Goal: Task Accomplishment & Management: Use online tool/utility

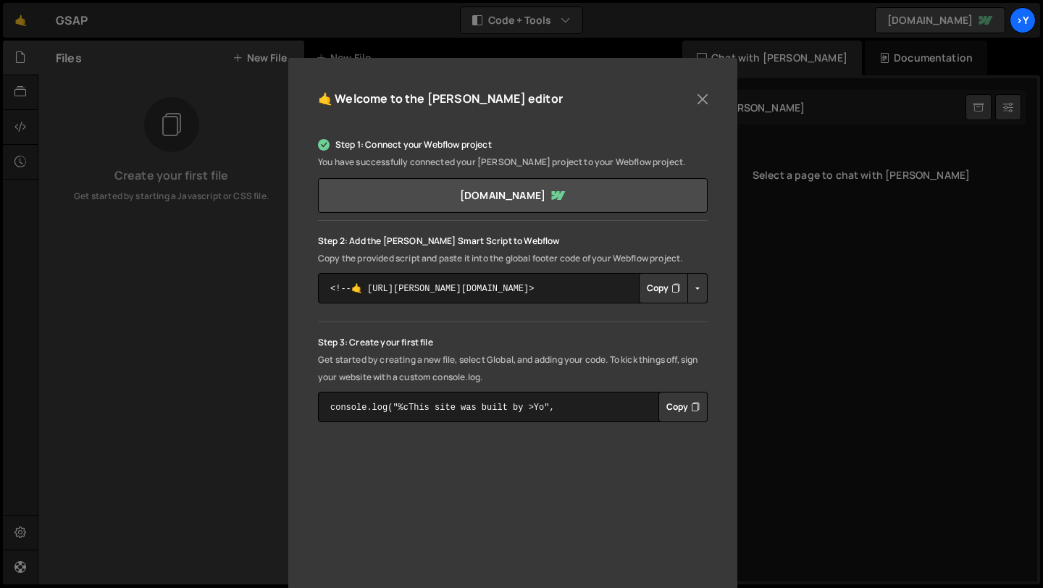
scroll to position [101, 0]
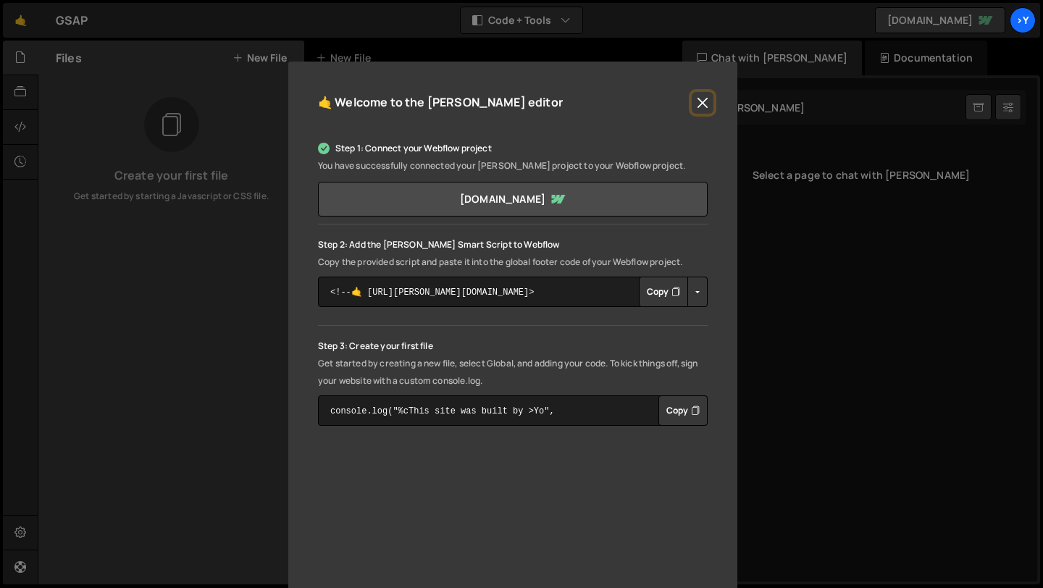
click at [696, 105] on button "Close" at bounding box center [703, 103] width 22 height 22
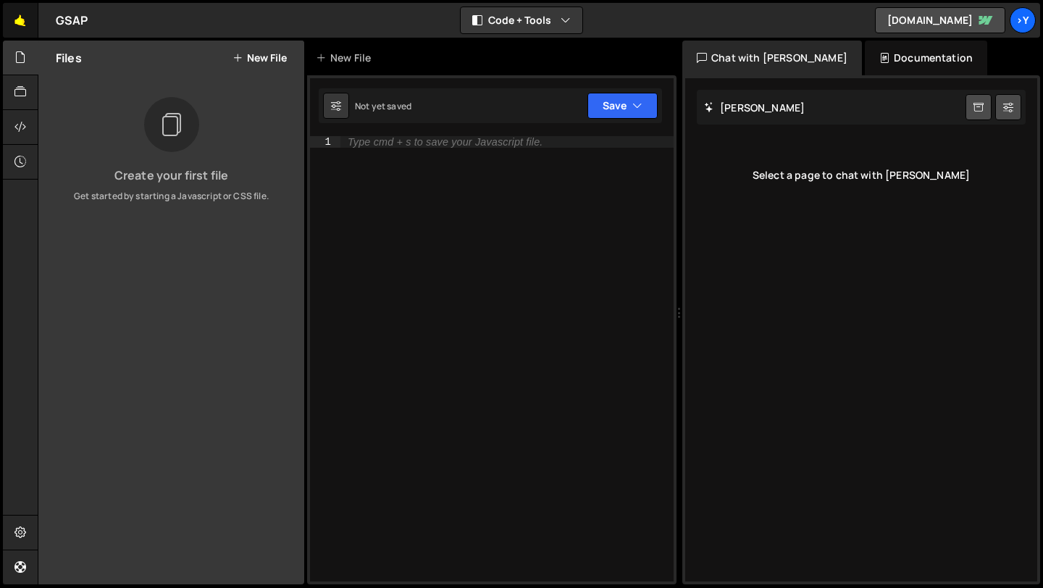
click at [18, 18] on link "🤙" at bounding box center [20, 20] width 35 height 35
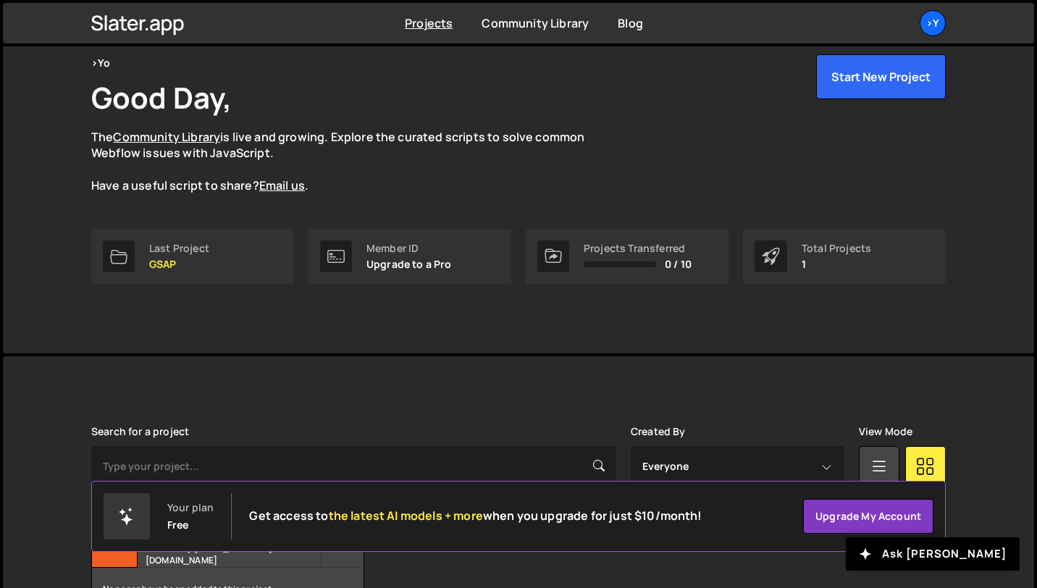
scroll to position [158, 0]
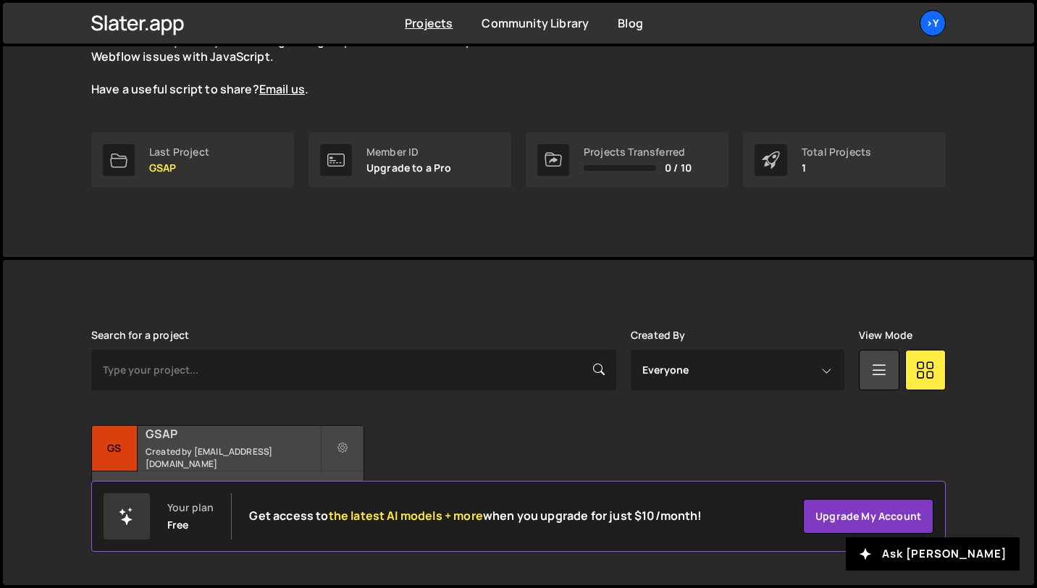
click at [272, 436] on h2 "GSAP" at bounding box center [233, 434] width 175 height 16
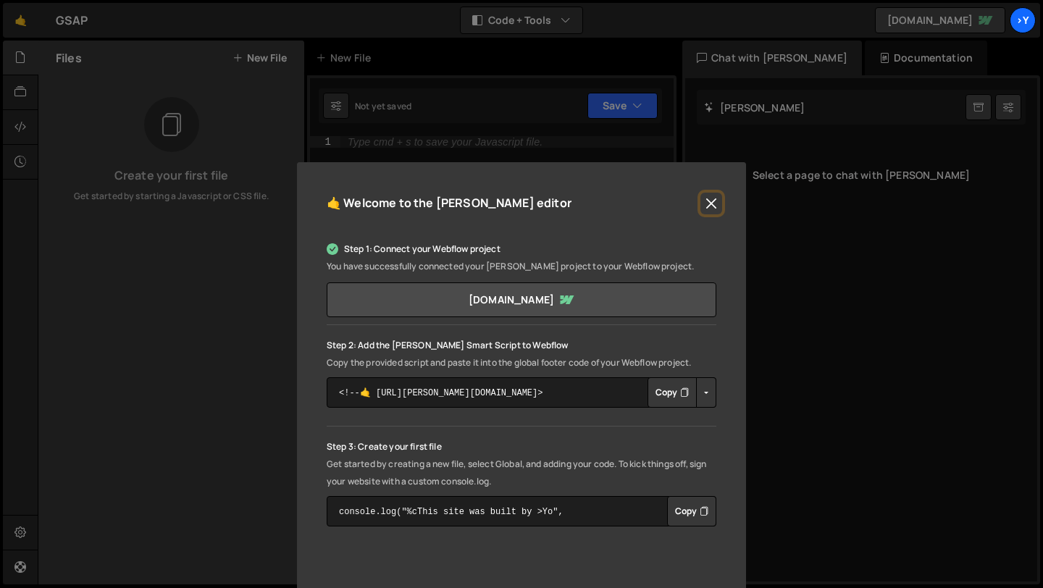
click at [708, 211] on button "Close" at bounding box center [711, 204] width 22 height 22
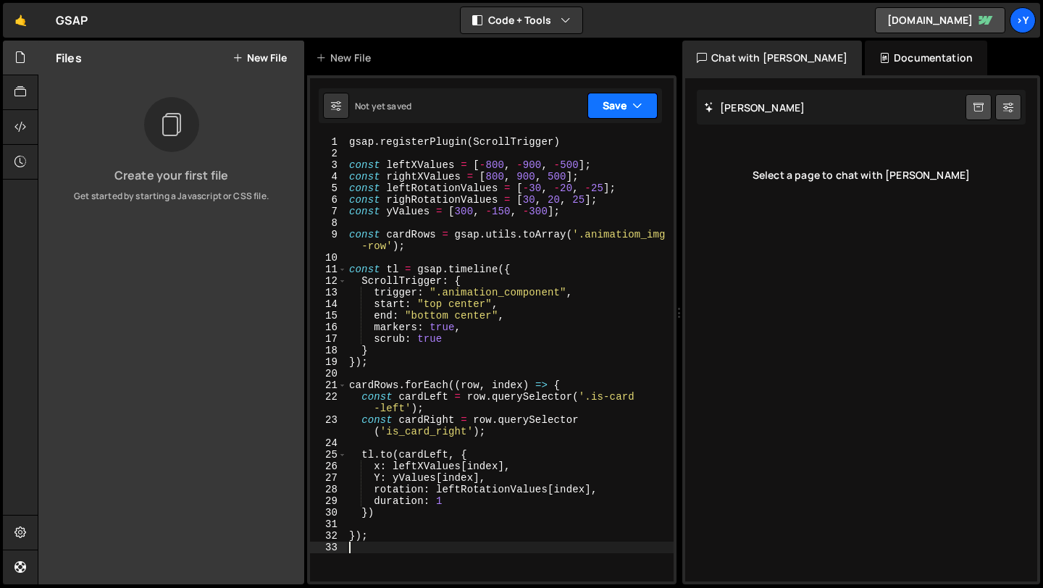
click at [632, 105] on icon "button" at bounding box center [637, 105] width 10 height 14
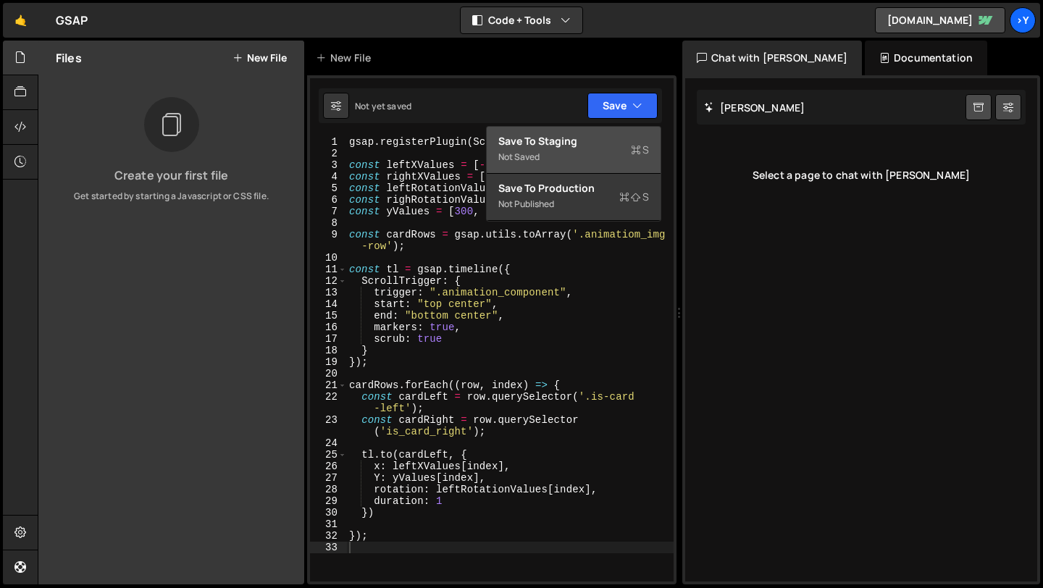
click at [588, 151] on div "Not saved" at bounding box center [573, 156] width 151 height 17
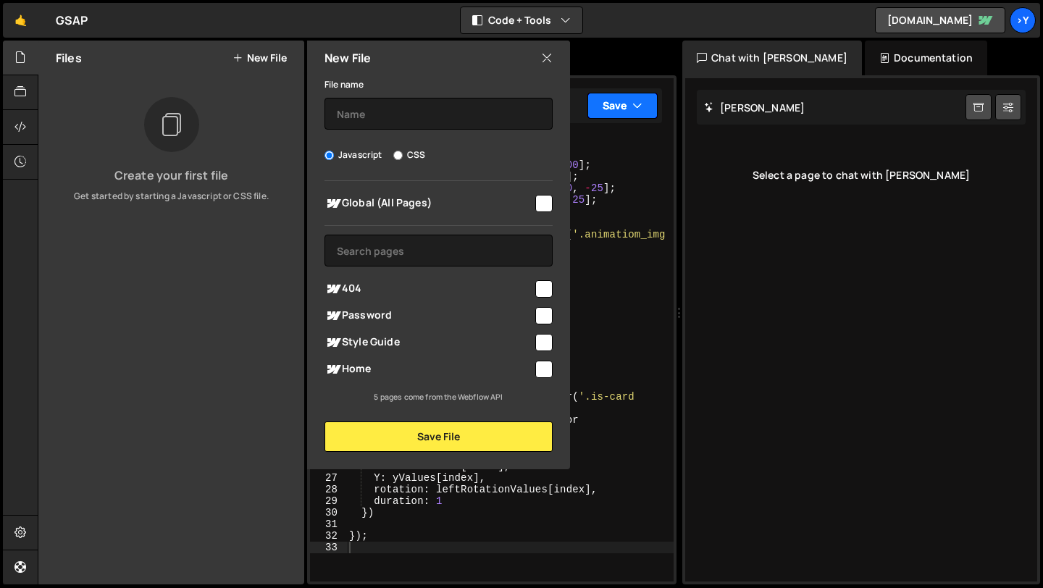
click at [629, 104] on button "Save" at bounding box center [622, 106] width 70 height 26
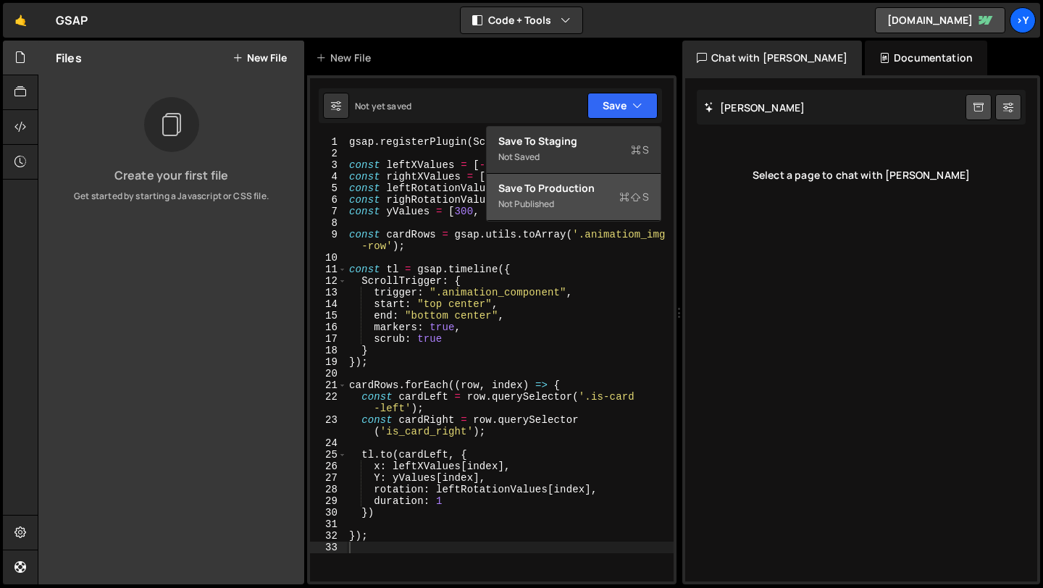
click at [609, 200] on div "Not published" at bounding box center [573, 204] width 151 height 17
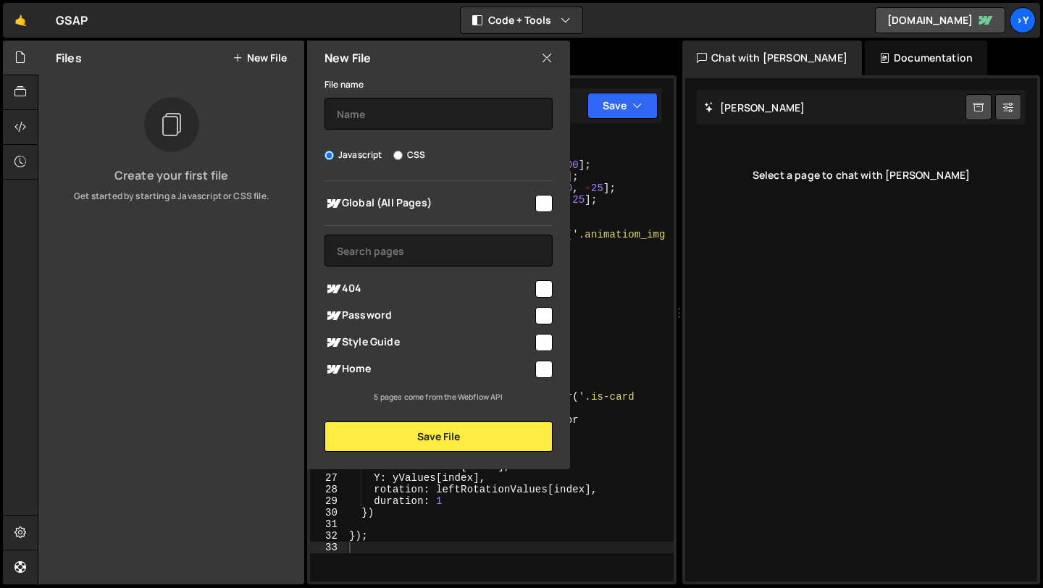
click at [542, 372] on input "checkbox" at bounding box center [543, 369] width 17 height 17
checkbox input "true"
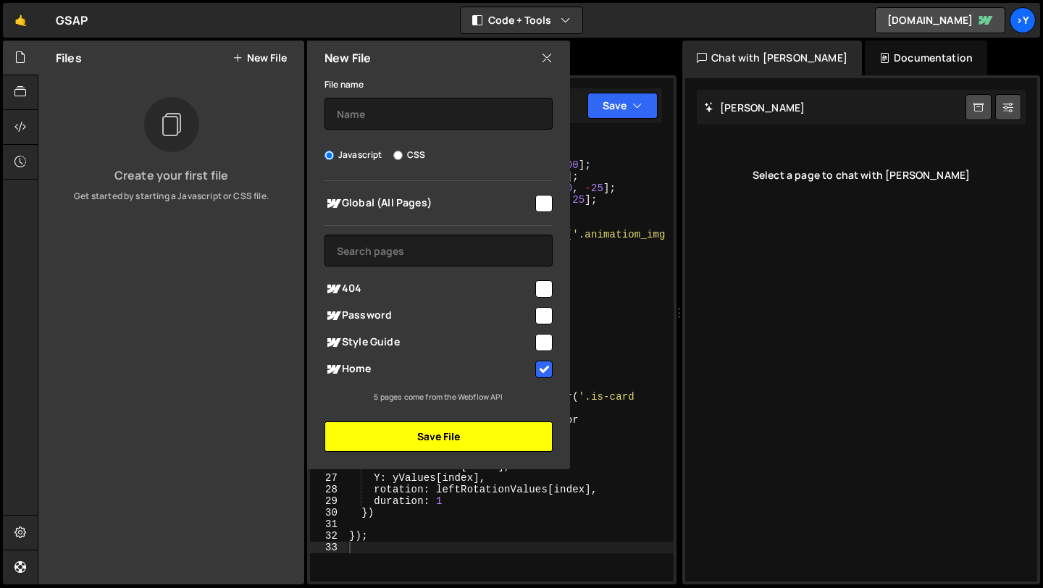
click at [454, 437] on button "Save File" at bounding box center [438, 436] width 228 height 30
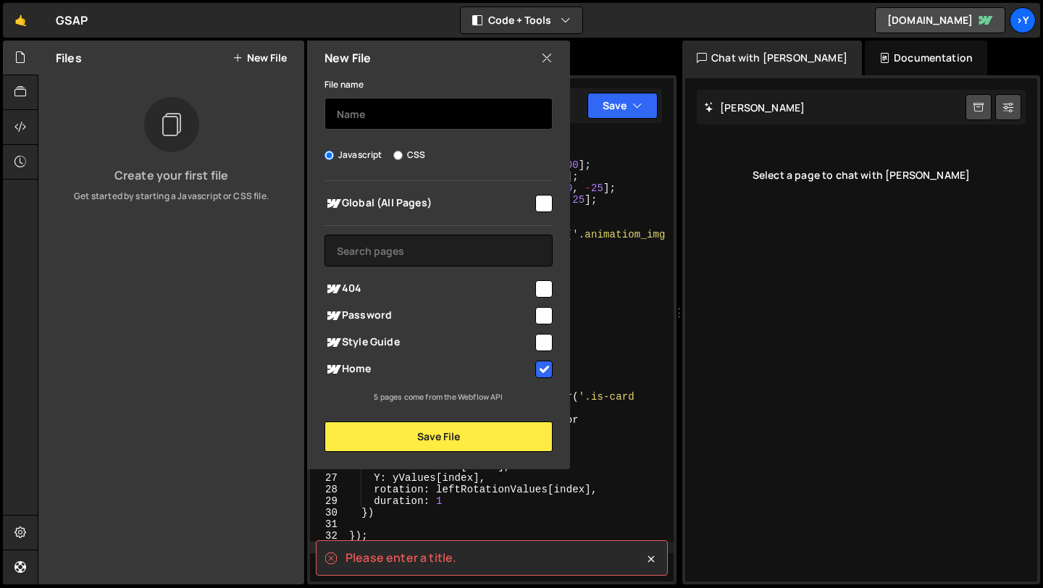
click at [449, 114] on input "text" at bounding box center [438, 114] width 228 height 32
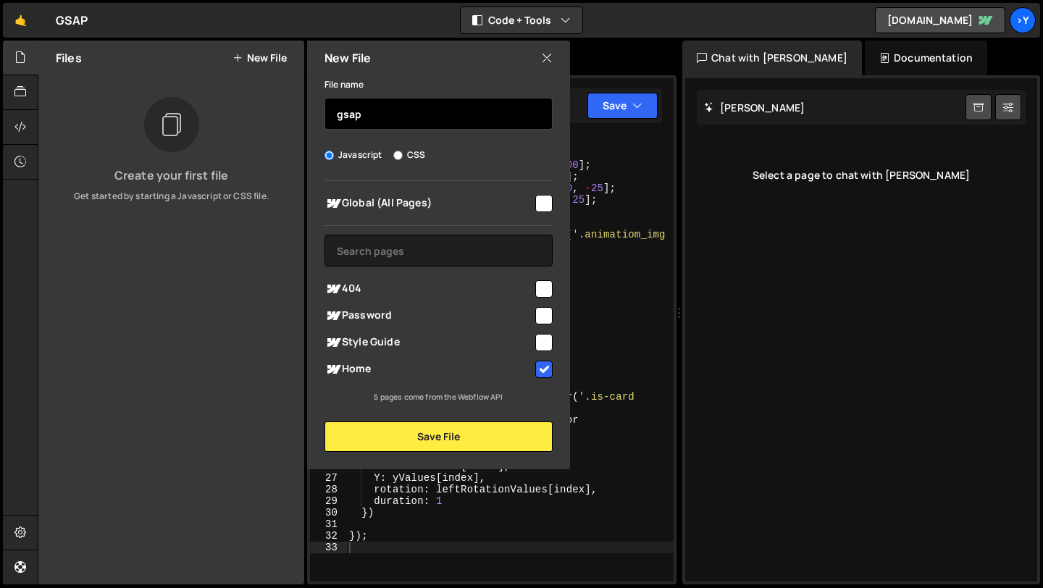
type input "gsap"
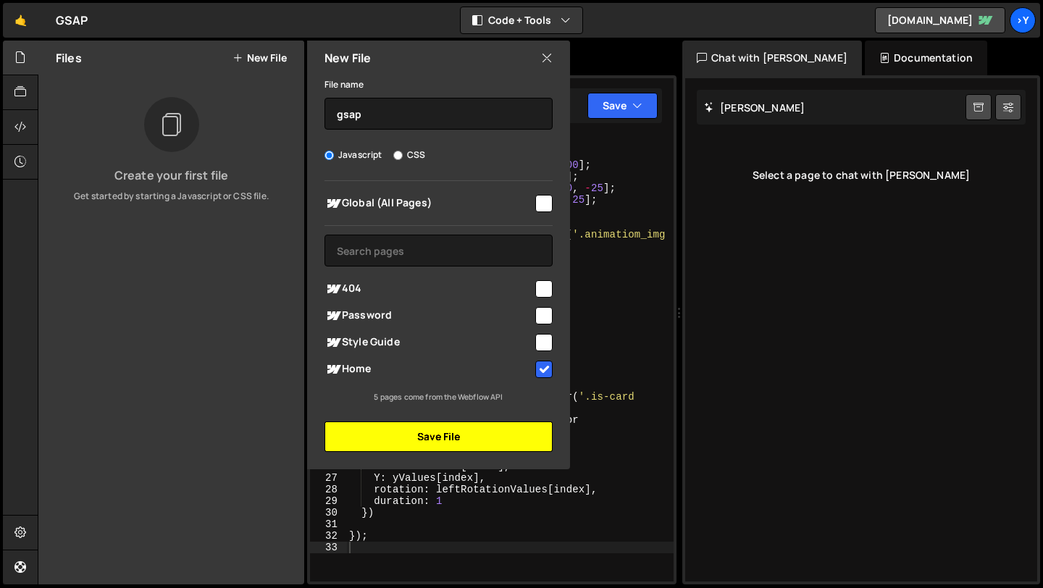
click at [441, 423] on button "Save File" at bounding box center [438, 436] width 228 height 30
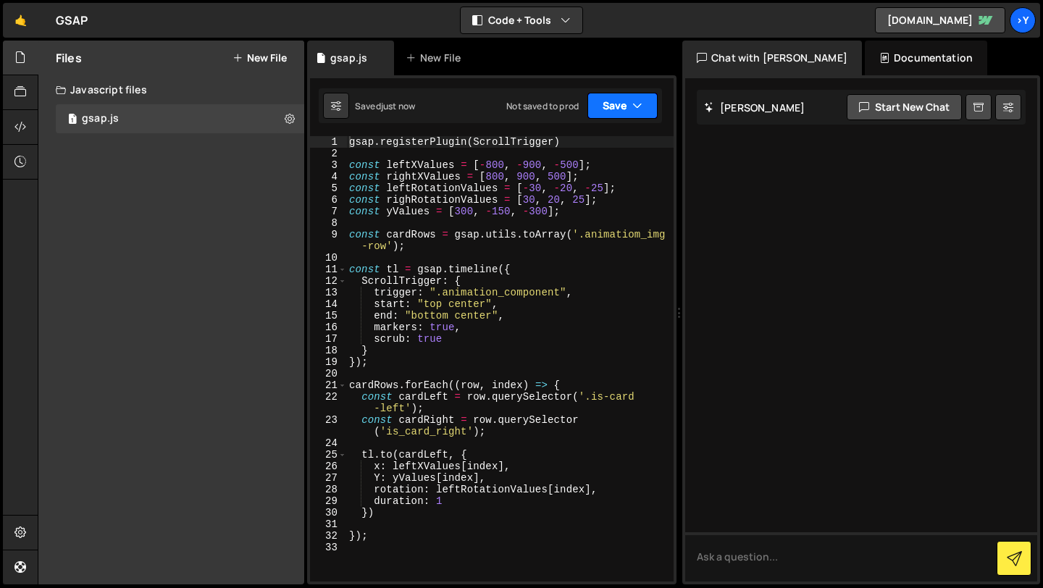
click at [624, 109] on button "Save" at bounding box center [622, 106] width 70 height 26
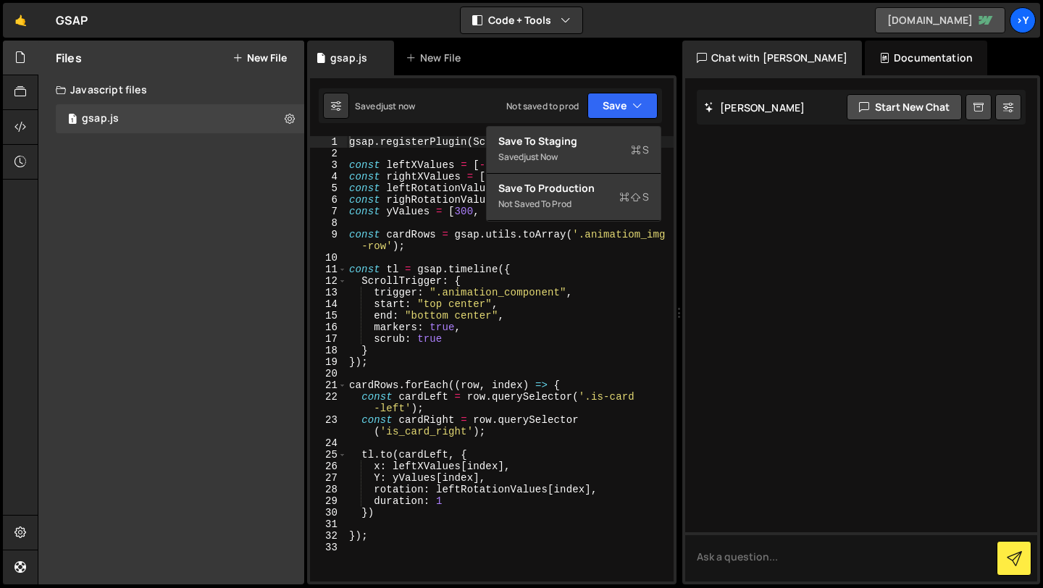
click at [947, 12] on link "[DOMAIN_NAME]" at bounding box center [940, 20] width 130 height 26
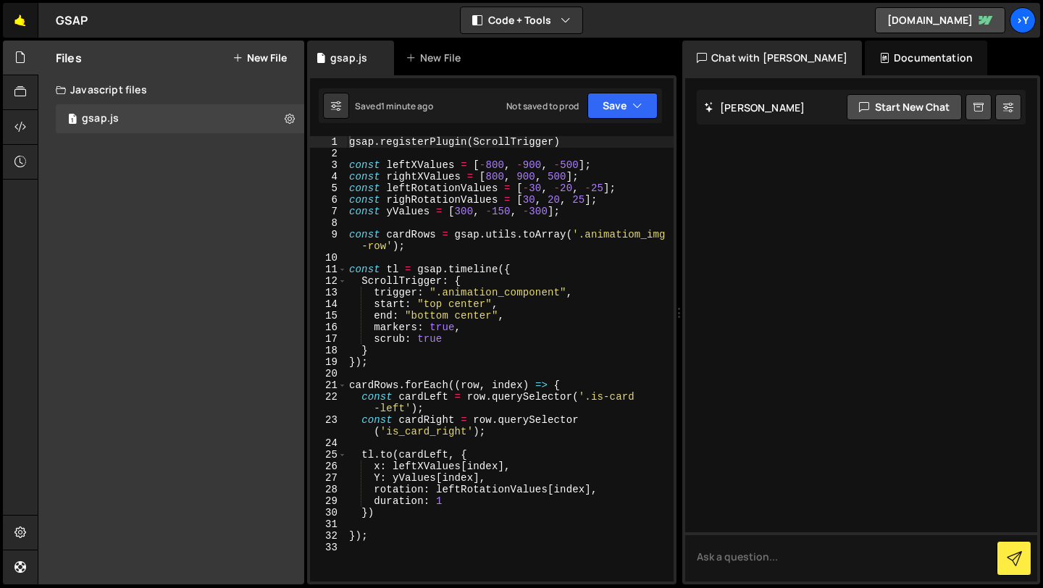
click at [20, 22] on link "🤙" at bounding box center [20, 20] width 35 height 35
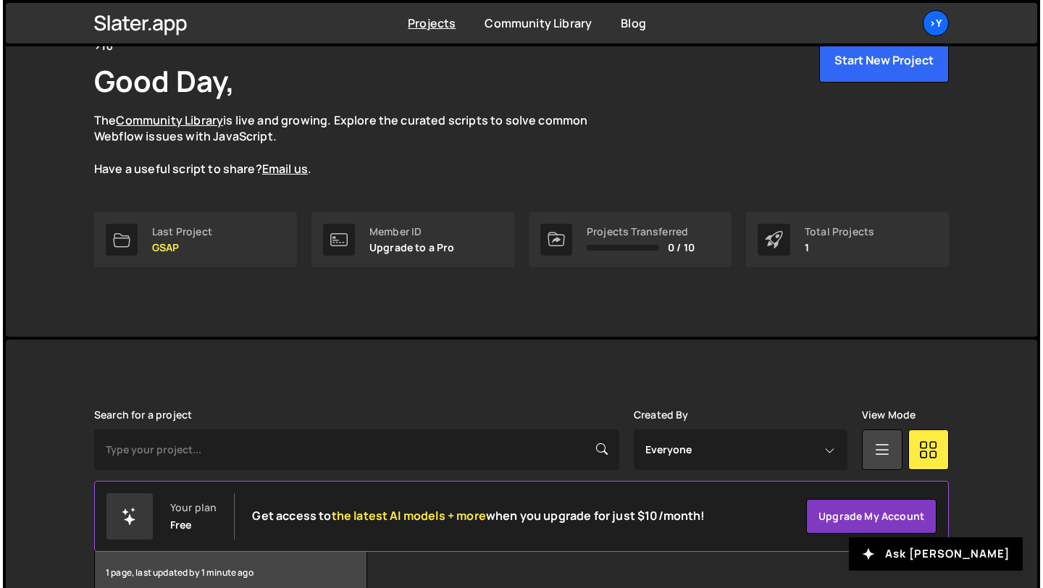
scroll to position [158, 0]
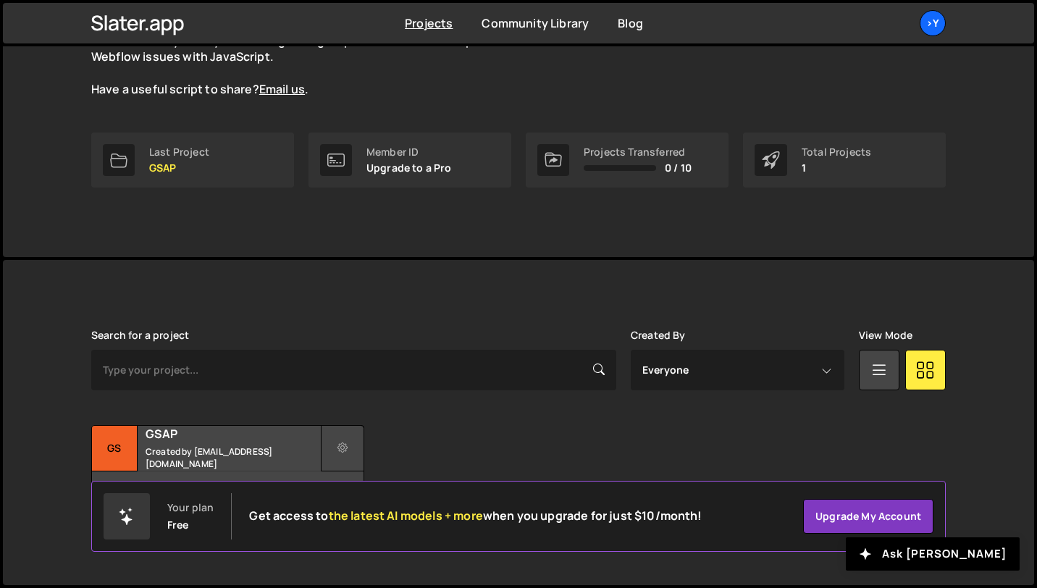
click at [343, 442] on icon at bounding box center [342, 448] width 10 height 14
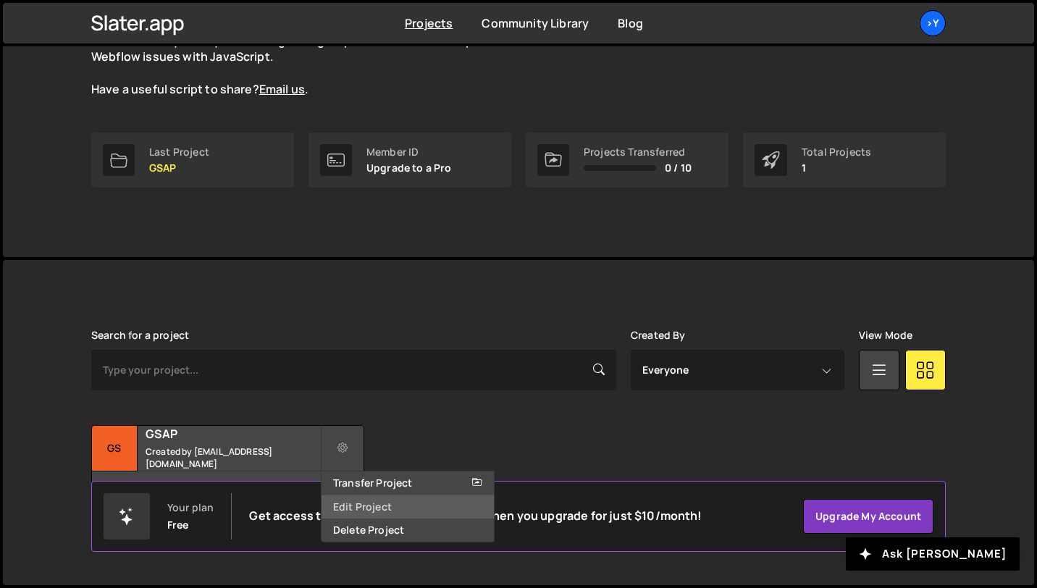
click at [394, 499] on link "Edit Project" at bounding box center [408, 506] width 172 height 23
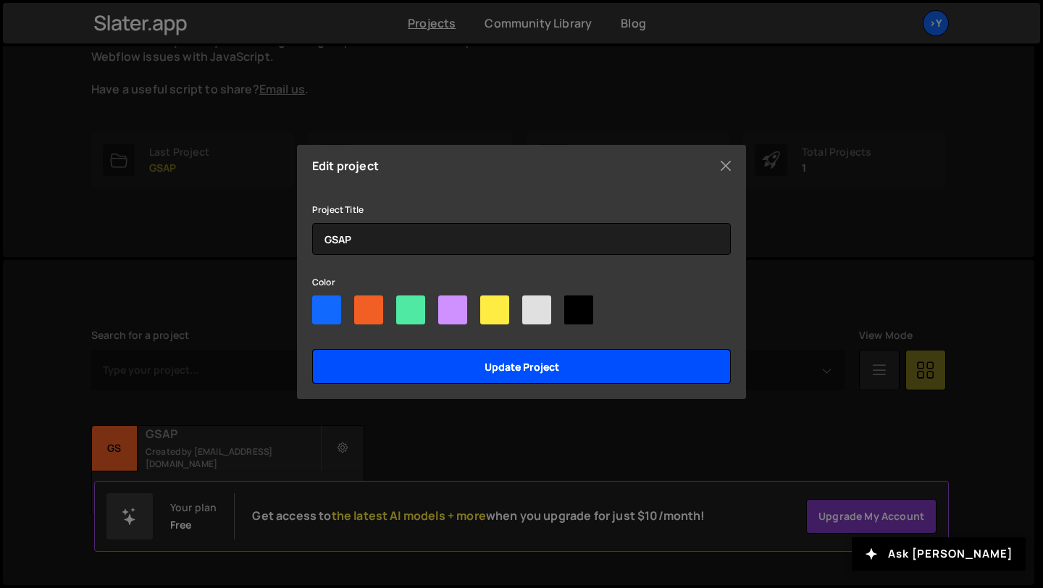
click at [526, 362] on input "Update project" at bounding box center [521, 366] width 419 height 35
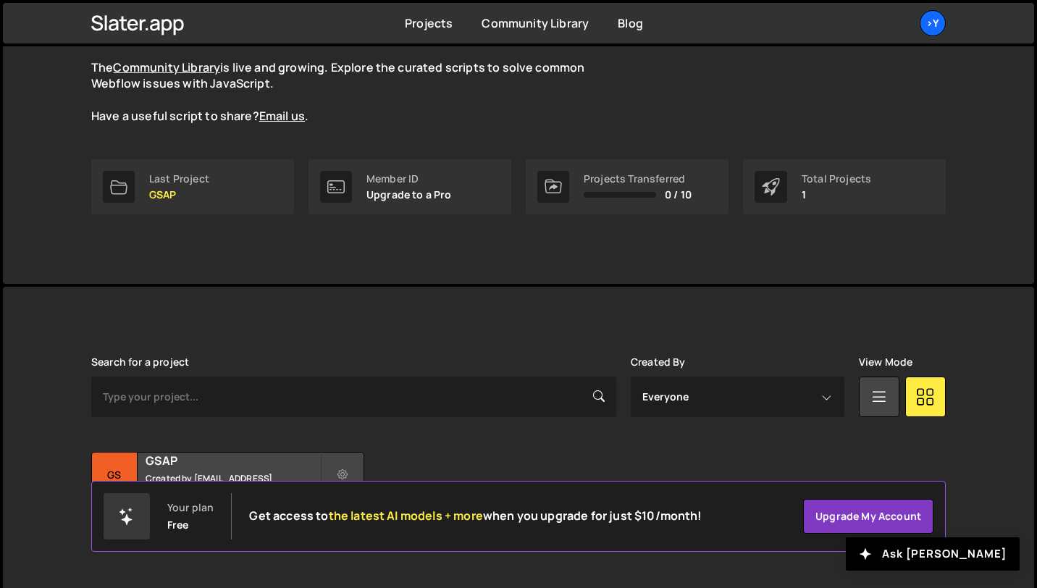
scroll to position [158, 0]
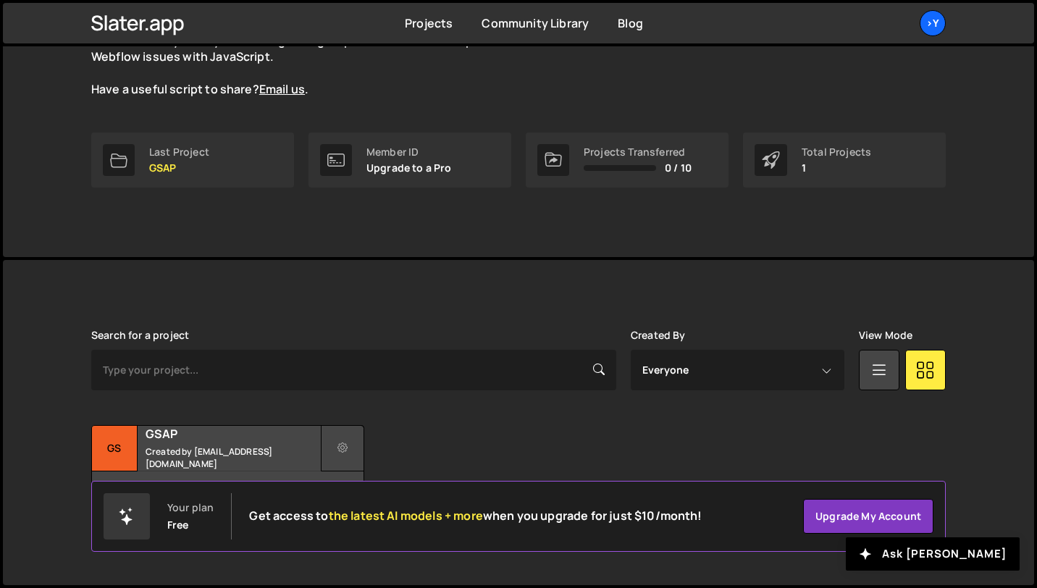
click at [336, 444] on button at bounding box center [342, 448] width 43 height 46
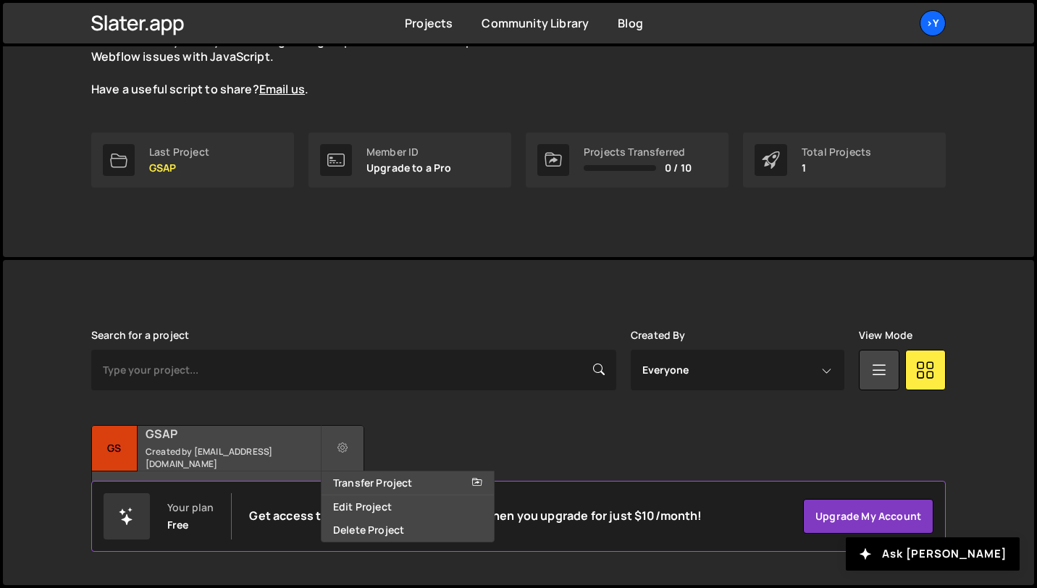
click at [277, 442] on h2 "GSAP" at bounding box center [233, 434] width 175 height 16
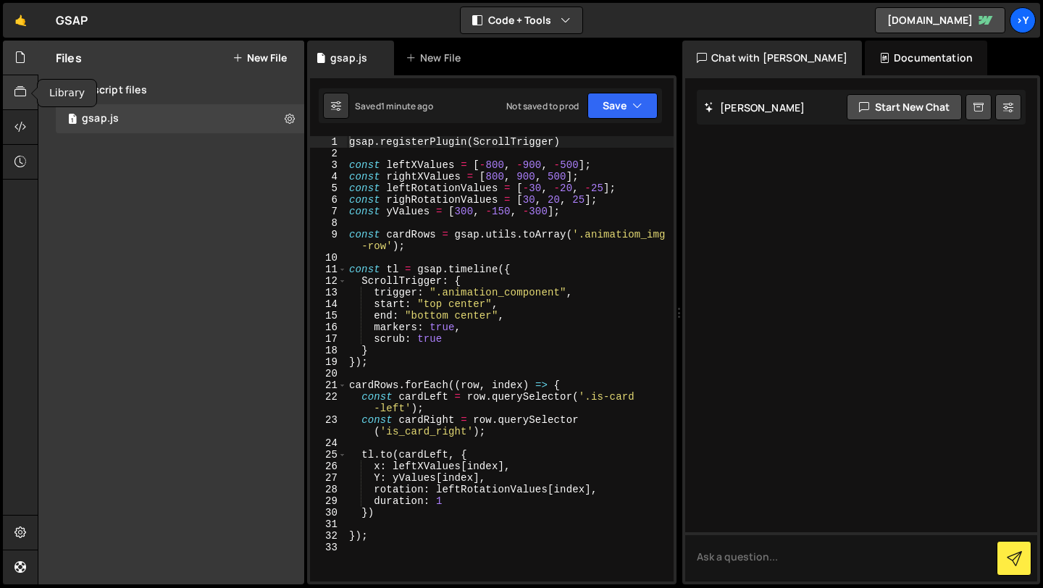
click at [19, 91] on icon at bounding box center [20, 92] width 12 height 16
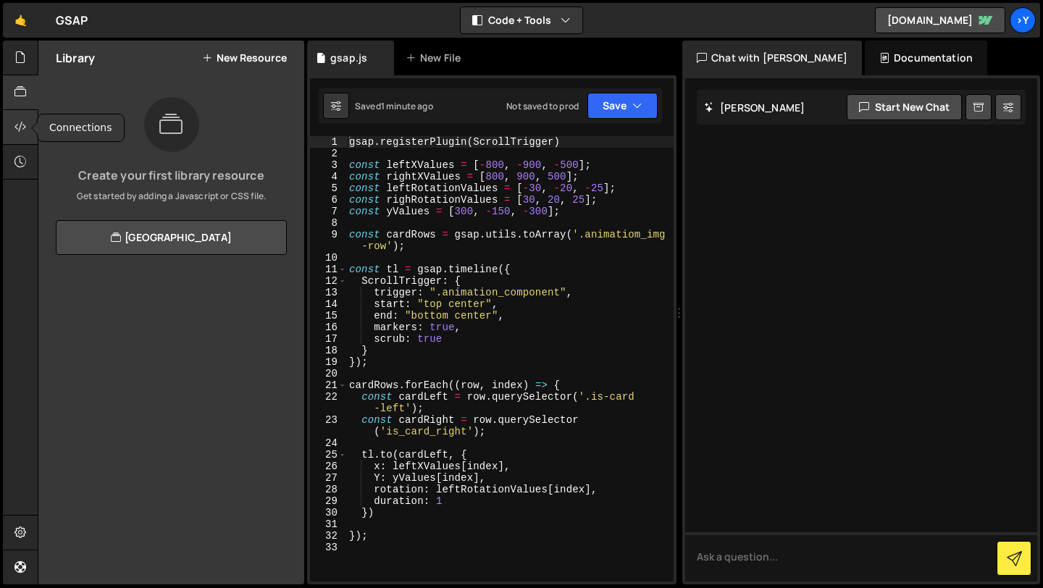
click at [21, 120] on icon at bounding box center [20, 127] width 12 height 16
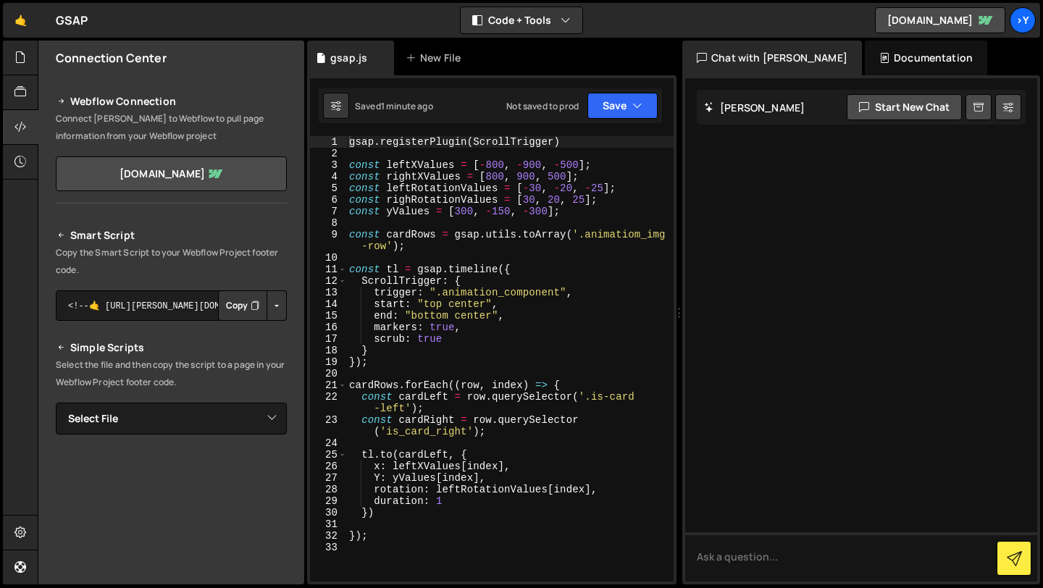
click at [253, 302] on icon "Button group with nested dropdown" at bounding box center [255, 305] width 9 height 14
click at [272, 306] on button "Button group with nested dropdown" at bounding box center [277, 305] width 20 height 30
click at [253, 305] on icon "Button group with nested dropdown" at bounding box center [255, 305] width 9 height 14
click at [17, 20] on link "🤙" at bounding box center [20, 20] width 35 height 35
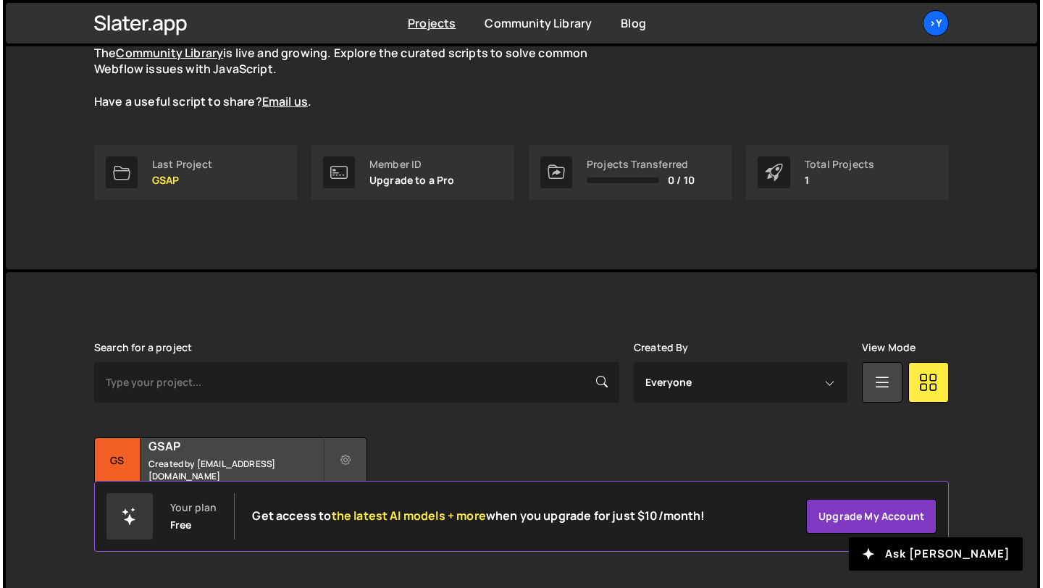
scroll to position [158, 0]
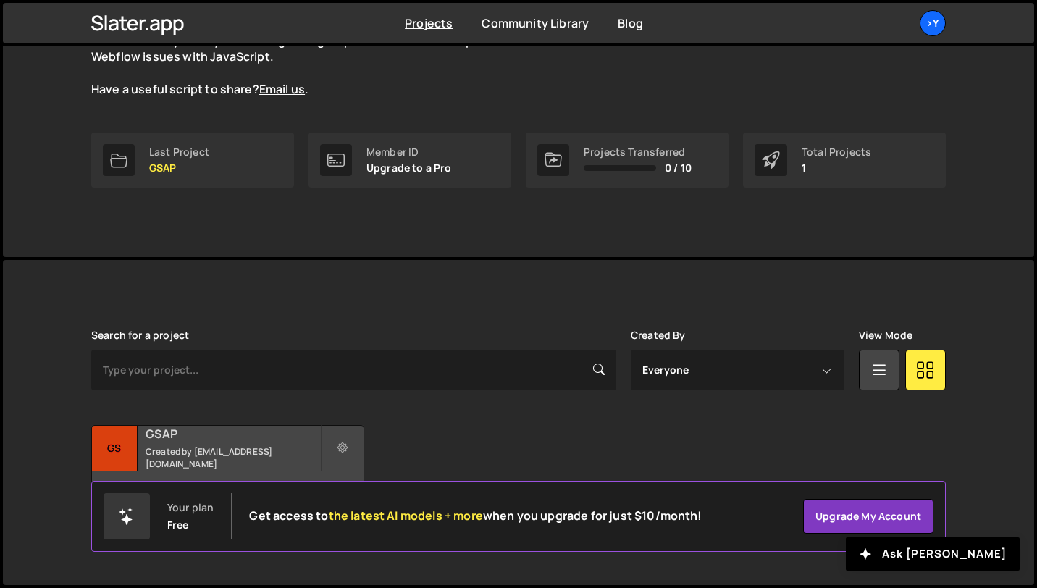
click at [253, 448] on div "GSAP Created by [EMAIL_ADDRESS][DOMAIN_NAME]" at bounding box center [228, 448] width 272 height 45
click at [334, 448] on button at bounding box center [342, 448] width 43 height 46
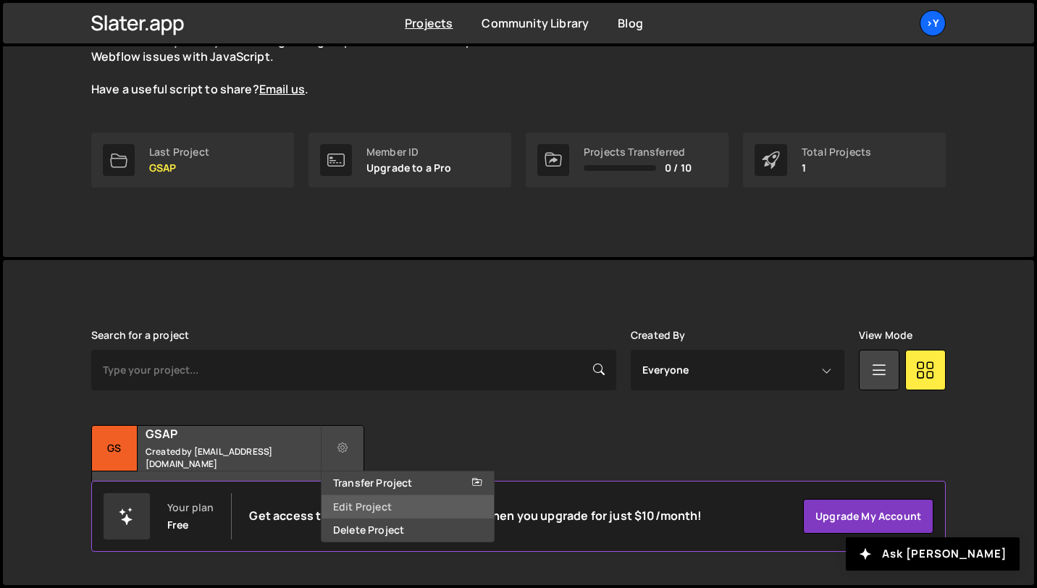
click at [361, 505] on link "Edit Project" at bounding box center [408, 506] width 172 height 23
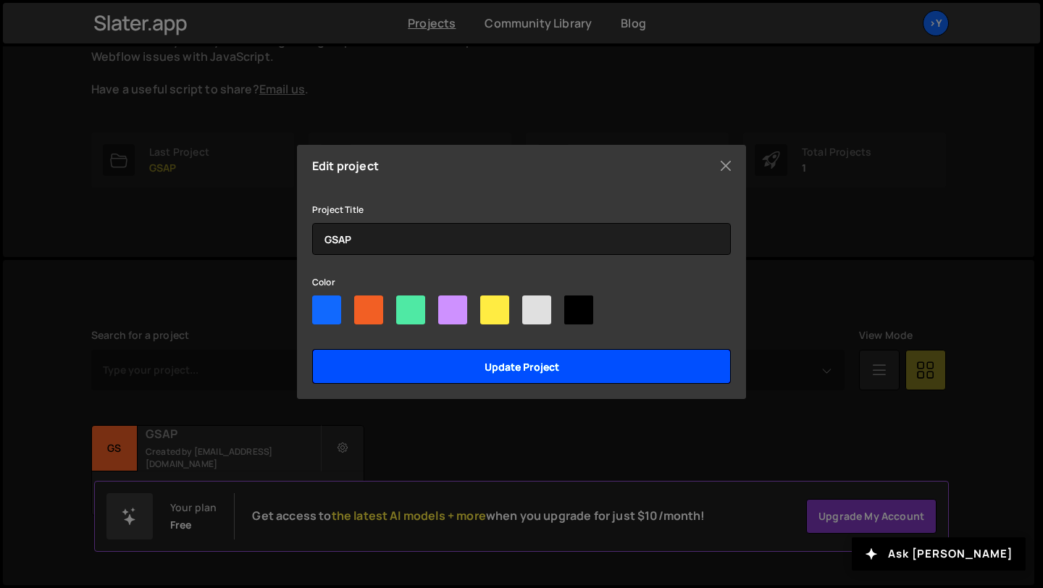
click at [499, 365] on input "Update project" at bounding box center [521, 366] width 419 height 35
click at [476, 364] on input "Update project" at bounding box center [521, 366] width 419 height 35
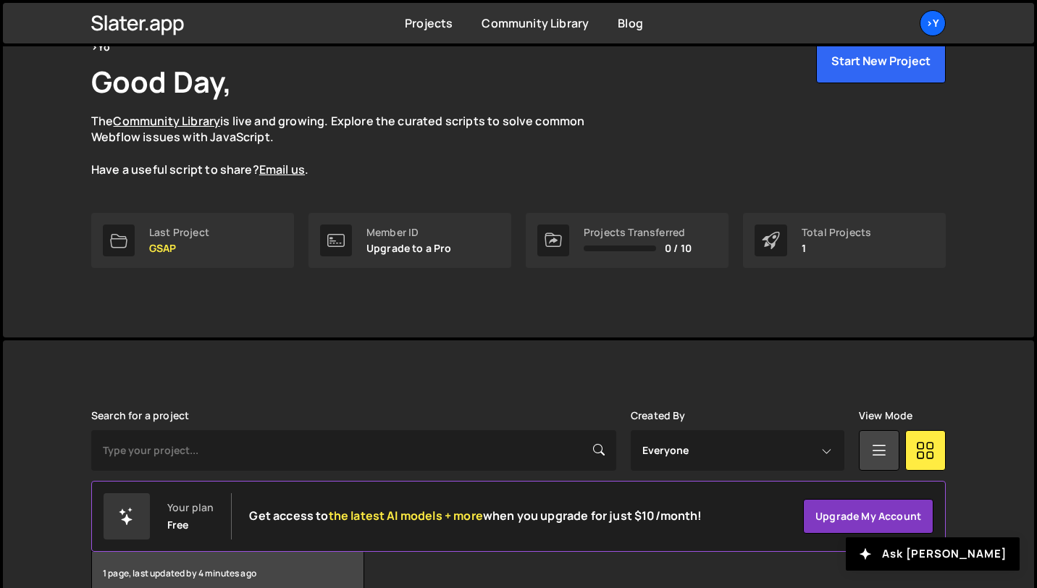
scroll to position [158, 0]
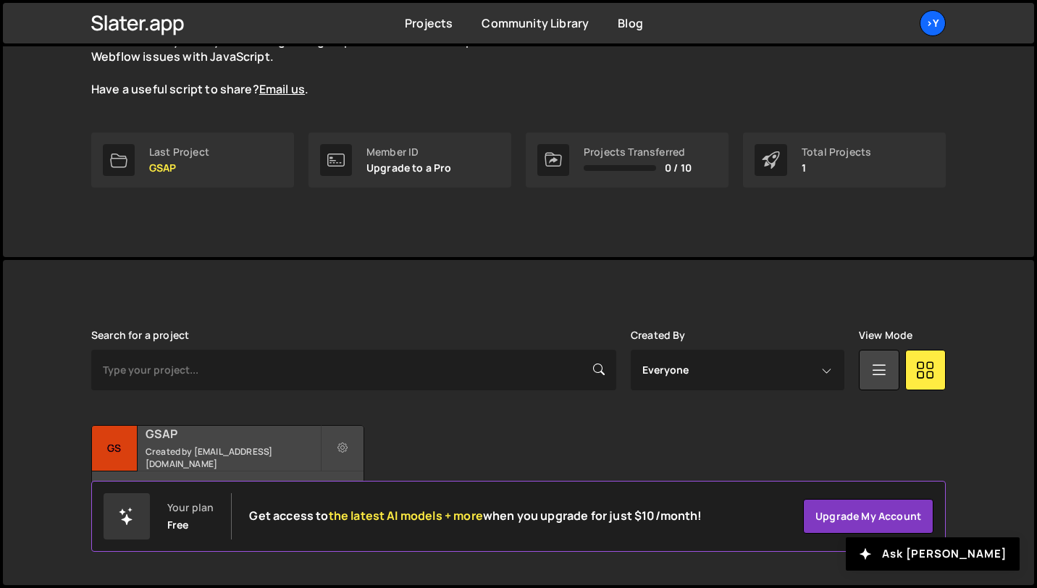
click at [231, 449] on div "GSAP Created by [EMAIL_ADDRESS][DOMAIN_NAME]" at bounding box center [228, 448] width 272 height 45
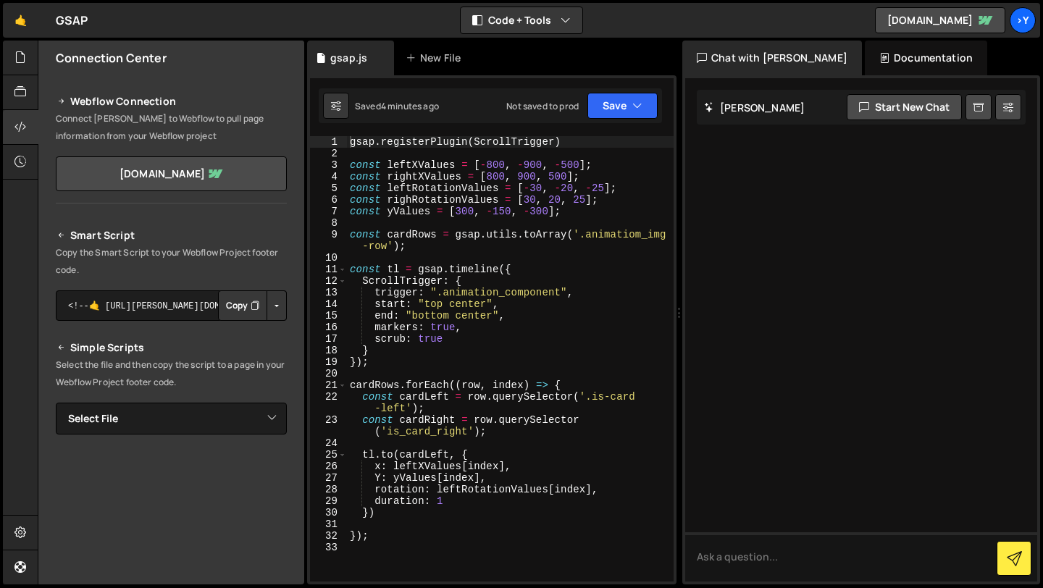
click at [274, 303] on button "Button group with nested dropdown" at bounding box center [277, 305] width 20 height 30
click at [273, 303] on button "Button group with nested dropdown" at bounding box center [277, 305] width 20 height 30
type textarea "gsap.registerPlugin(ScrollTrigger)"
click at [558, 144] on div "gsap . registerPlugin ( ScrollTrigger ) const leftXValues = [ - 800 , - 900 , -…" at bounding box center [510, 370] width 327 height 469
click at [571, 148] on div "gsap . registerPlugin ( ScrollTrigger ) const leftXValues = [ - 800 , - 900 , -…" at bounding box center [510, 370] width 327 height 469
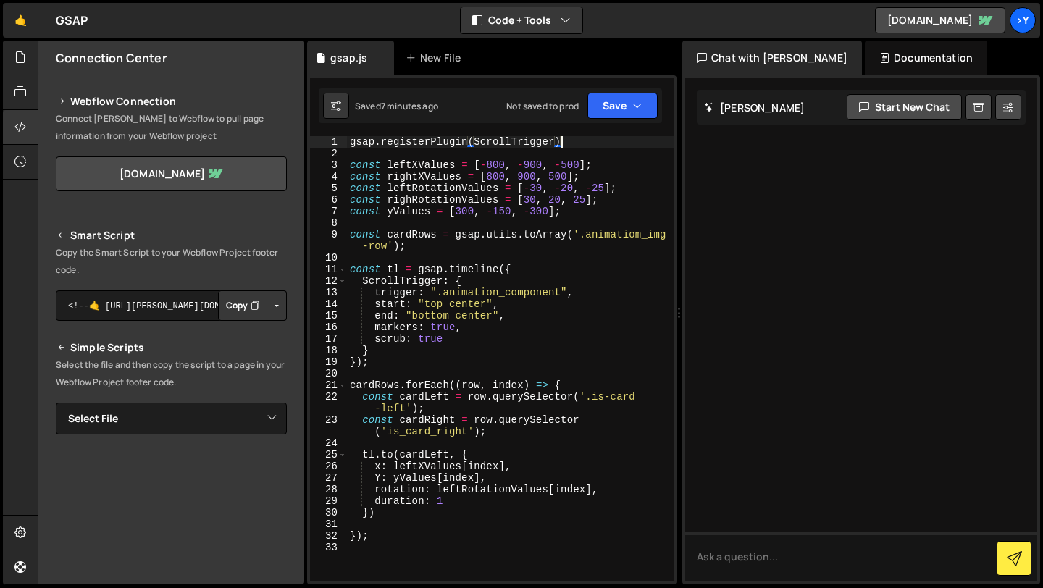
click at [571, 142] on div "gsap . registerPlugin ( ScrollTrigger ) const leftXValues = [ - 800 , - 900 , -…" at bounding box center [510, 370] width 327 height 469
click at [632, 101] on icon "button" at bounding box center [637, 105] width 10 height 14
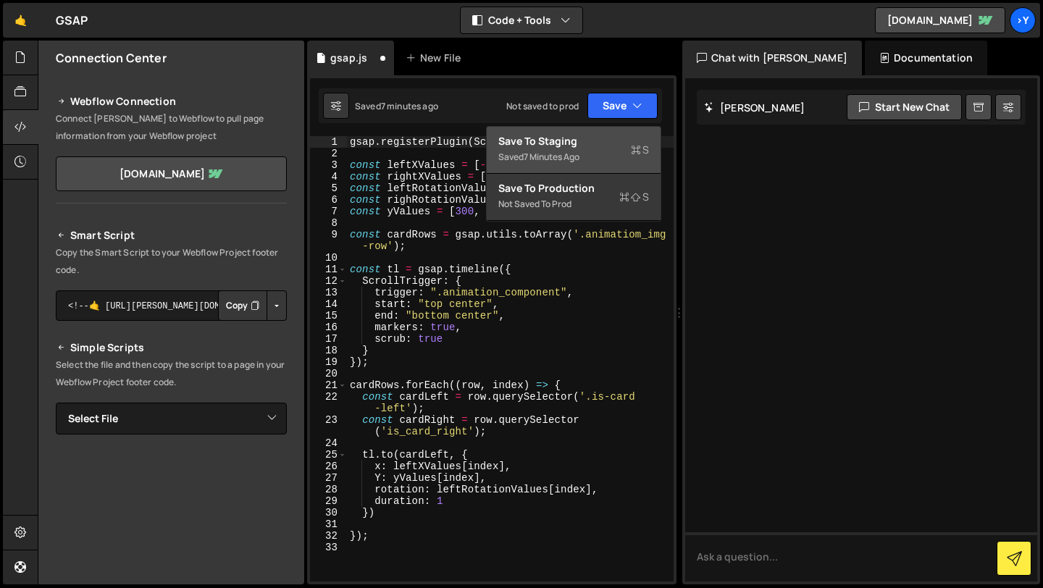
click at [579, 144] on div "Save to Staging S" at bounding box center [573, 141] width 151 height 14
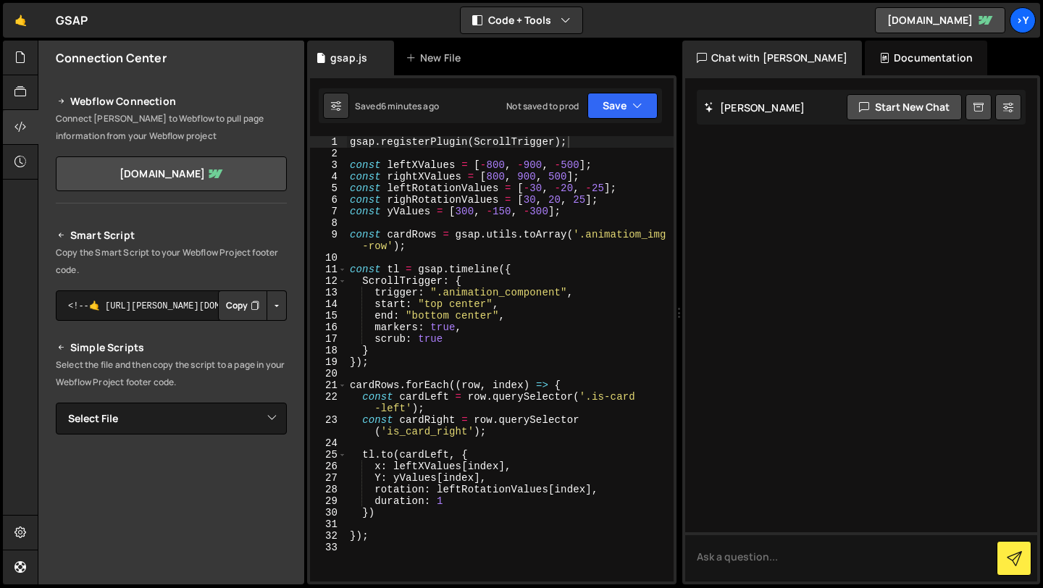
type textarea "});"
click at [347, 534] on div "gsap . registerPlugin ( ScrollTrigger ) ; const leftXValues = [ - 800 , - 900 ,…" at bounding box center [510, 370] width 327 height 469
click at [633, 117] on button "Save" at bounding box center [622, 106] width 70 height 26
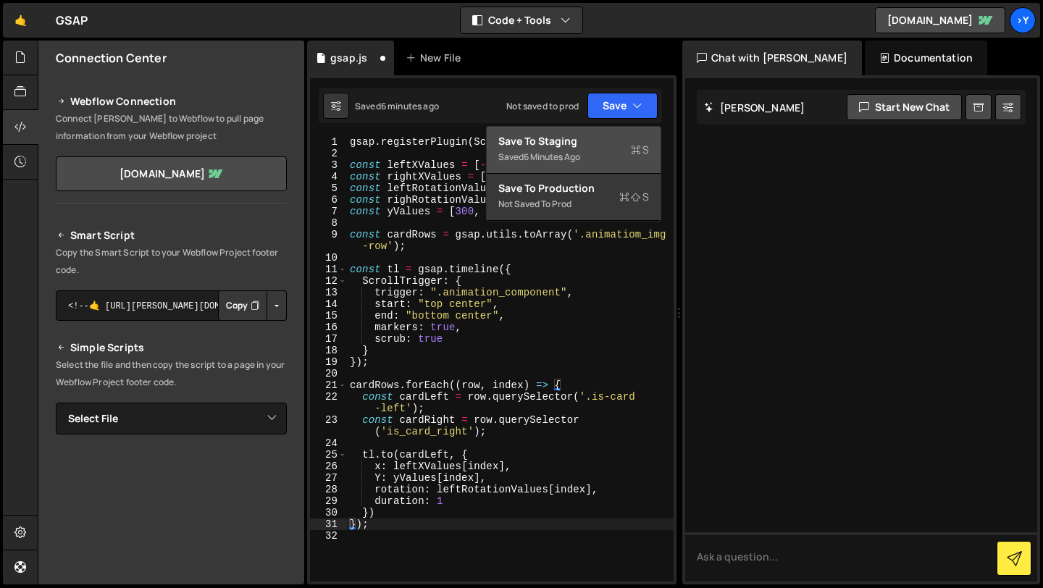
click at [598, 144] on div "Save to Staging S" at bounding box center [573, 141] width 151 height 14
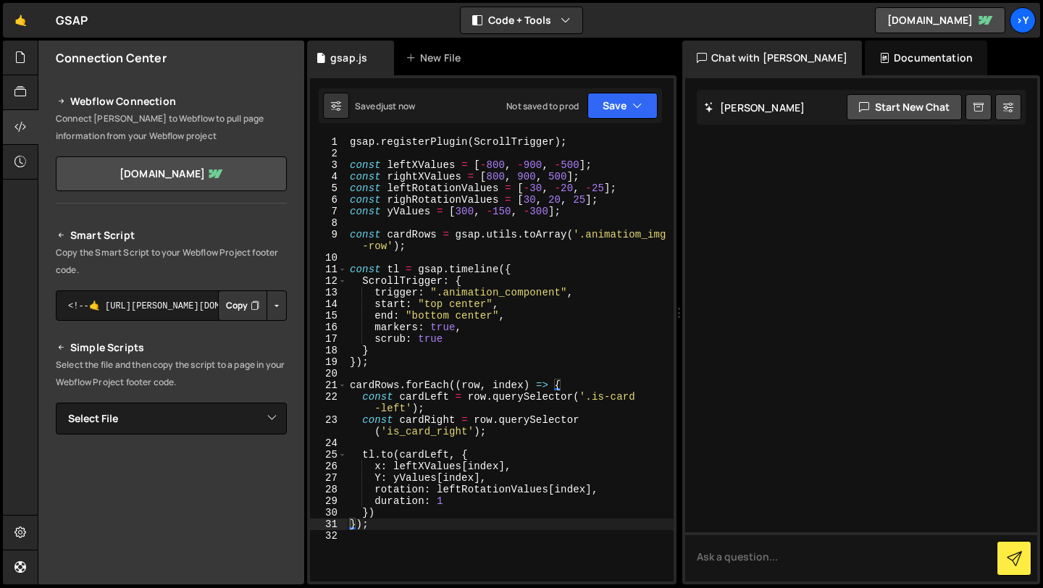
scroll to position [0, 0]
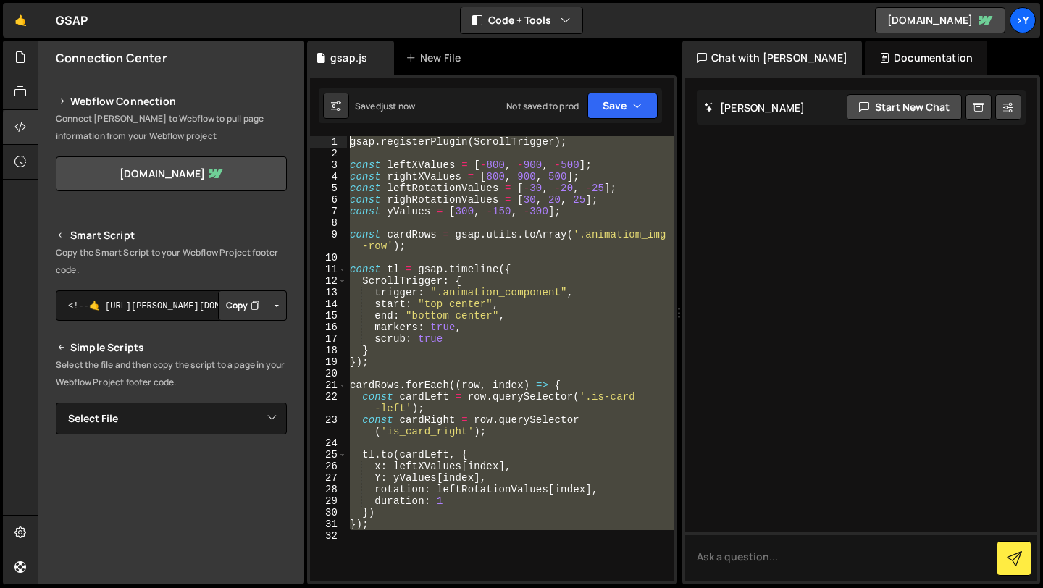
drag, startPoint x: 395, startPoint y: 532, endPoint x: 353, endPoint y: 112, distance: 422.1
click at [353, 112] on div "Debug Explain Copy gsap.js New File Saved just now Not saved to prod Upgrade to…" at bounding box center [491, 313] width 369 height 545
click at [371, 280] on div "gsap . registerPlugin ( ScrollTrigger ) ; const leftXValues = [ - 800 , - 900 ,…" at bounding box center [510, 358] width 327 height 445
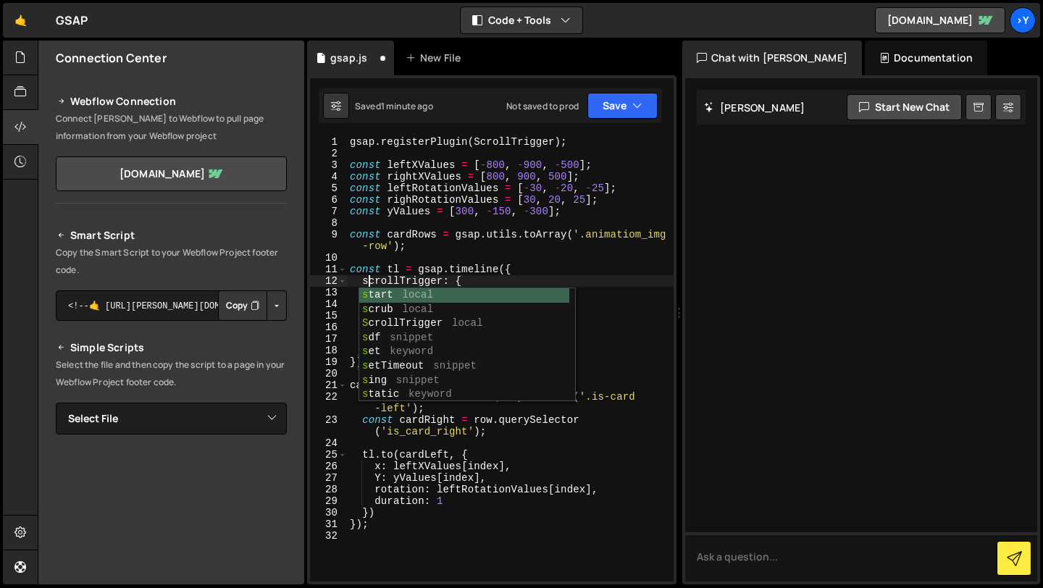
scroll to position [0, 1]
click at [629, 322] on div "gsap . registerPlugin ( ScrollTrigger ) ; const leftXValues = [ - 800 , - 900 ,…" at bounding box center [510, 370] width 327 height 469
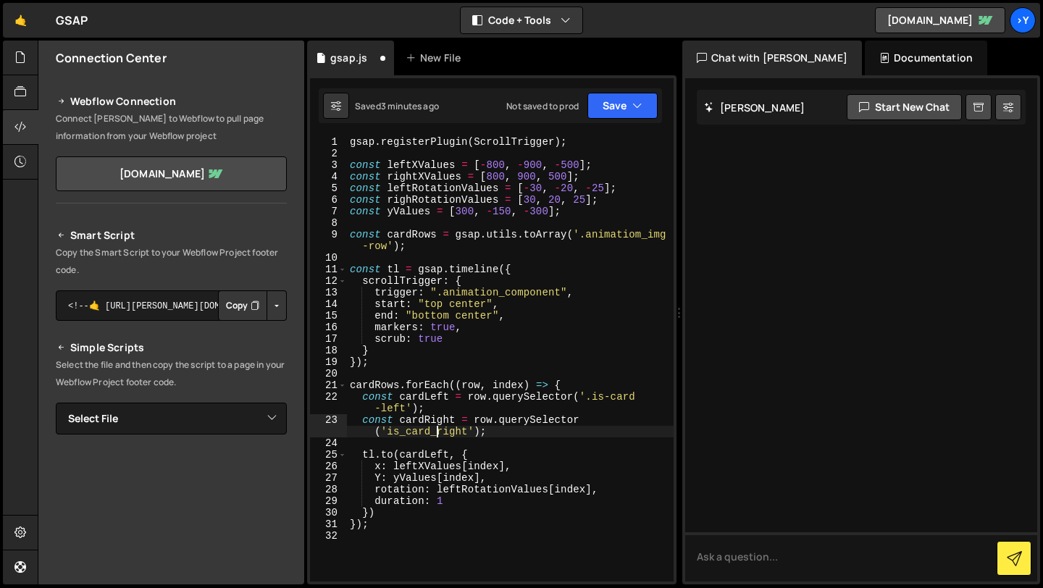
click at [436, 433] on div "gsap . registerPlugin ( ScrollTrigger ) ; const leftXValues = [ - 800 , - 900 ,…" at bounding box center [510, 370] width 327 height 469
click at [378, 479] on div "gsap . registerPlugin ( ScrollTrigger ) ; const leftXValues = [ - 800 , - 900 ,…" at bounding box center [510, 370] width 327 height 469
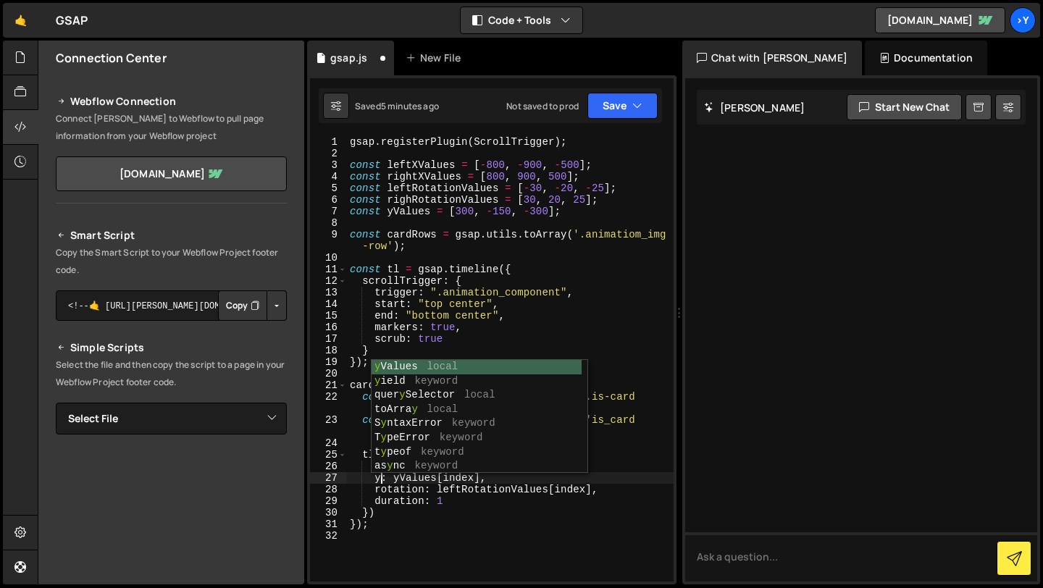
click at [399, 368] on div "y Values local y ield keyword quer y Selector local toArra y local S y ntaxErro…" at bounding box center [477, 431] width 210 height 142
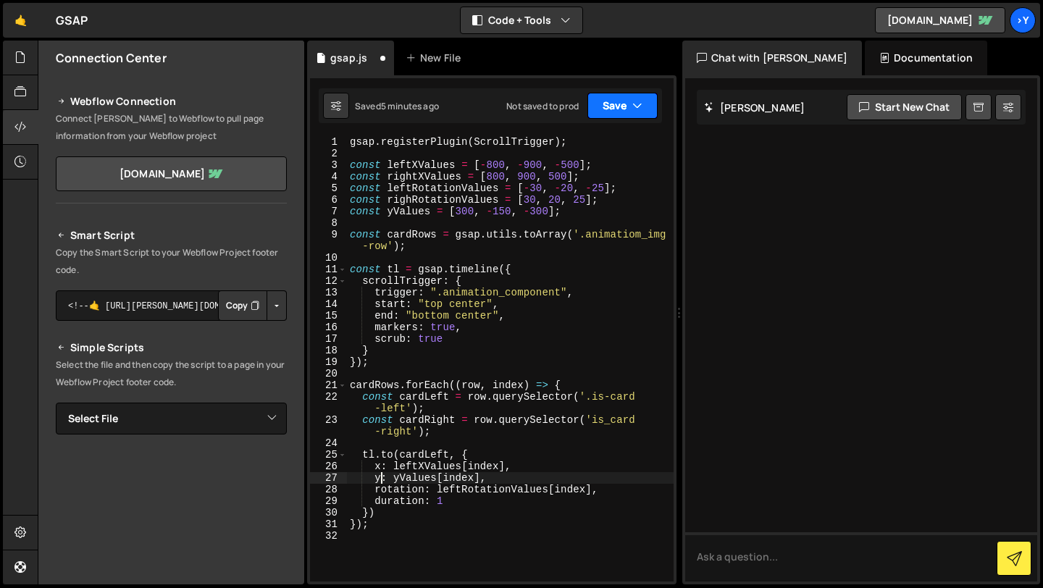
click at [628, 112] on button "Save" at bounding box center [622, 106] width 70 height 26
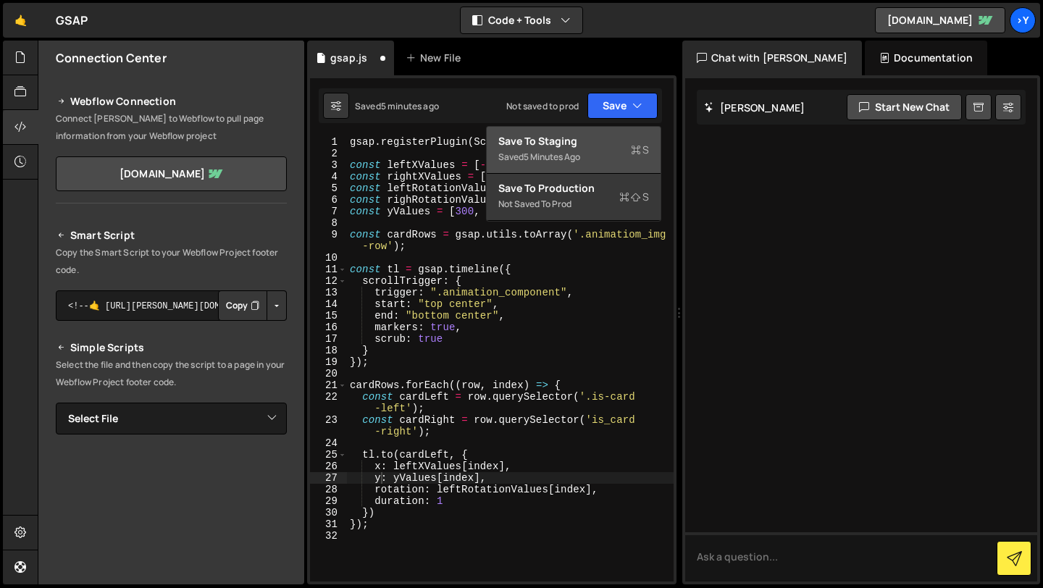
click at [608, 143] on div "Save to Staging S" at bounding box center [573, 141] width 151 height 14
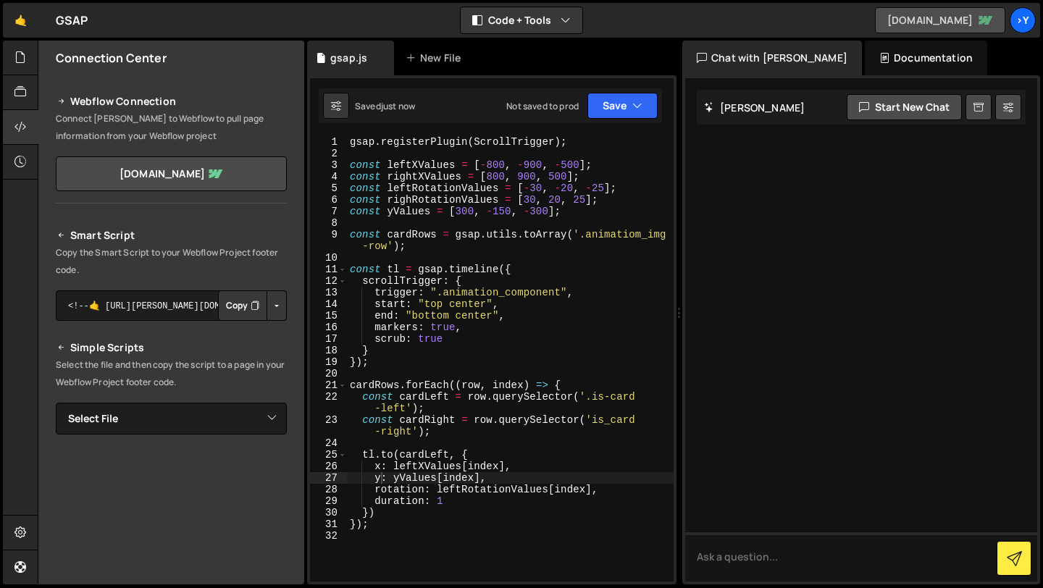
click at [949, 13] on link "[DOMAIN_NAME]" at bounding box center [940, 20] width 130 height 26
click at [350, 142] on div "gsap . registerPlugin ( ScrollTrigger ) ; const leftXValues = [ - 800 , - 900 ,…" at bounding box center [510, 370] width 327 height 469
click at [461, 504] on div "gsap . registerPlugin ( ScrollTrigger ) ; const leftXValues = [ - 800 , - 900 ,…" at bounding box center [510, 370] width 327 height 469
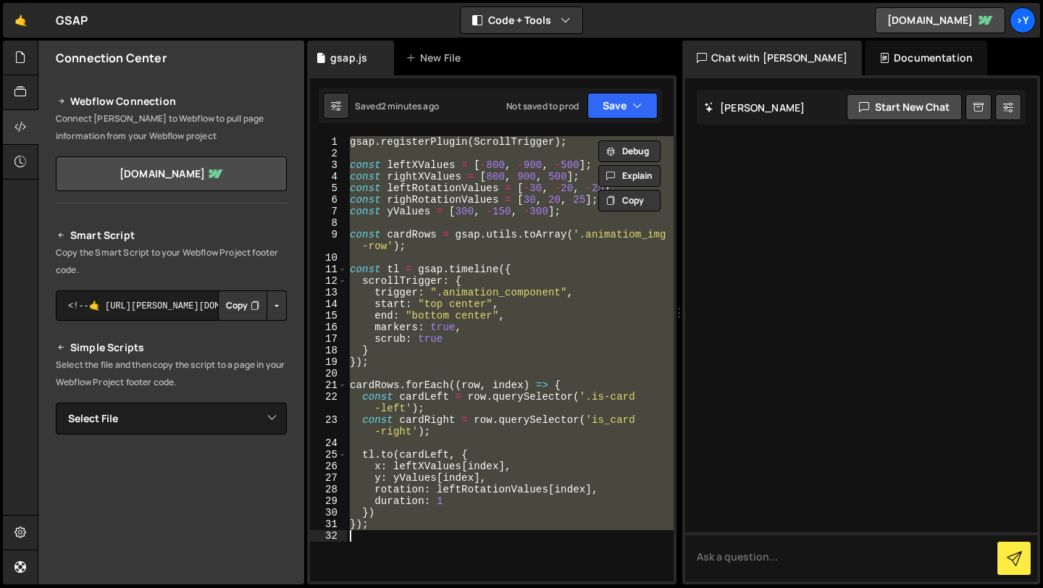
click at [493, 287] on div "gsap . registerPlugin ( ScrollTrigger ) ; const leftXValues = [ - 800 , - 900 ,…" at bounding box center [510, 358] width 327 height 445
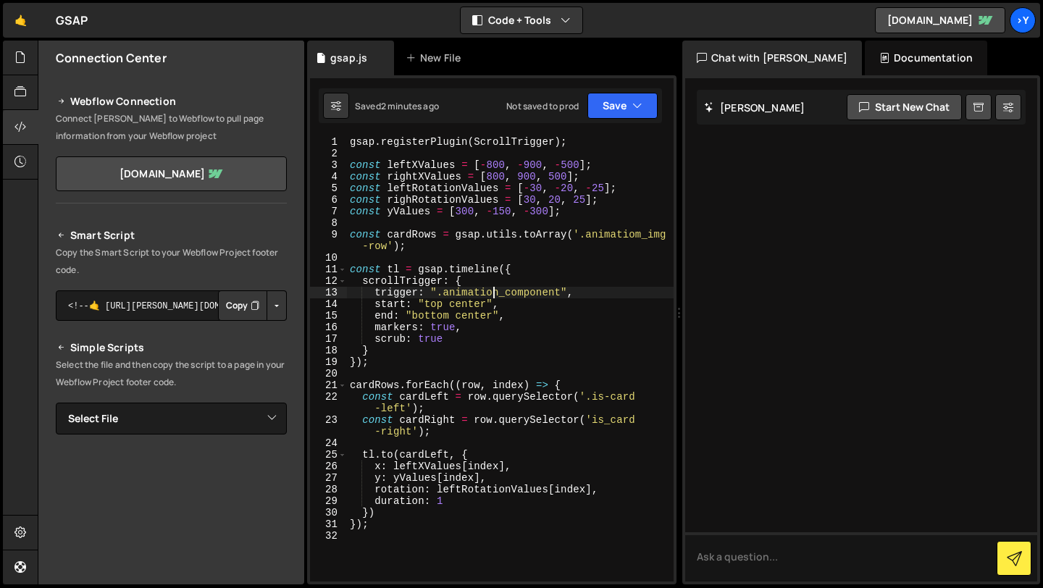
type textarea "});"
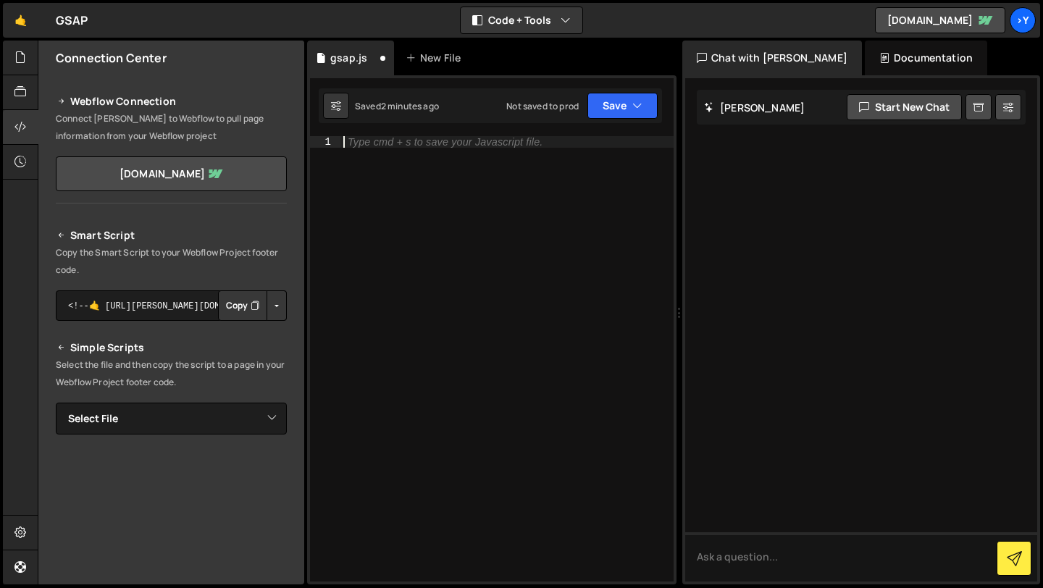
scroll to position [0, 0]
paste textarea "});"
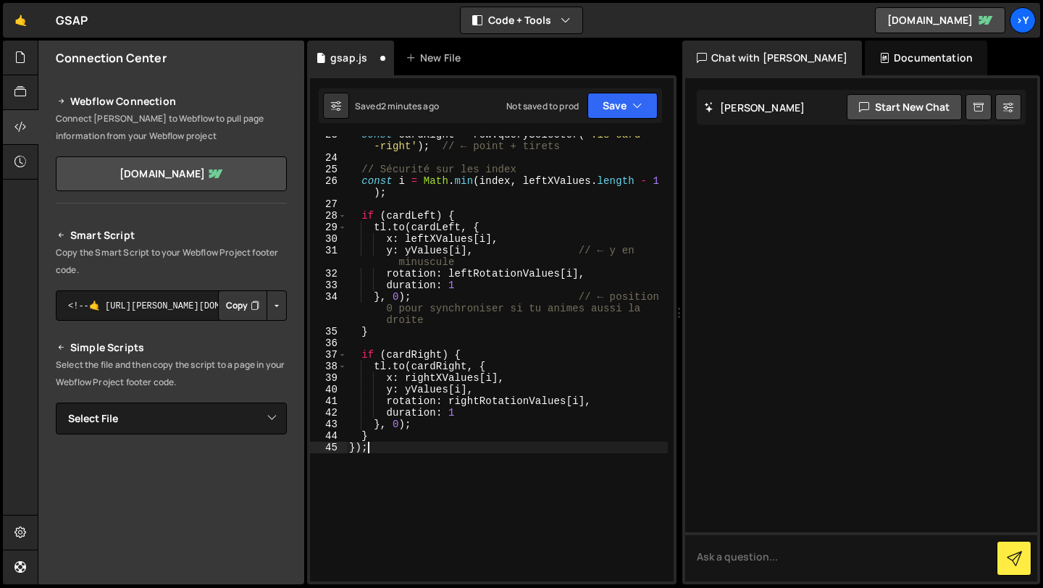
scroll to position [297, 0]
click at [617, 111] on button "Save" at bounding box center [622, 106] width 70 height 26
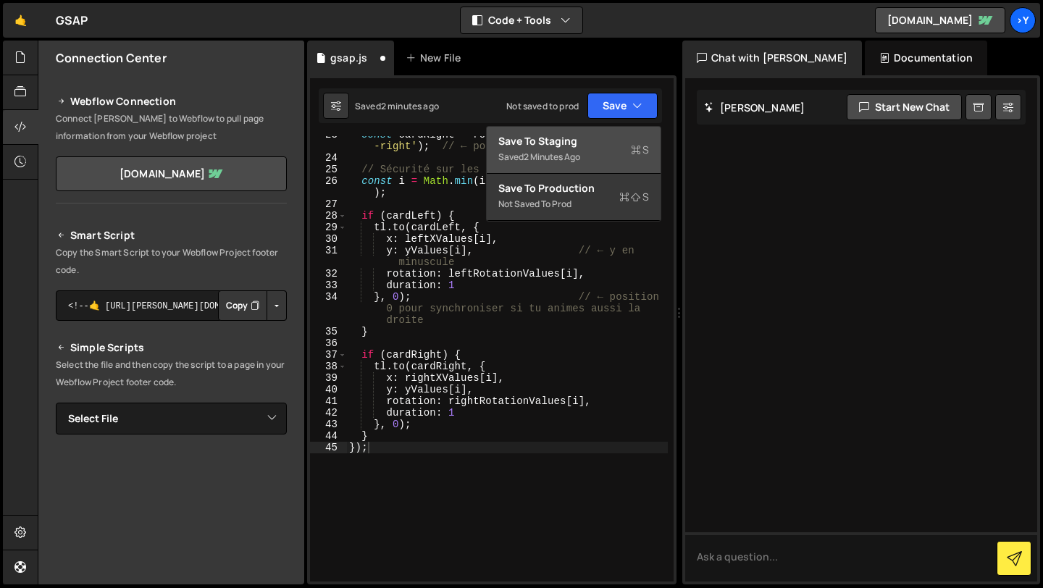
click at [583, 146] on div "Save to Staging S" at bounding box center [573, 141] width 151 height 14
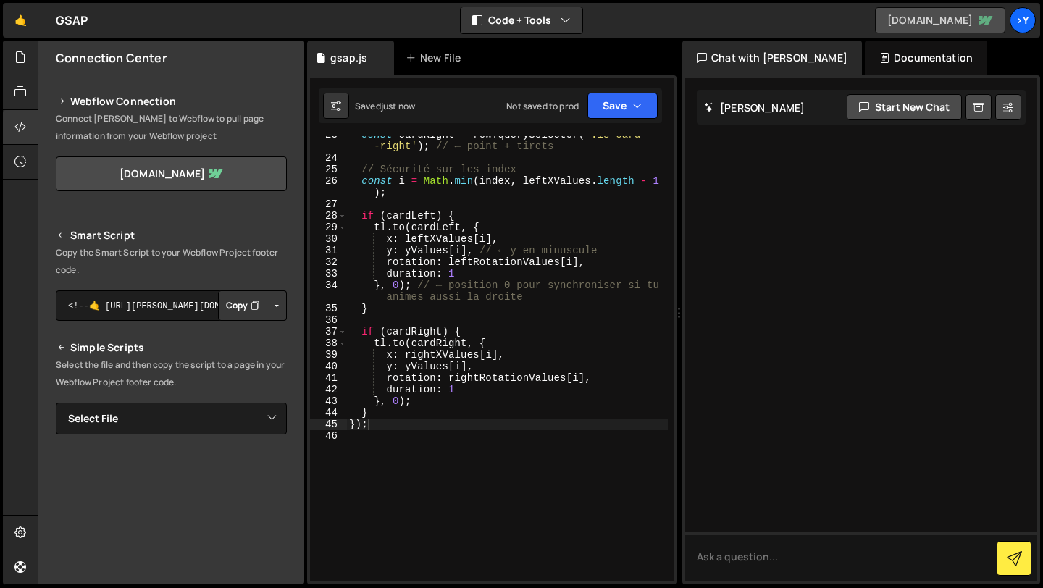
click at [968, 22] on link "[DOMAIN_NAME]" at bounding box center [940, 20] width 130 height 26
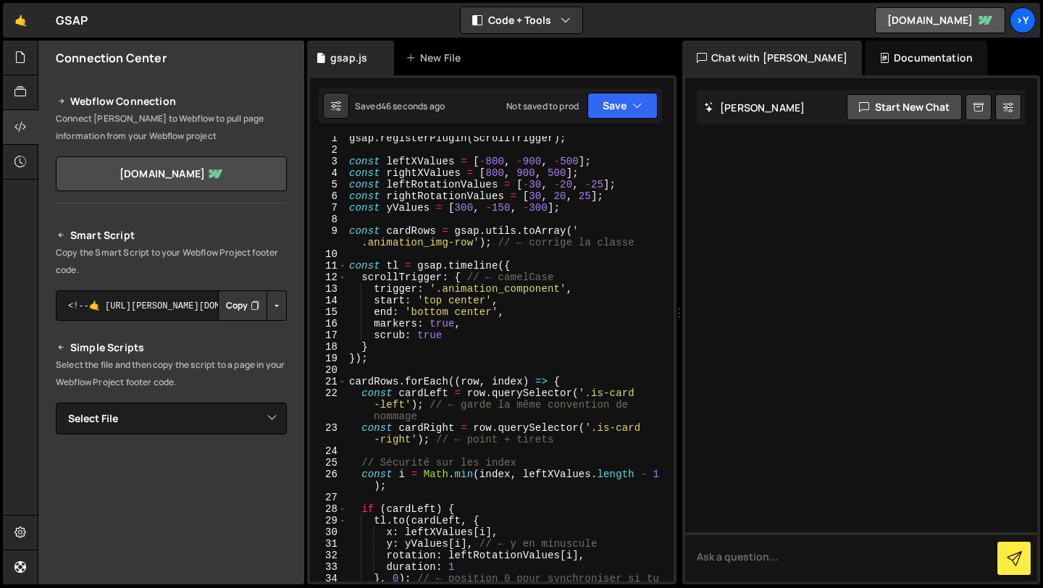
scroll to position [1, 0]
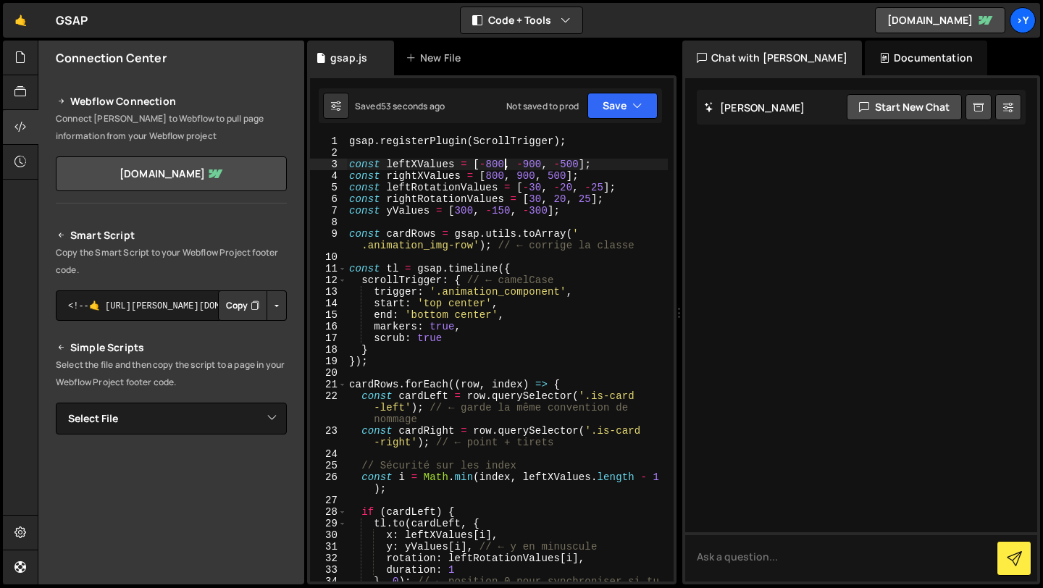
click at [506, 166] on div "gsap . registerPlugin ( ScrollTrigger ) ; const leftXValues = [ - 800 , - 900 ,…" at bounding box center [507, 375] width 322 height 480
click at [627, 98] on button "Save" at bounding box center [622, 106] width 70 height 26
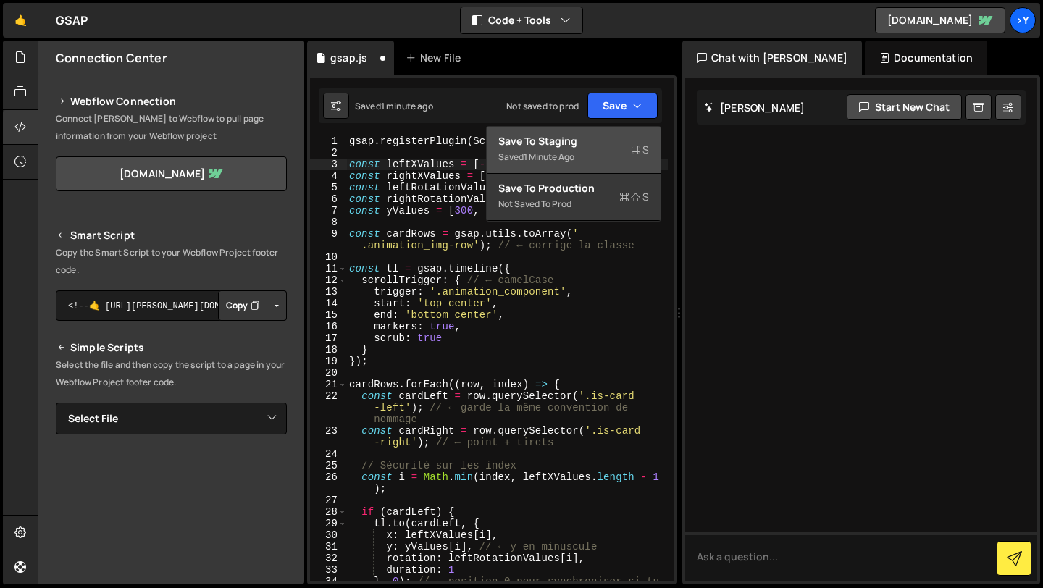
click at [602, 145] on div "Save to Staging S" at bounding box center [573, 141] width 151 height 14
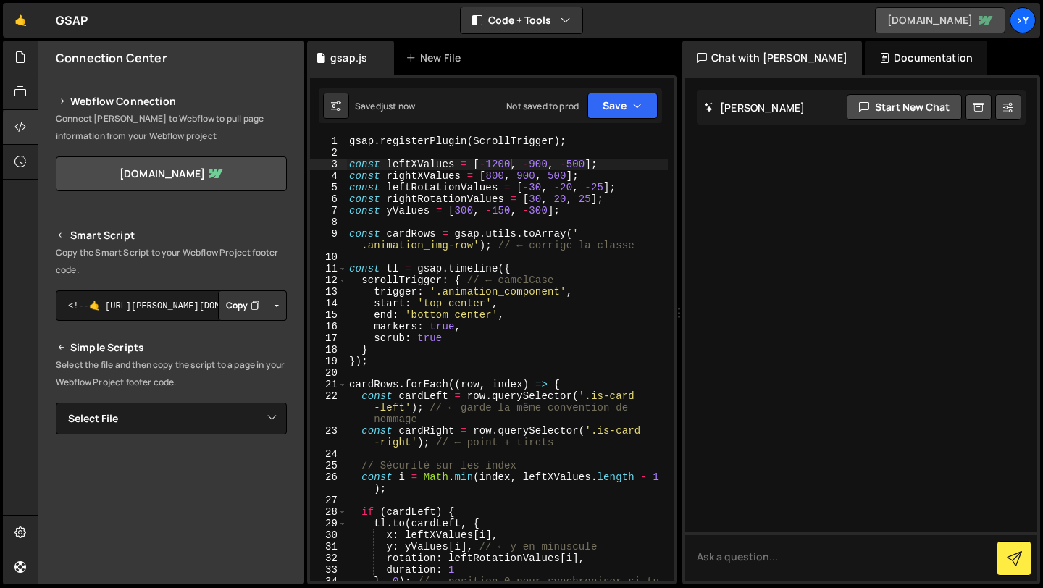
click at [935, 26] on link "[DOMAIN_NAME]" at bounding box center [940, 20] width 130 height 26
click at [507, 166] on div "gsap . registerPlugin ( ScrollTrigger ) ; const leftXValues = [ - 1200 , - 900 …" at bounding box center [507, 375] width 322 height 480
click at [511, 167] on div "gsap . registerPlugin ( ScrollTrigger ) ; const leftXValues = [ - 1200 , - 900 …" at bounding box center [507, 375] width 322 height 480
click at [542, 188] on div "gsap . registerPlugin ( ScrollTrigger ) ; const leftXValues = [ - 800 , - 900 ,…" at bounding box center [507, 375] width 322 height 480
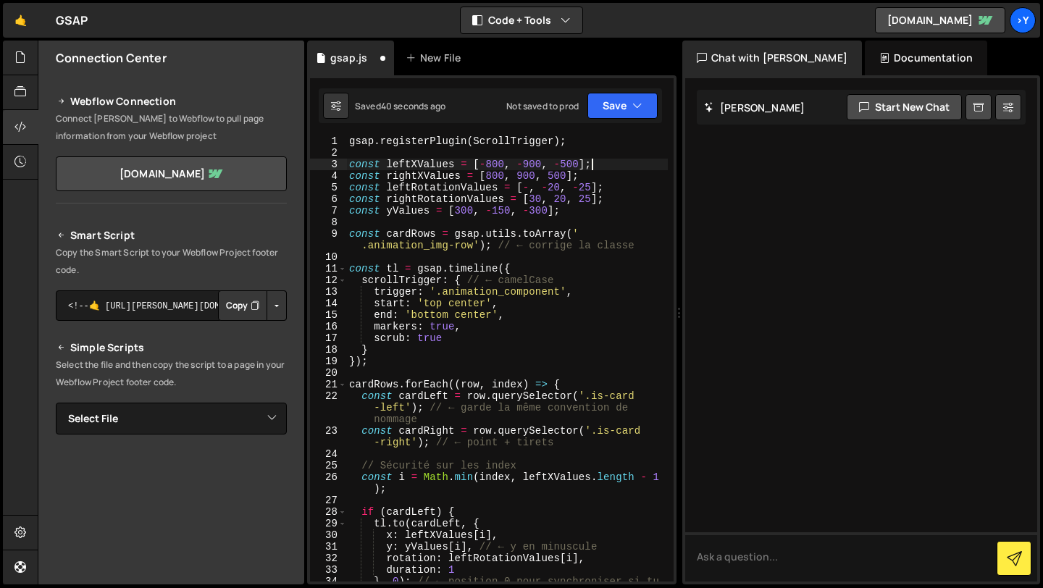
click at [643, 159] on div "gsap . registerPlugin ( ScrollTrigger ) ; const leftXValues = [ - 800 , - 900 ,…" at bounding box center [507, 375] width 322 height 480
click at [525, 189] on div "gsap . registerPlugin ( ScrollTrigger ) ; const leftXValues = [ - 800 , - 900 ,…" at bounding box center [507, 375] width 322 height 480
click at [530, 186] on div "gsap . registerPlugin ( ScrollTrigger ) ; const leftXValues = [ - 800 , - 900 ,…" at bounding box center [507, 375] width 322 height 480
click at [574, 187] on div "gsap . registerPlugin ( ScrollTrigger ) ; const leftXValues = [ - 800 , - 900 ,…" at bounding box center [507, 375] width 322 height 480
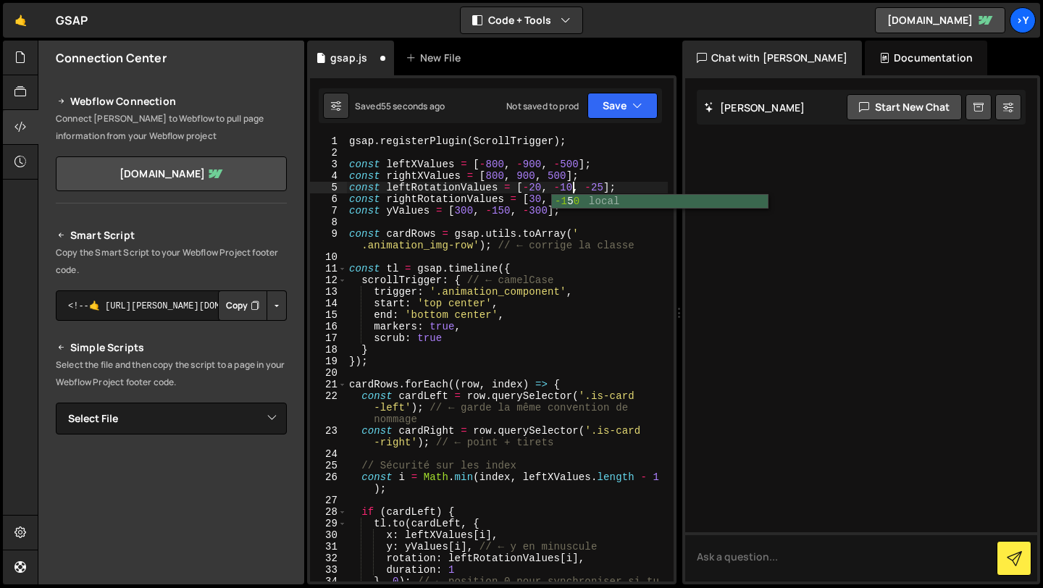
click at [604, 189] on div "gsap . registerPlugin ( ScrollTrigger ) ; const leftXValues = [ - 800 , - 900 ,…" at bounding box center [507, 375] width 322 height 480
click at [744, 263] on div at bounding box center [861, 329] width 352 height 503
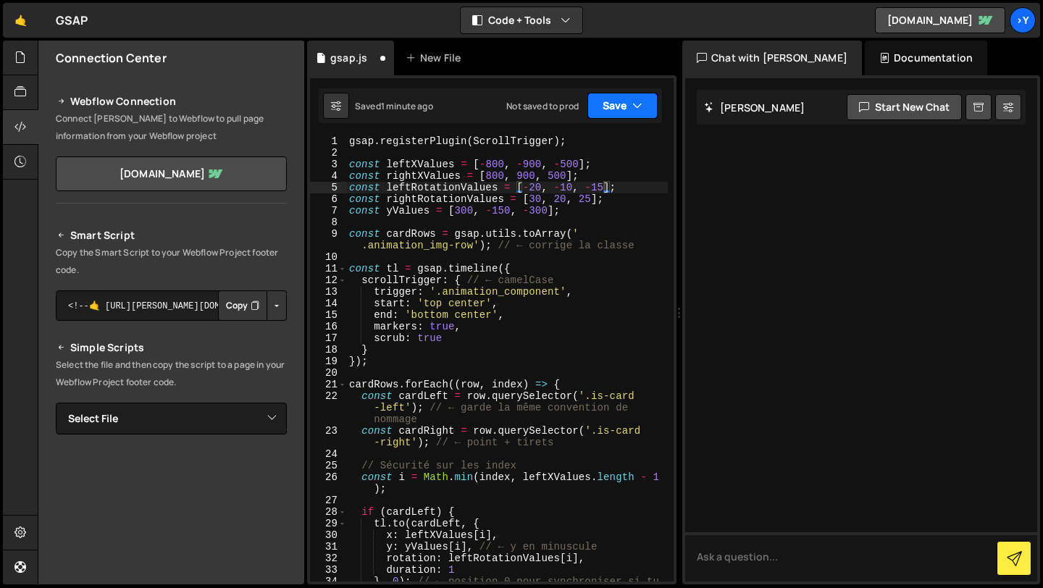
click at [627, 102] on button "Save" at bounding box center [622, 106] width 70 height 26
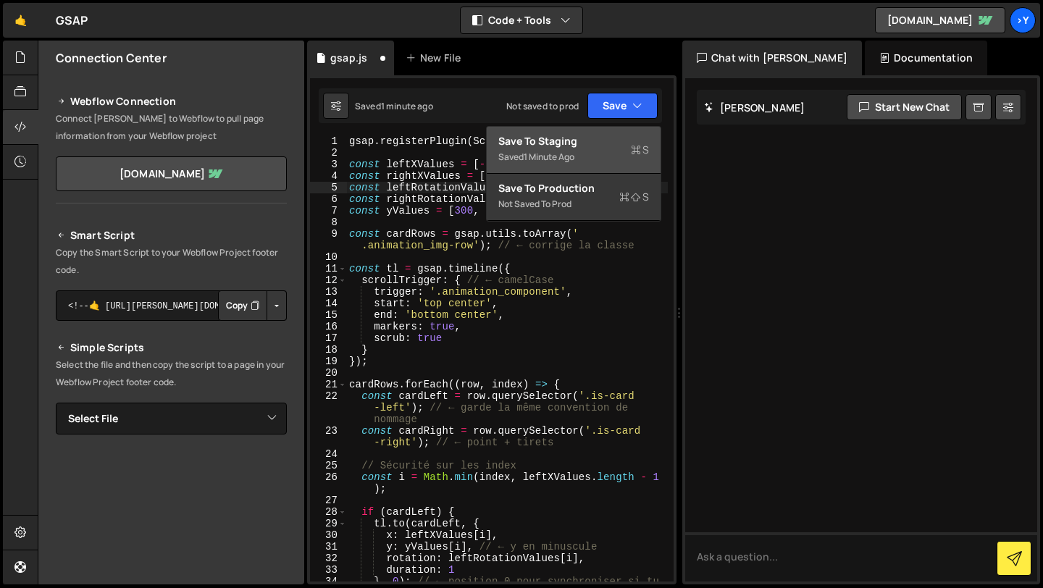
click at [610, 152] on div "Saved 1 minute ago" at bounding box center [573, 156] width 151 height 17
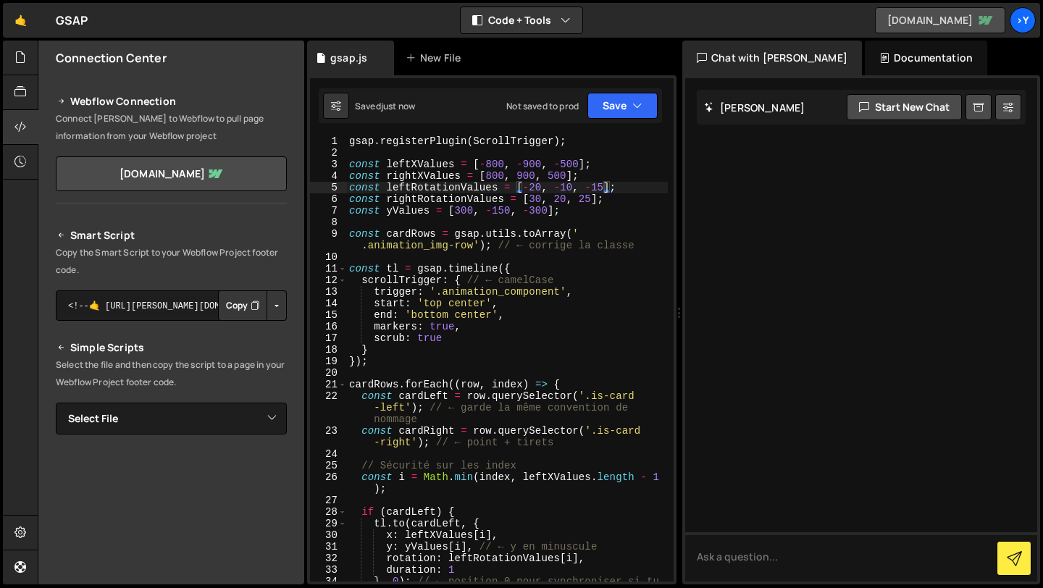
click at [956, 15] on link "[DOMAIN_NAME]" at bounding box center [940, 20] width 130 height 26
click at [540, 189] on div "gsap . registerPlugin ( ScrollTrigger ) ; const leftXValues = [ - 800 , - 900 ,…" at bounding box center [507, 375] width 322 height 480
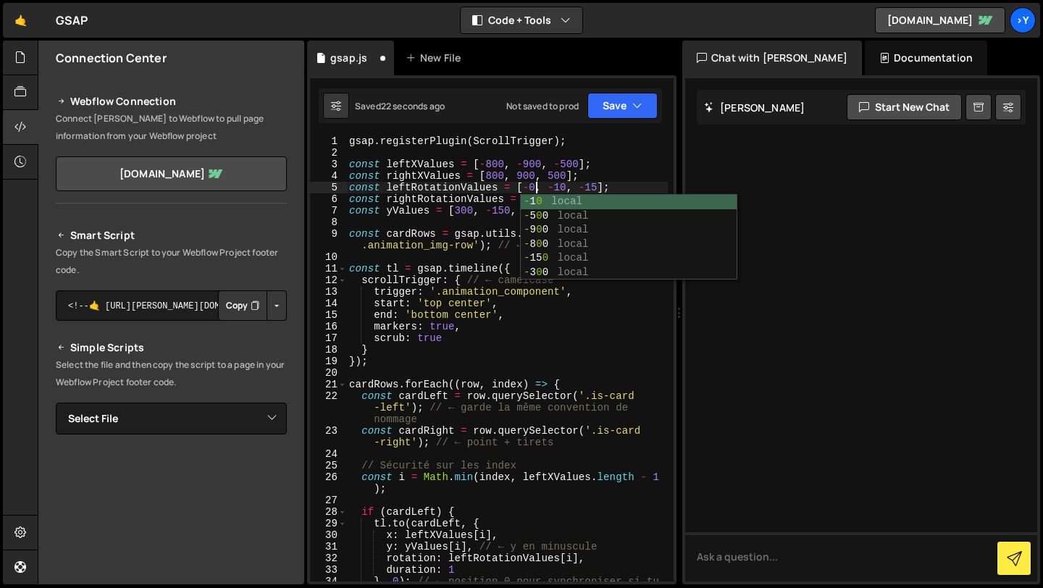
scroll to position [0, 14]
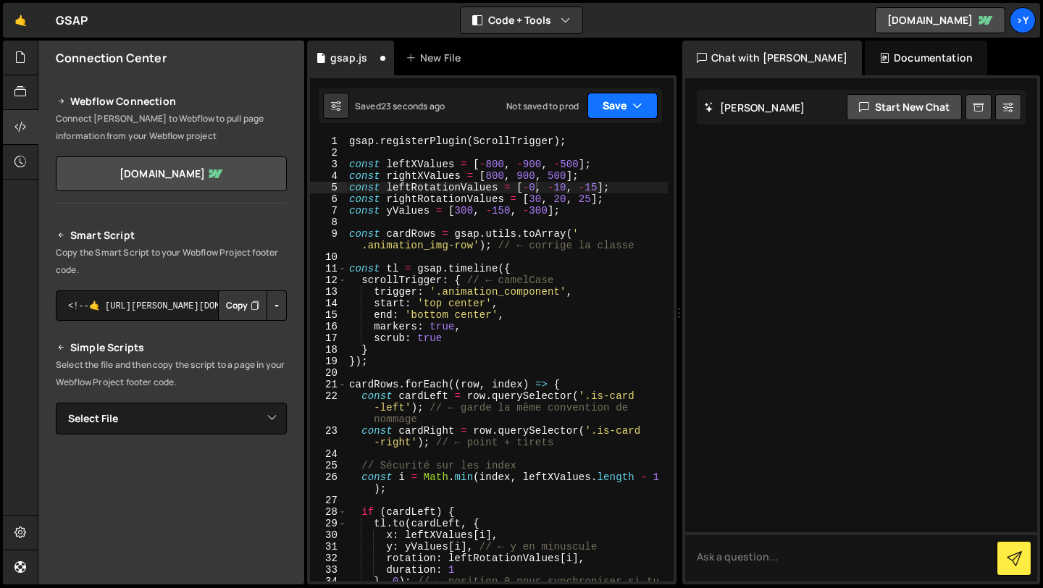
click at [617, 115] on button "Save" at bounding box center [622, 106] width 70 height 26
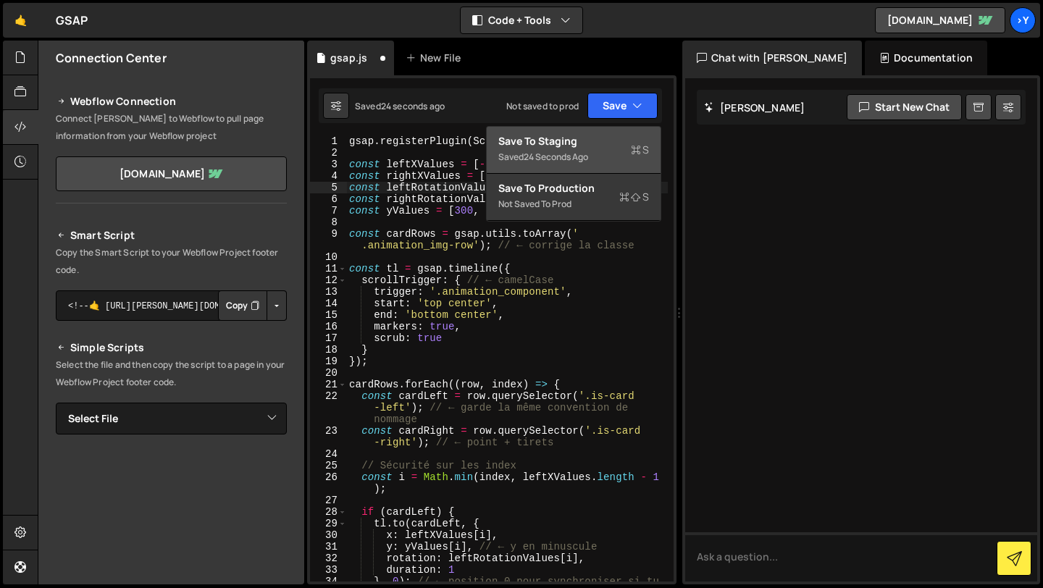
click at [598, 150] on div "Saved 24 seconds ago" at bounding box center [573, 156] width 151 height 17
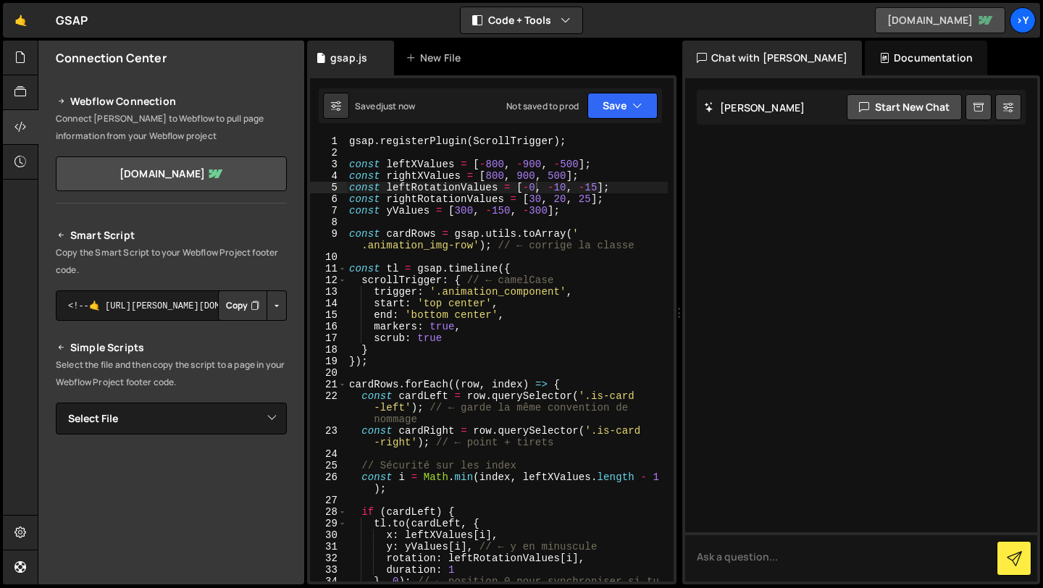
click at [960, 19] on link "[DOMAIN_NAME]" at bounding box center [940, 20] width 130 height 26
click at [535, 190] on div "gsap . registerPlugin ( ScrollTrigger ) ; const leftXValues = [ - 800 , - 900 ,…" at bounding box center [507, 375] width 322 height 480
click at [576, 189] on div "gsap . registerPlugin ( ScrollTrigger ) ; const leftXValues = [ - 800 , - 900 ,…" at bounding box center [507, 375] width 322 height 480
click at [564, 186] on div "gsap . registerPlugin ( ScrollTrigger ) ; const leftXValues = [ - 800 , - 900 ,…" at bounding box center [507, 375] width 322 height 480
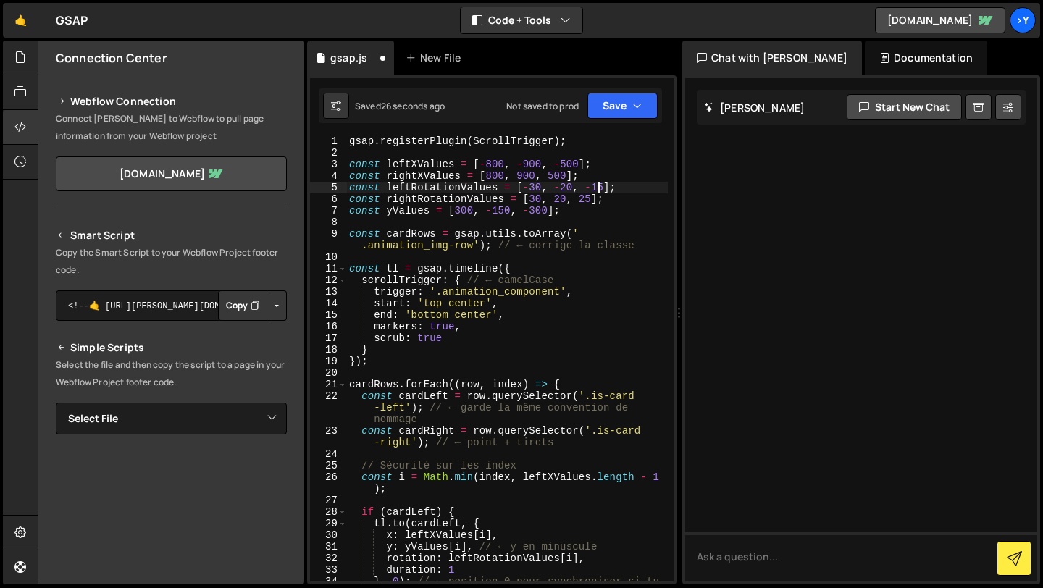
click at [600, 188] on div "gsap . registerPlugin ( ScrollTrigger ) ; const leftXValues = [ - 800 , - 900 ,…" at bounding box center [507, 375] width 322 height 480
click at [617, 282] on div "gsap . registerPlugin ( ScrollTrigger ) ; const leftXValues = [ - 800 , - 900 ,…" at bounding box center [507, 375] width 322 height 480
click at [472, 214] on div "gsap . registerPlugin ( ScrollTrigger ) ; const leftXValues = [ - 800 , - 900 ,…" at bounding box center [507, 375] width 322 height 480
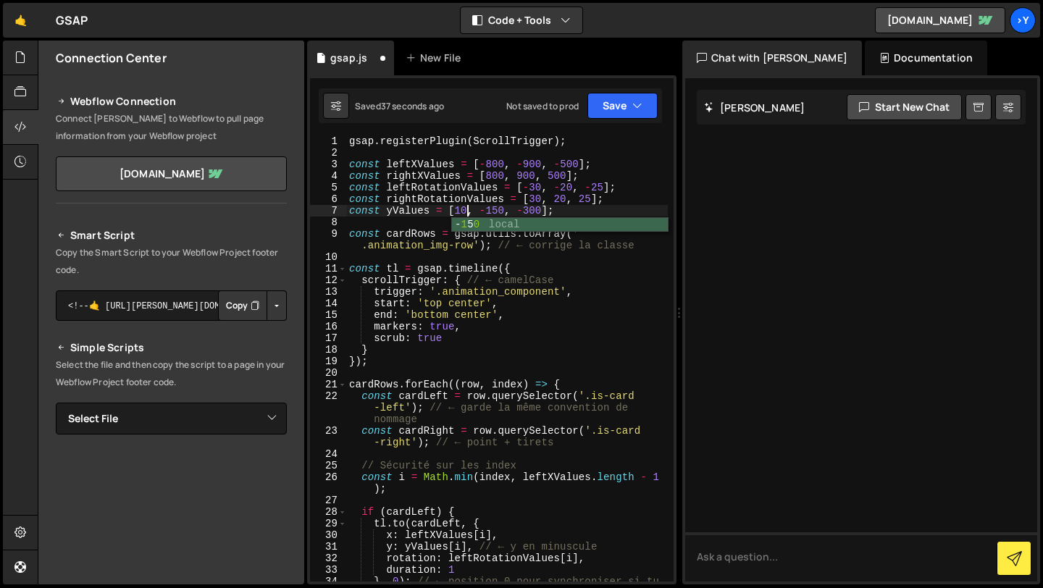
scroll to position [0, 9]
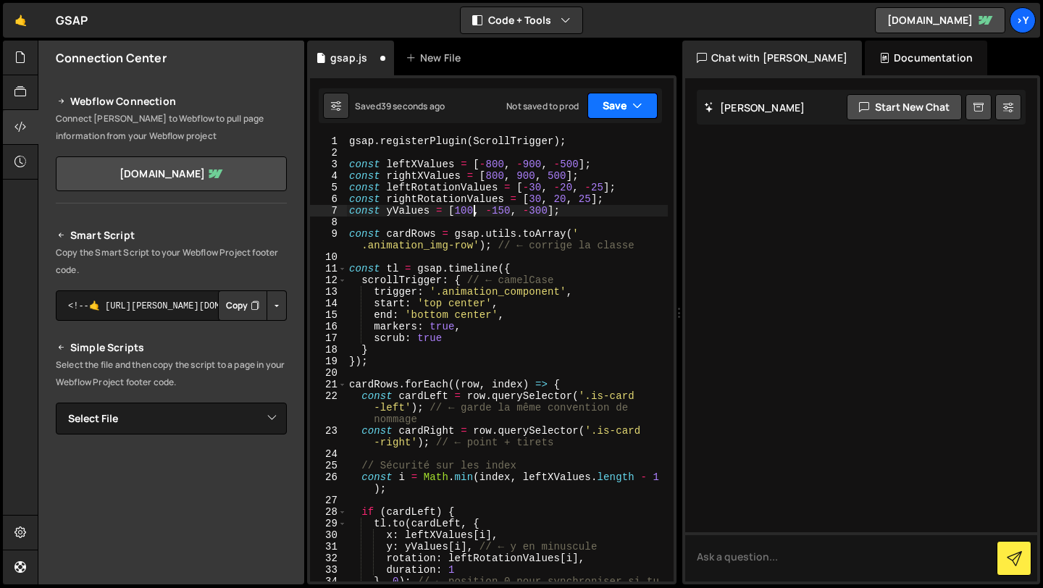
click at [627, 109] on button "Save" at bounding box center [622, 106] width 70 height 26
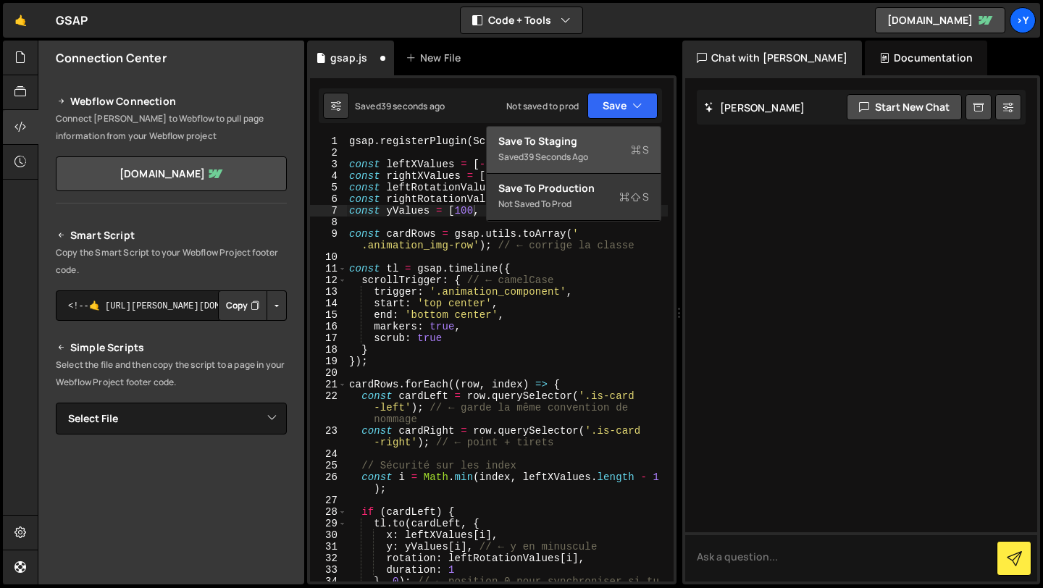
click at [629, 147] on div "Save to Staging S" at bounding box center [573, 141] width 151 height 14
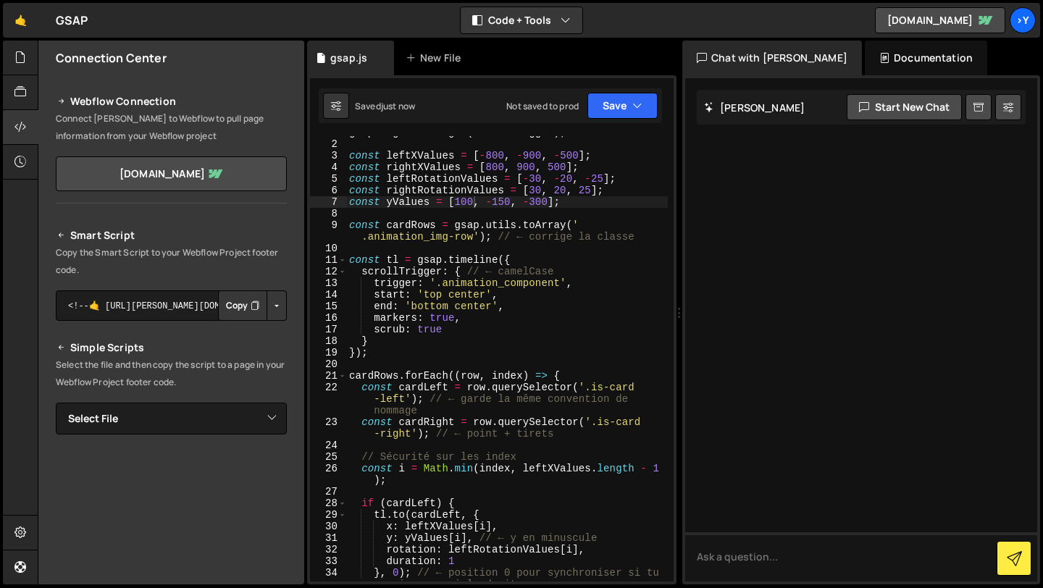
scroll to position [9, 0]
click at [904, 7] on link "[DOMAIN_NAME]" at bounding box center [940, 20] width 130 height 26
click at [460, 201] on div "gsap . registerPlugin ( ScrollTrigger ) ; const leftXValues = [ - 800 , - 900 ,…" at bounding box center [507, 367] width 322 height 480
click at [460, 202] on div "gsap . registerPlugin ( ScrollTrigger ) ; const leftXValues = [ - 800 , - 900 ,…" at bounding box center [507, 358] width 322 height 445
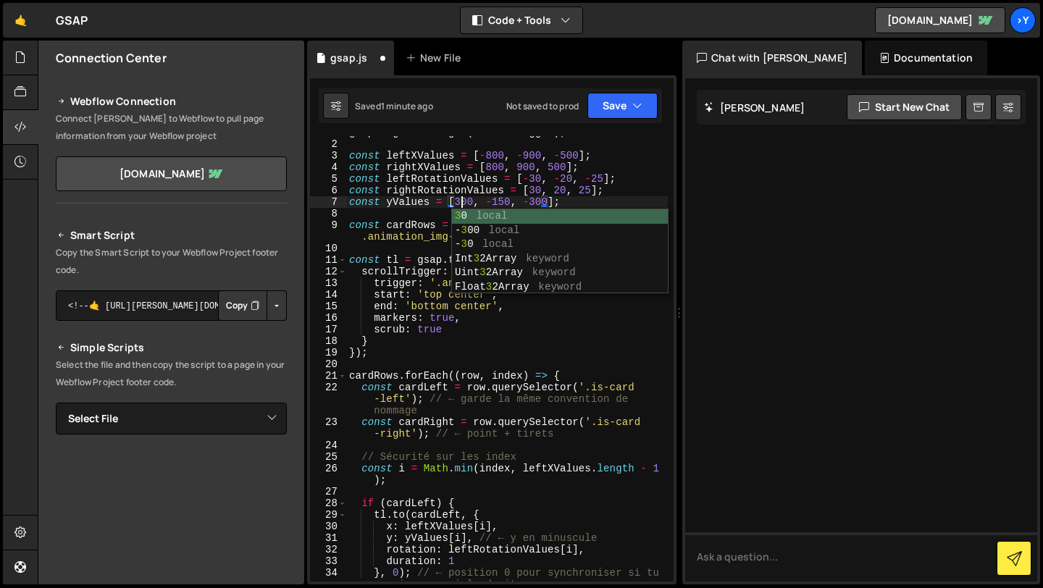
scroll to position [0, 8]
click at [645, 166] on div "gsap . registerPlugin ( ScrollTrigger ) ; const leftXValues = [ - 800 , - 900 ,…" at bounding box center [507, 367] width 322 height 480
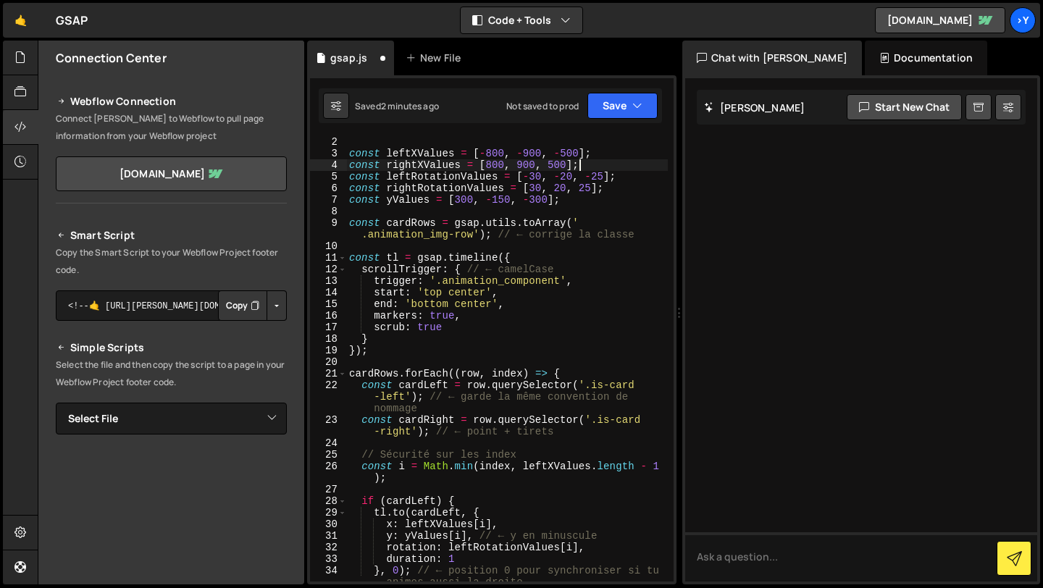
scroll to position [8, 0]
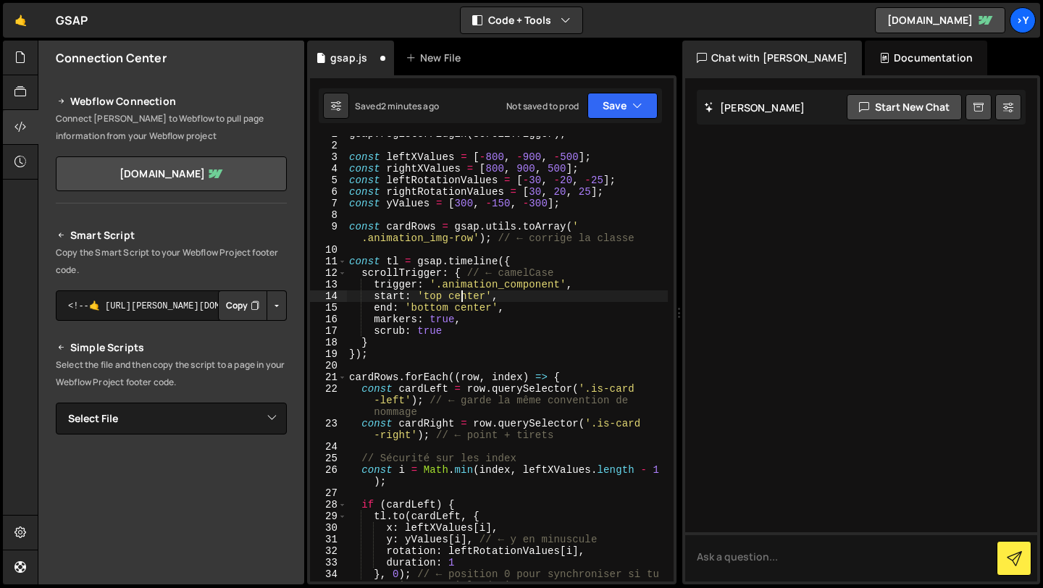
click at [458, 296] on div "gsap . registerPlugin ( ScrollTrigger ) ; const leftXValues = [ - 800 , - 900 ,…" at bounding box center [507, 368] width 322 height 480
click at [463, 295] on div "gsap . registerPlugin ( ScrollTrigger ) ; const leftXValues = [ - 800 , - 900 ,…" at bounding box center [507, 368] width 322 height 480
click at [450, 295] on div "gsap . registerPlugin ( ScrollTrigger ) ; const leftXValues = [ - 800 , - 900 ,…" at bounding box center [507, 368] width 322 height 480
click at [484, 296] on div "gsap . registerPlugin ( ScrollTrigger ) ; const leftXValues = [ - 800 , - 900 ,…" at bounding box center [507, 368] width 322 height 480
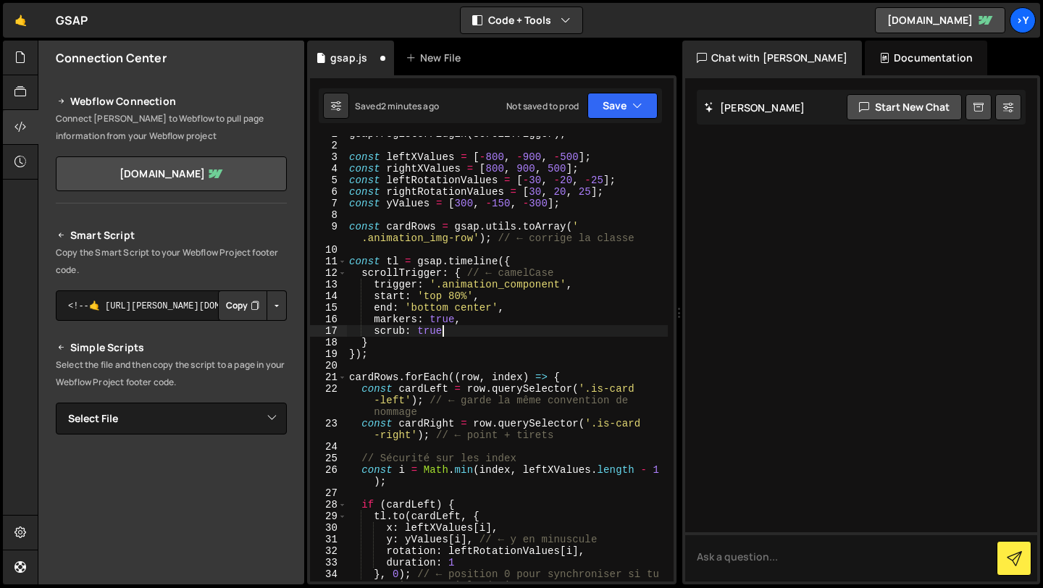
click at [582, 326] on div "gsap . registerPlugin ( ScrollTrigger ) ; const leftXValues = [ - 800 , - 900 ,…" at bounding box center [507, 368] width 322 height 480
click at [608, 107] on button "Save" at bounding box center [622, 106] width 70 height 26
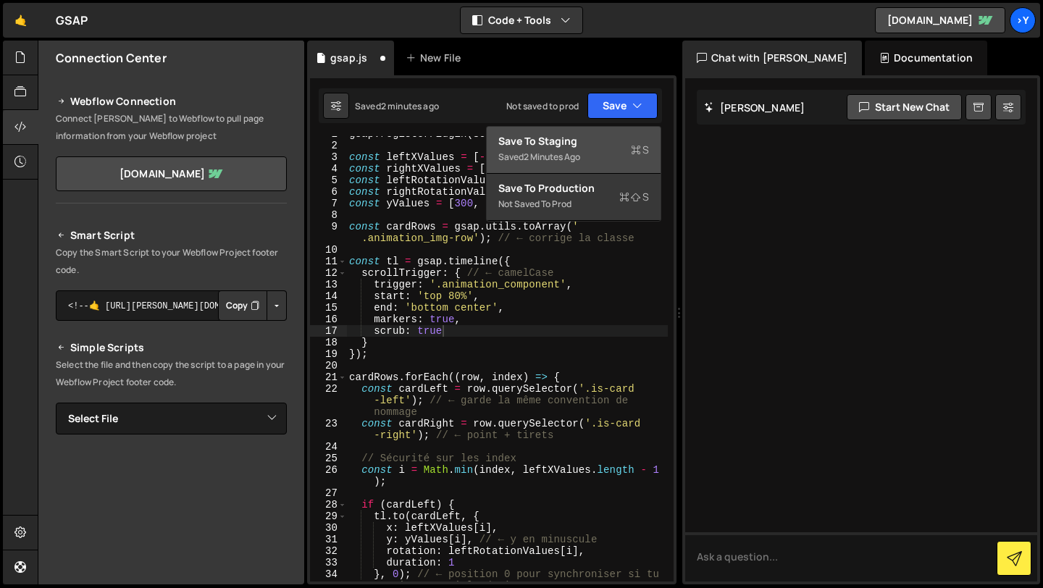
click at [584, 142] on div "Save to Staging S" at bounding box center [573, 141] width 151 height 14
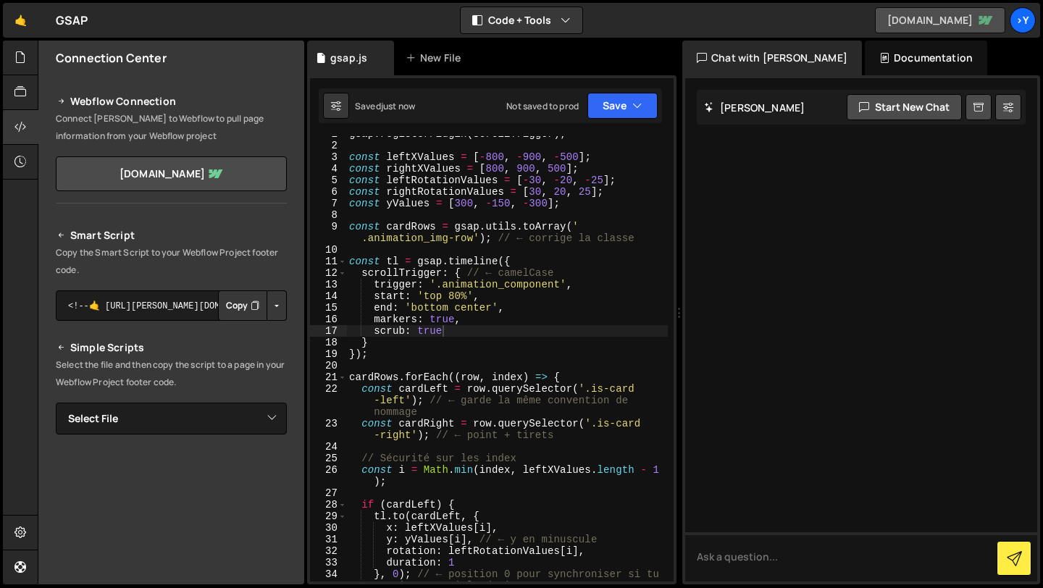
click at [945, 15] on link "[DOMAIN_NAME]" at bounding box center [940, 20] width 130 height 26
click at [455, 294] on div "gsap . registerPlugin ( ScrollTrigger ) ; const leftXValues = [ - 800 , - 900 ,…" at bounding box center [507, 368] width 322 height 480
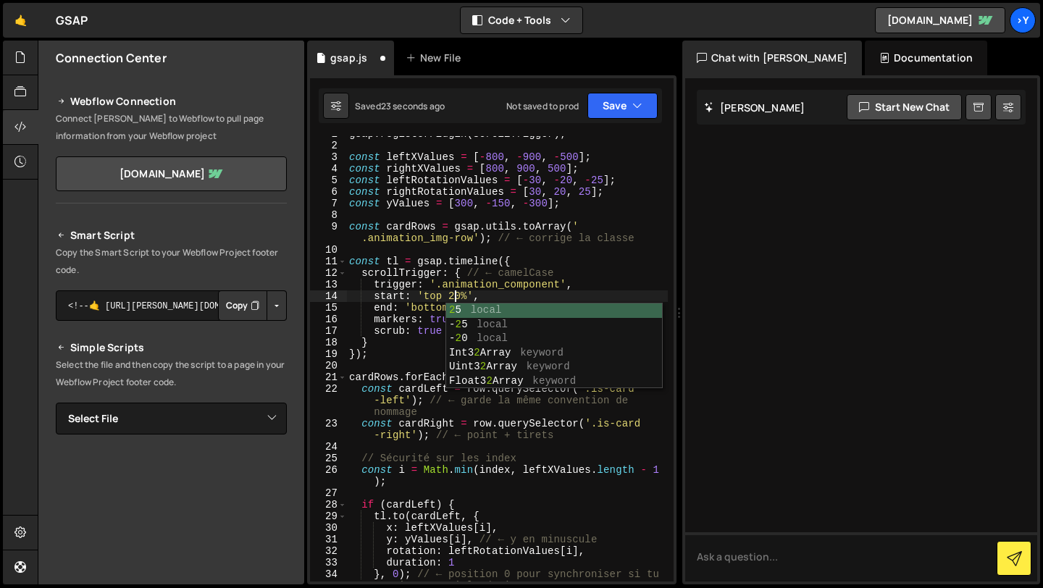
click at [555, 293] on div "gsap . registerPlugin ( ScrollTrigger ) ; const leftXValues = [ - 800 , - 900 ,…" at bounding box center [507, 368] width 322 height 480
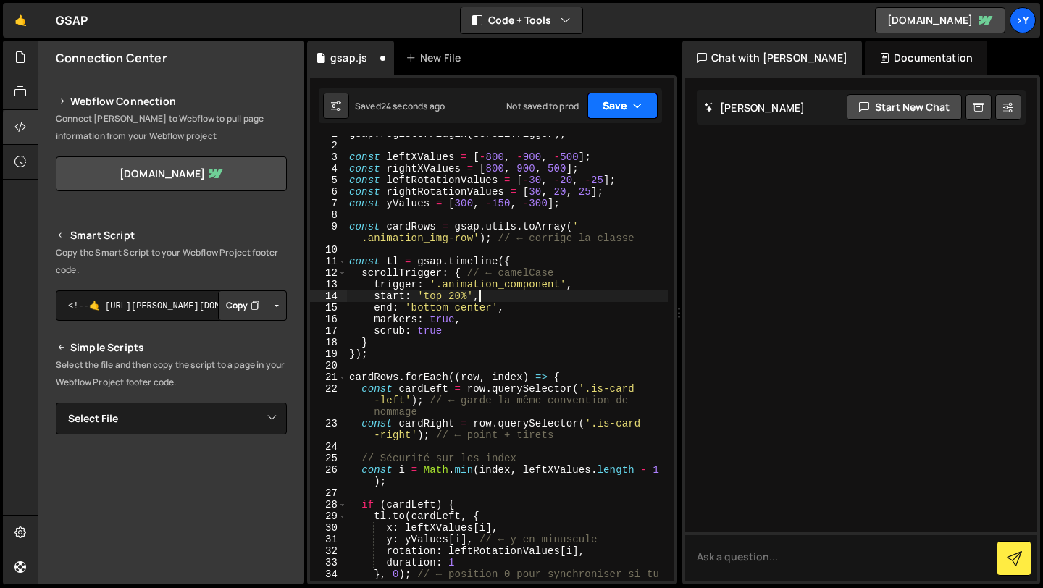
click at [619, 99] on button "Save" at bounding box center [622, 106] width 70 height 26
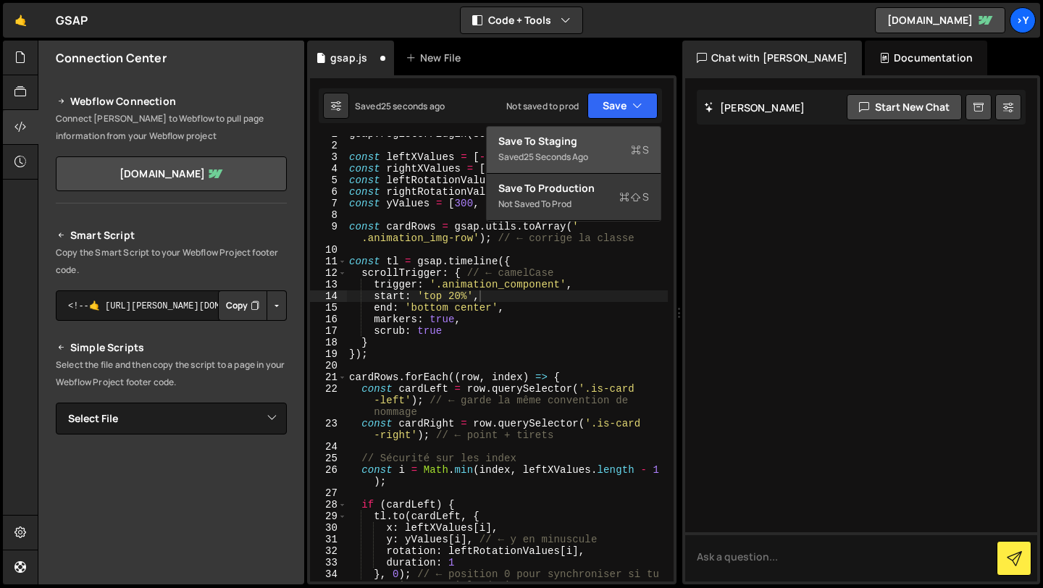
click at [587, 136] on div "Save to Staging S" at bounding box center [573, 141] width 151 height 14
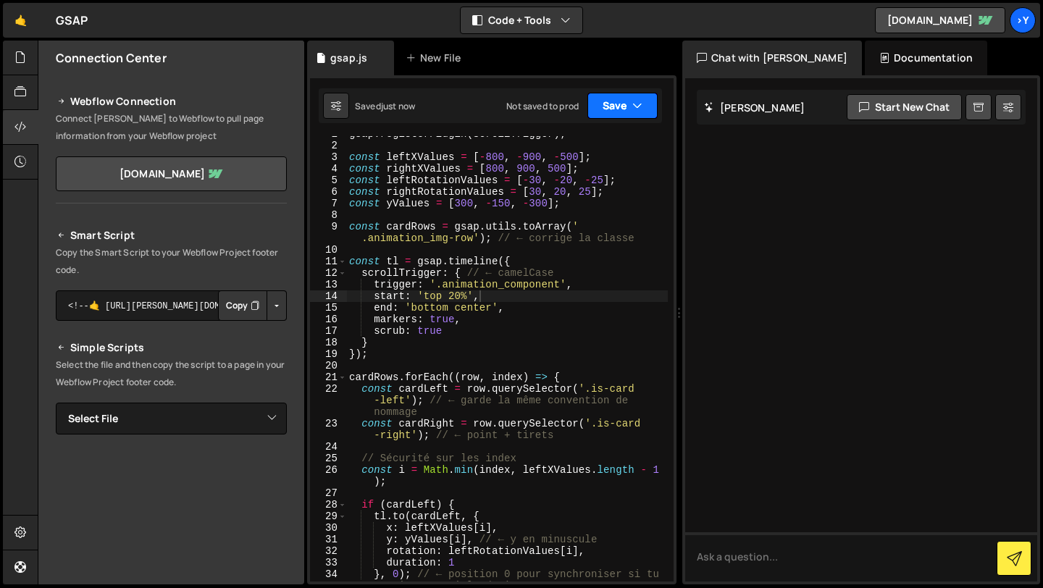
click at [624, 109] on button "Save" at bounding box center [622, 106] width 70 height 26
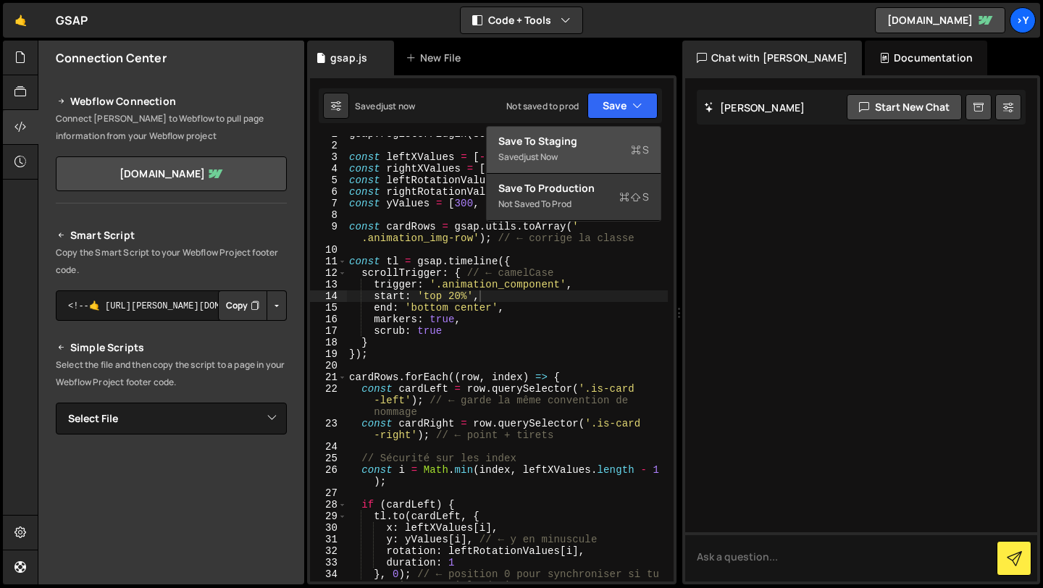
click at [616, 144] on div "Save to Staging S" at bounding box center [573, 141] width 151 height 14
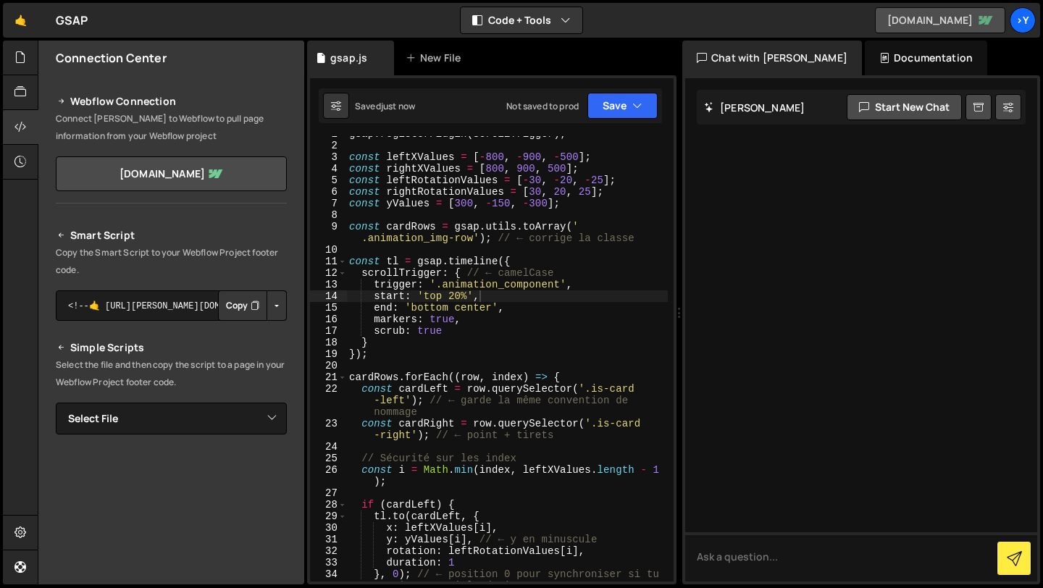
click at [910, 21] on link "[DOMAIN_NAME]" at bounding box center [940, 20] width 130 height 26
click at [456, 297] on div "gsap . registerPlugin ( ScrollTrigger ) ; const leftXValues = [ - 800 , - 900 ,…" at bounding box center [507, 368] width 322 height 480
click at [462, 297] on div "gsap . registerPlugin ( ScrollTrigger ) ; const leftXValues = [ - 800 , - 900 ,…" at bounding box center [507, 368] width 322 height 480
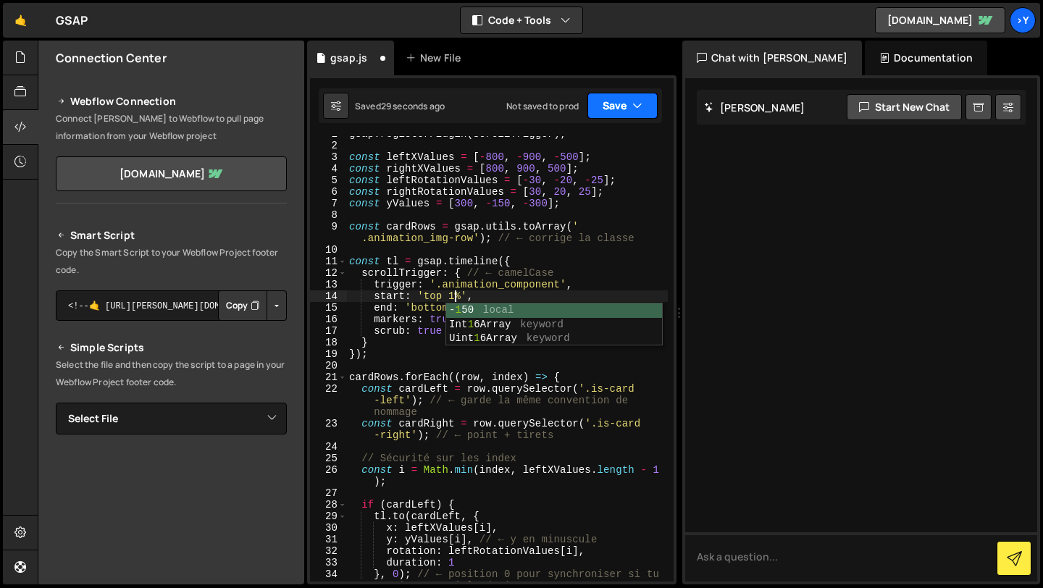
type textarea "start: 'top 1%',"
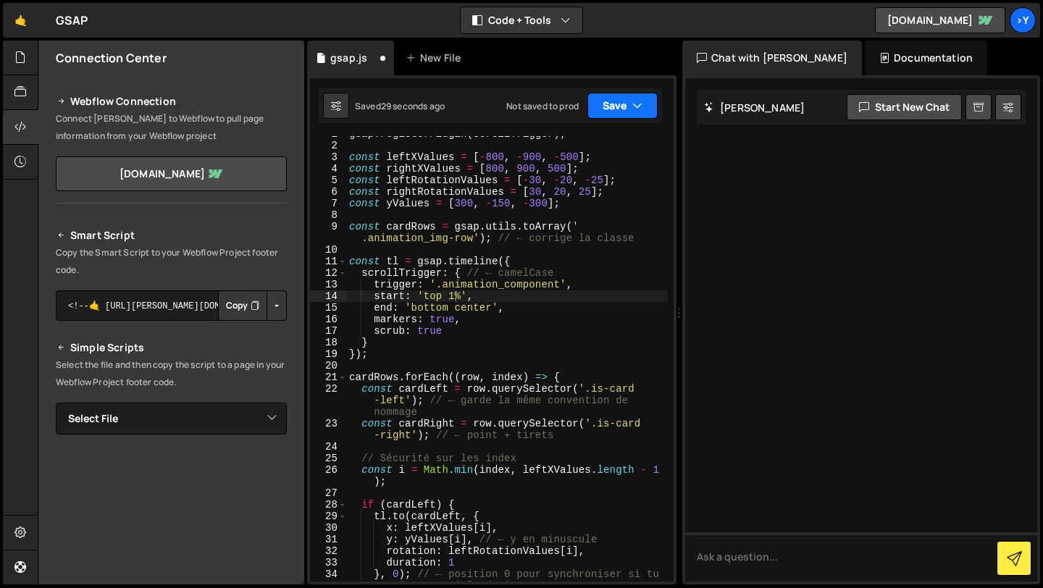
click at [610, 98] on button "Save" at bounding box center [622, 106] width 70 height 26
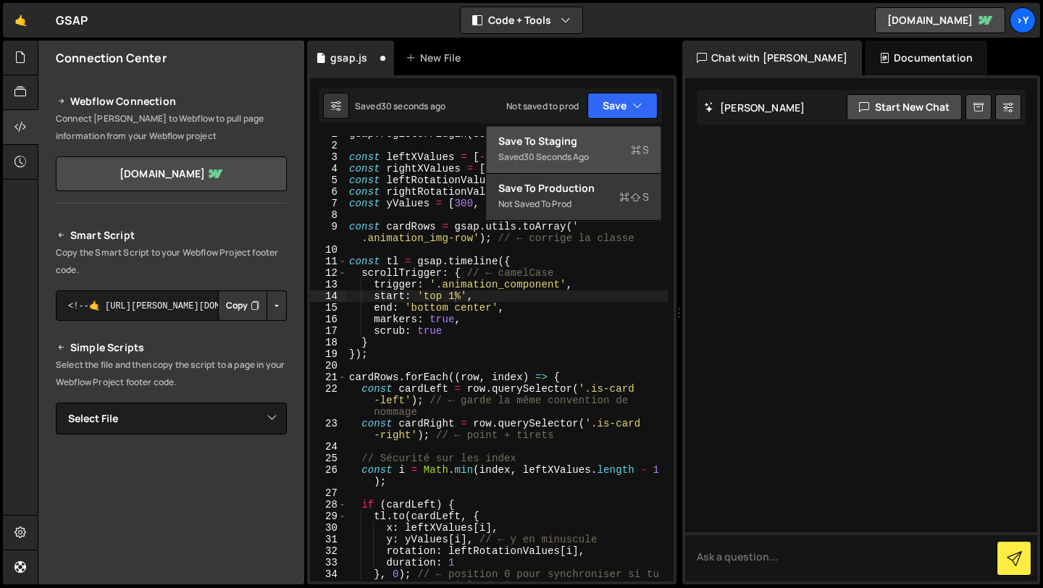
click at [567, 158] on div "30 seconds ago" at bounding box center [556, 157] width 65 height 12
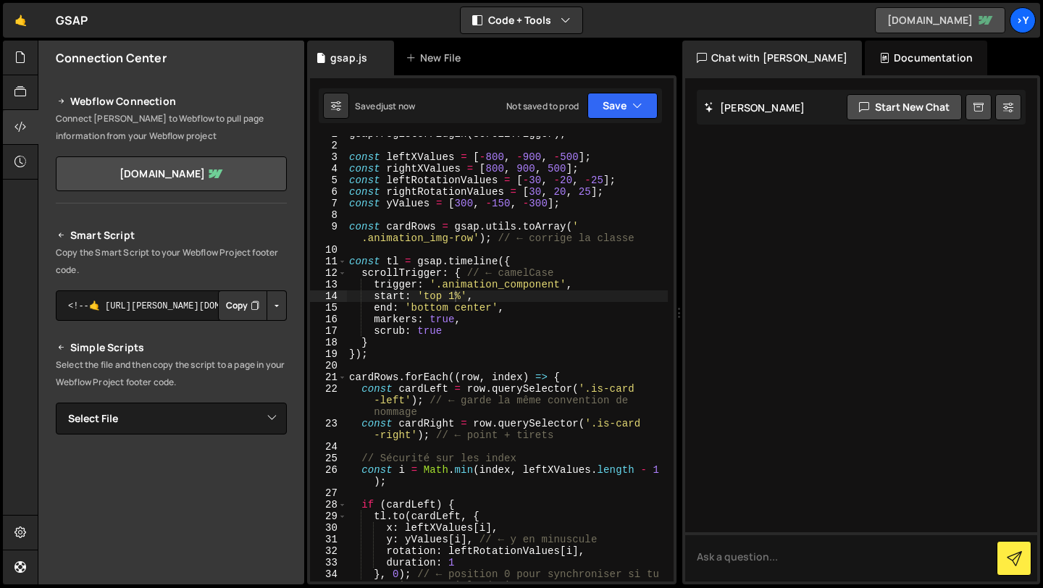
click at [920, 21] on link "[DOMAIN_NAME]" at bounding box center [940, 20] width 130 height 26
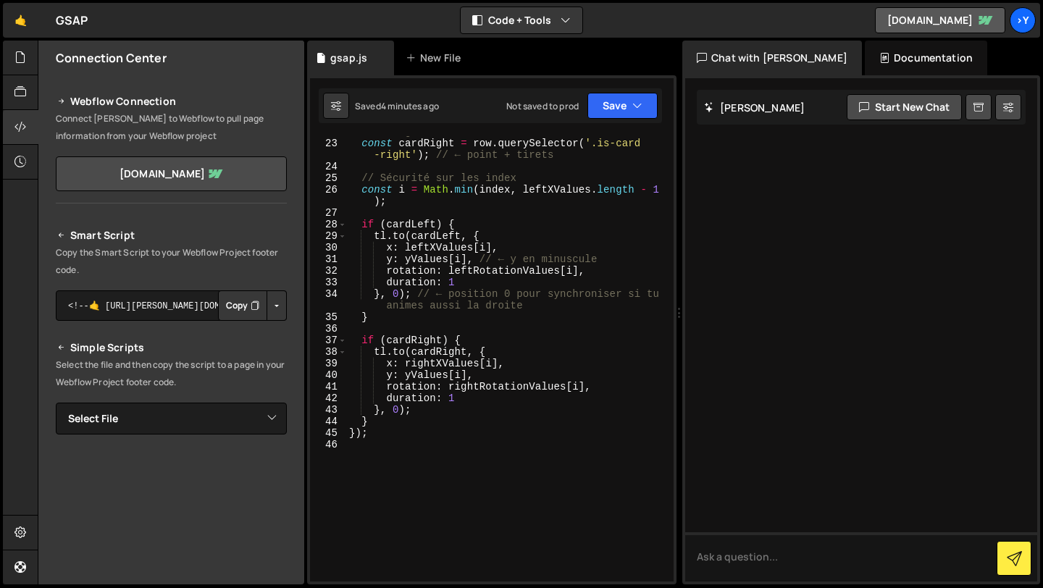
scroll to position [355, 0]
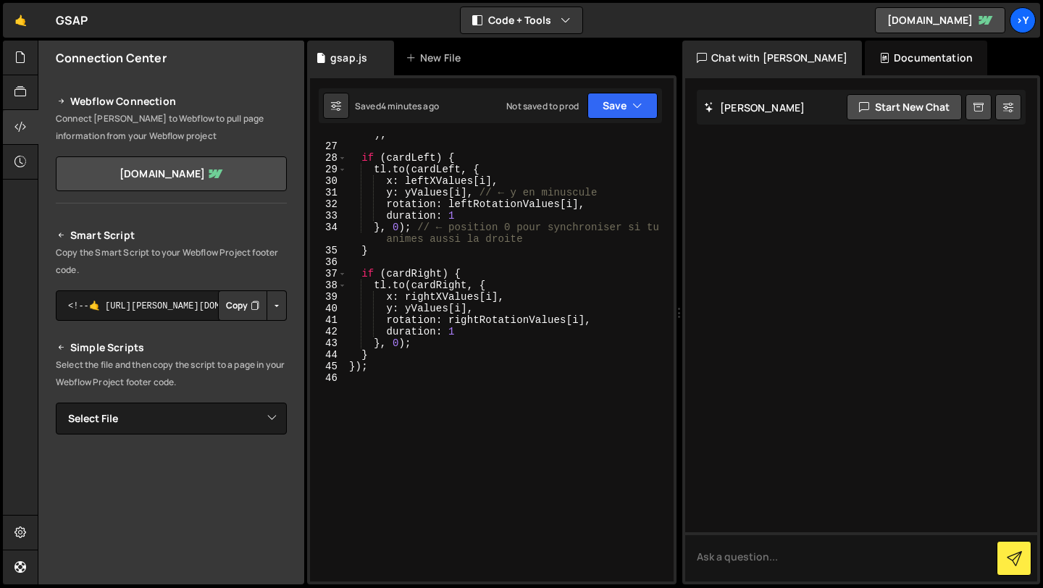
click at [367, 382] on div "const i = Math . min ( index , leftXValues . length - 1 ) ; if ( cardLeft ) { t…" at bounding box center [507, 357] width 322 height 480
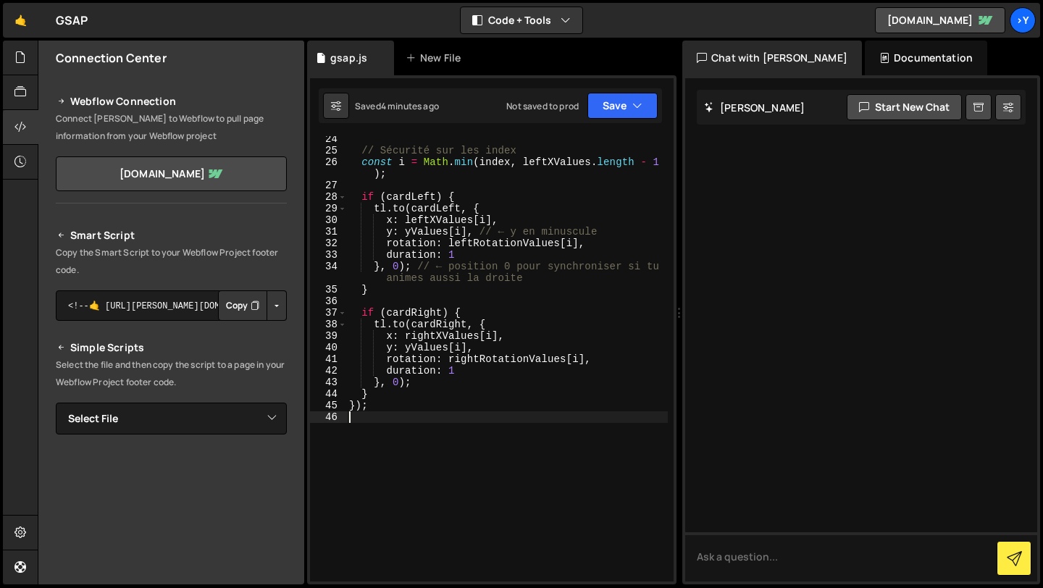
scroll to position [316, 0]
paste textarea "tl.fromTo(".hero-intro", { autoAlpha: 0 }, { autoAlpha: 1, duration: 1 }, 0);"
drag, startPoint x: 422, startPoint y: 416, endPoint x: 484, endPoint y: 416, distance: 62.3
click at [484, 416] on div "// Sécurité sur les index const i = Math . min ( index , leftXValues . length -…" at bounding box center [507, 373] width 322 height 480
paste textarea "tl.fromTo(".hero-intro", { autoAlpha: 0 }, { autoAlpha: 1, duration: 1 }, 0);"
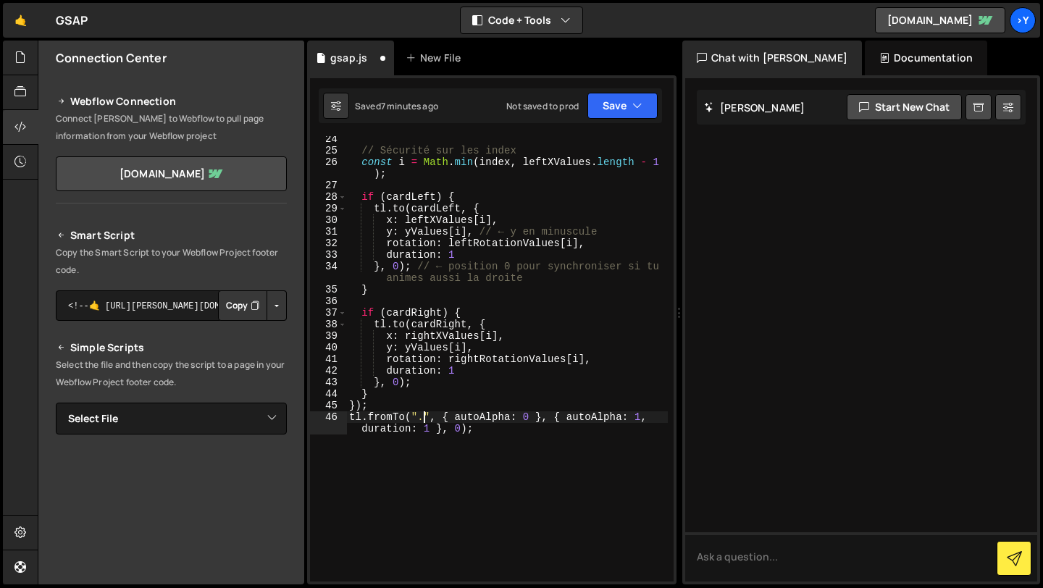
paste textarea "animation_content-wrapper"
click at [632, 107] on icon "button" at bounding box center [637, 105] width 10 height 14
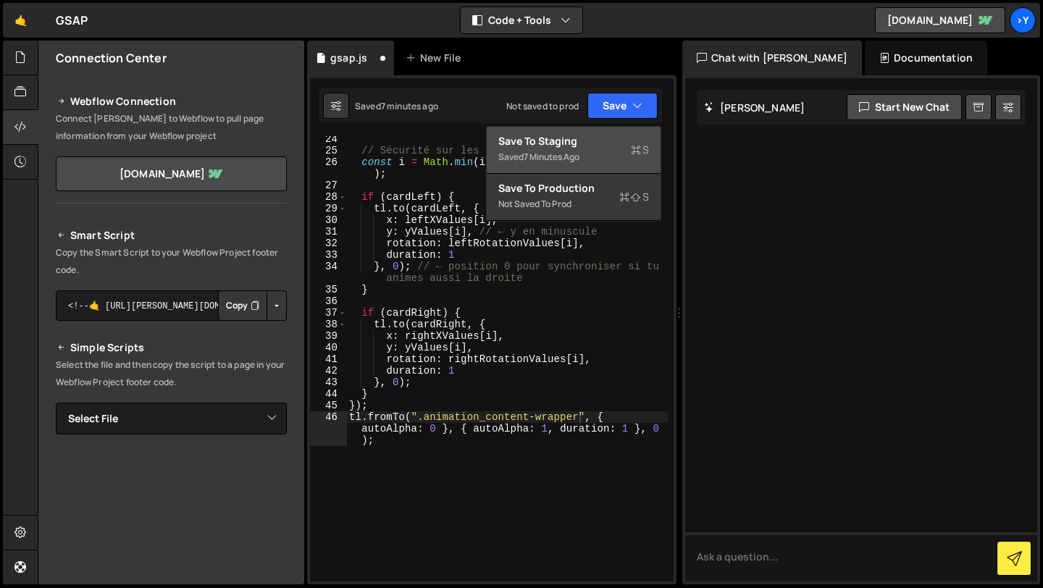
click at [612, 135] on div "Save to Staging S" at bounding box center [573, 141] width 151 height 14
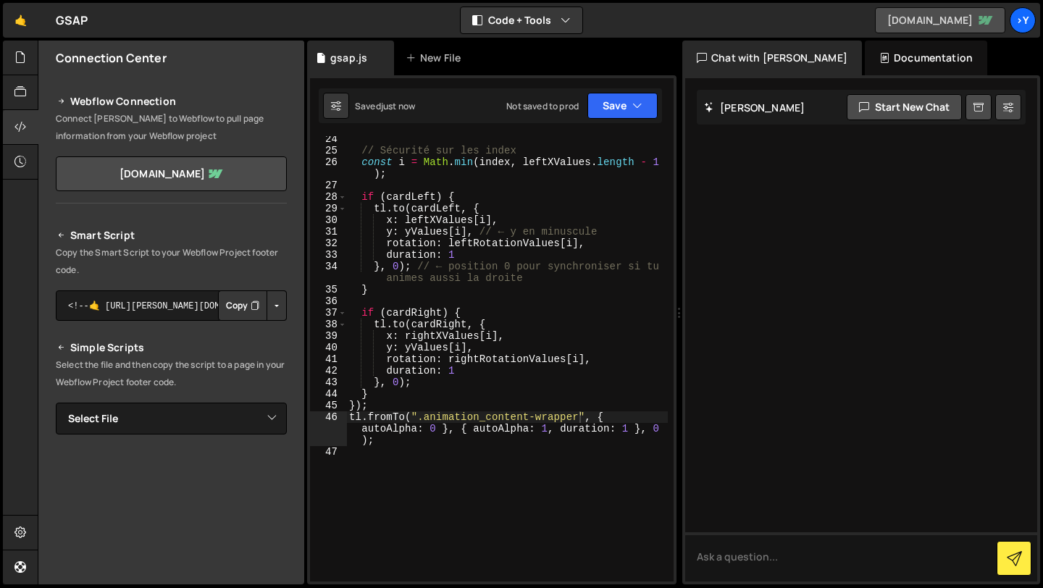
click at [933, 19] on link "[DOMAIN_NAME]" at bounding box center [940, 20] width 130 height 26
click at [631, 429] on div "// Sécurité sur les index const i = Math . min ( index , leftXValues . length -…" at bounding box center [507, 367] width 322 height 469
click at [436, 429] on div "// Sécurité sur les index const i = Math . min ( index , leftXValues . length -…" at bounding box center [507, 367] width 322 height 469
click at [606, 104] on button "Save" at bounding box center [622, 106] width 70 height 26
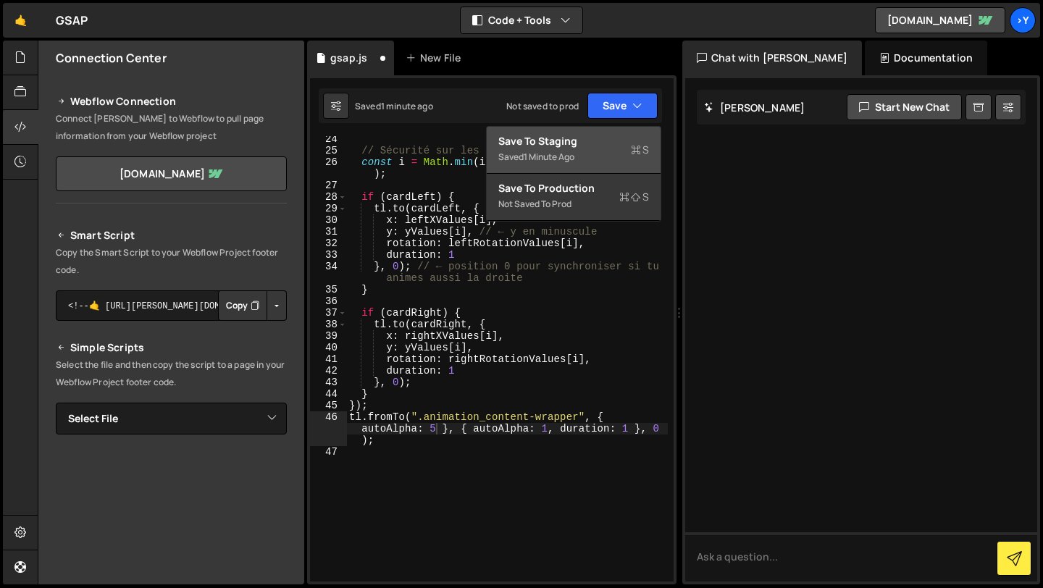
click at [560, 132] on button "Save to Staging S Saved 1 minute ago" at bounding box center [574, 150] width 174 height 47
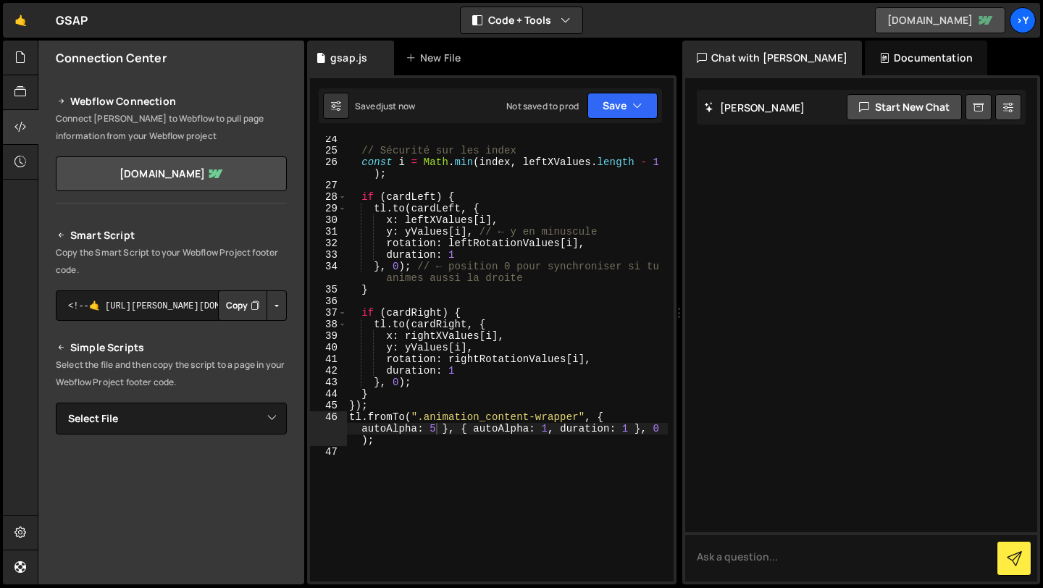
click at [944, 19] on link "[DOMAIN_NAME]" at bounding box center [940, 20] width 130 height 26
click at [430, 432] on div "// Sécurité sur les index const i = Math . min ( index , leftXValues . length -…" at bounding box center [507, 367] width 322 height 469
click at [617, 108] on button "Save" at bounding box center [622, 106] width 70 height 26
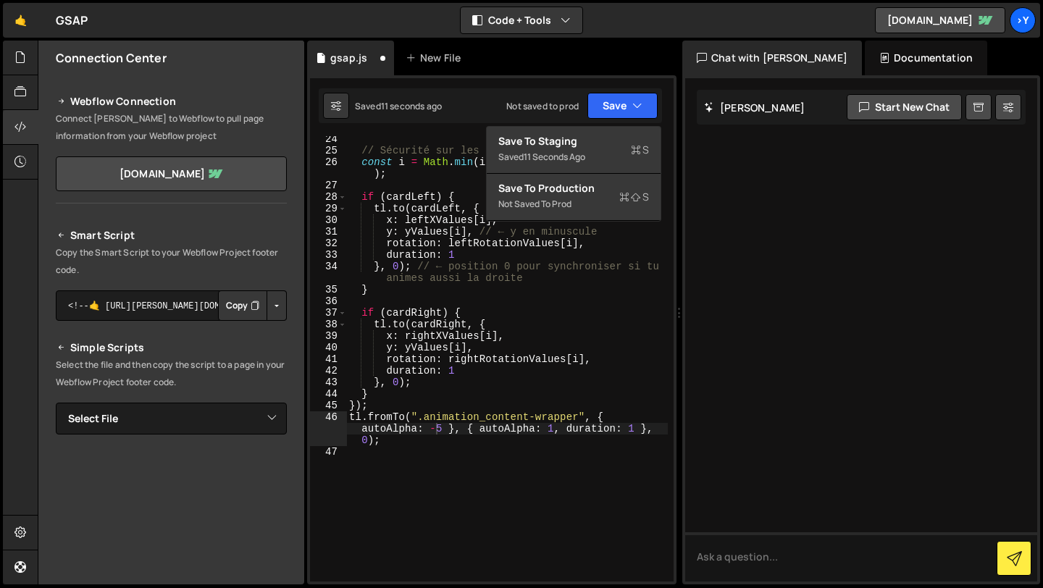
click at [596, 126] on div "Save to Staging S Saved 11 seconds ago Save to Production S Not saved to prod S…" at bounding box center [573, 174] width 175 height 96
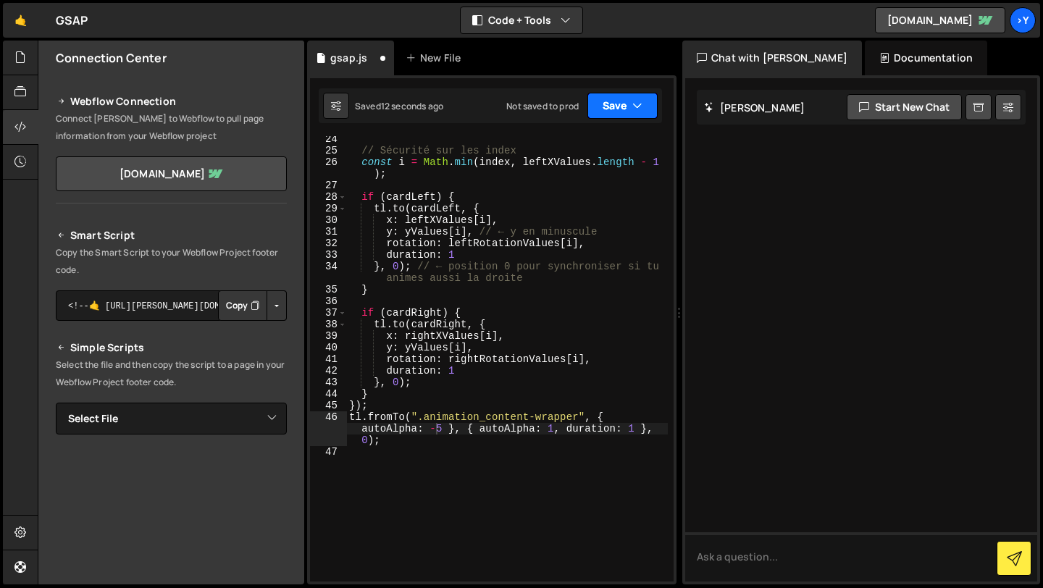
click at [621, 107] on button "Save" at bounding box center [622, 106] width 70 height 26
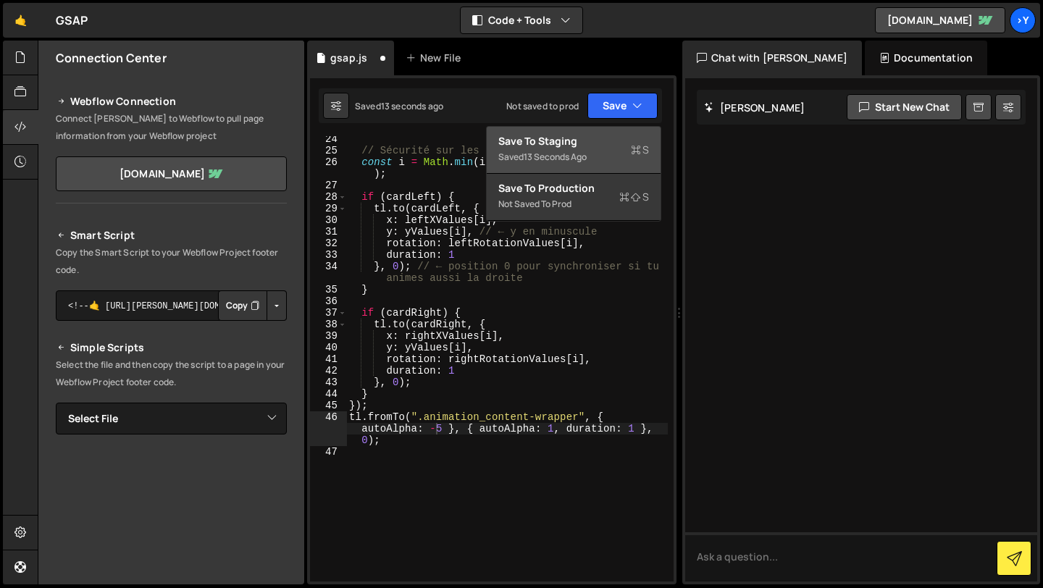
click at [594, 146] on div "Save to Staging S" at bounding box center [573, 141] width 151 height 14
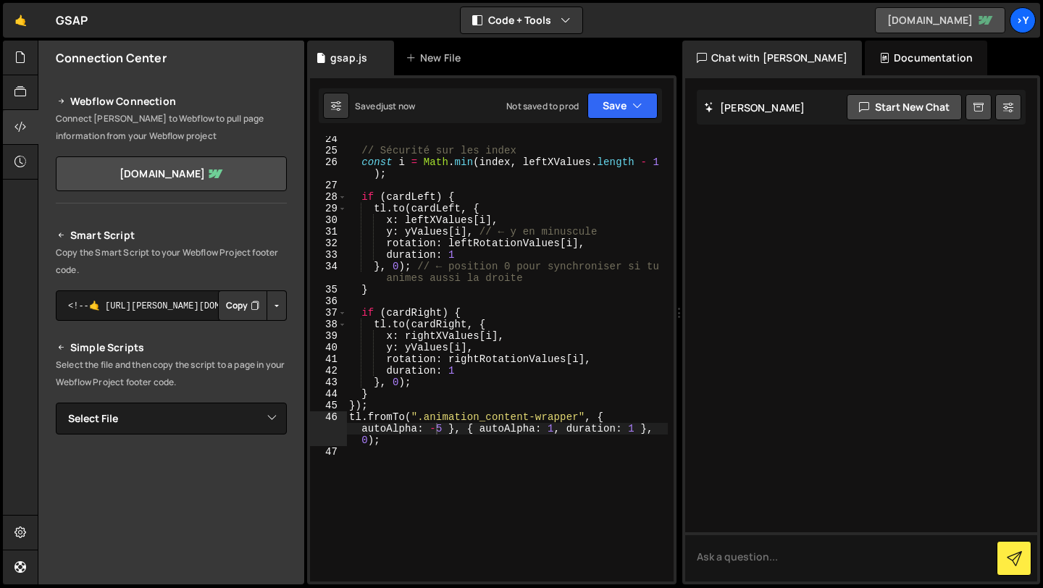
click at [965, 14] on link "[DOMAIN_NAME]" at bounding box center [940, 20] width 130 height 26
click at [445, 429] on div "// Sécurité sur les index const i = Math . min ( index , leftXValues . length -…" at bounding box center [507, 367] width 322 height 469
click at [620, 108] on button "Save" at bounding box center [622, 106] width 70 height 26
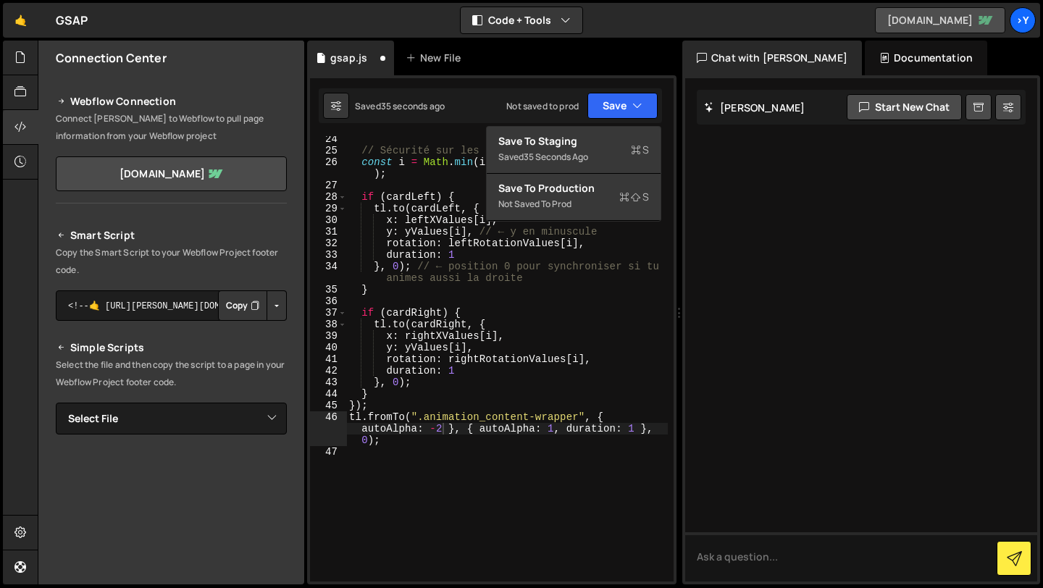
click at [912, 22] on link "[DOMAIN_NAME]" at bounding box center [940, 20] width 130 height 26
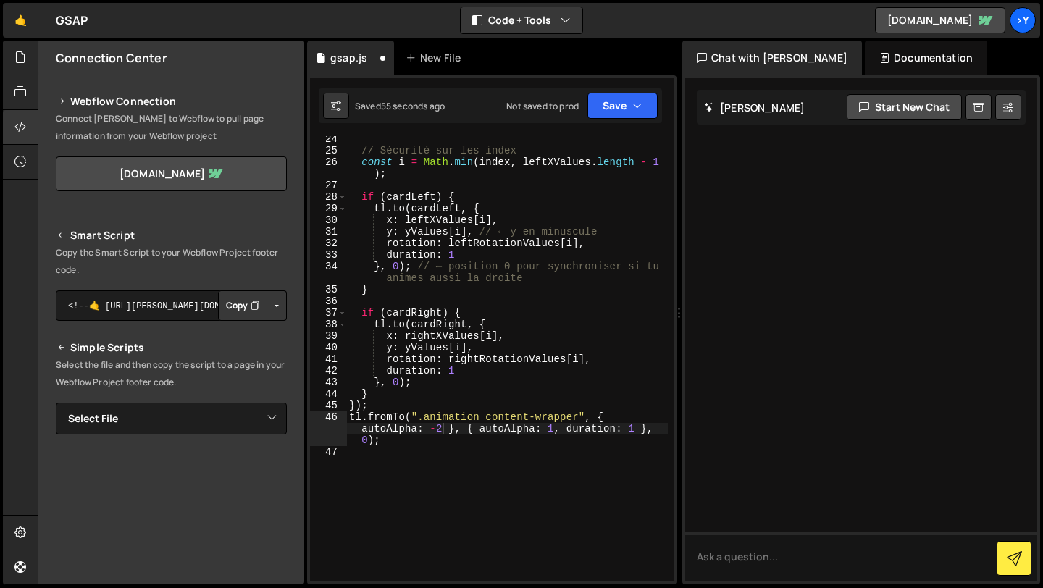
click at [441, 427] on div "// Sécurité sur les index const i = Math . min ( index , leftXValues . length -…" at bounding box center [507, 367] width 322 height 469
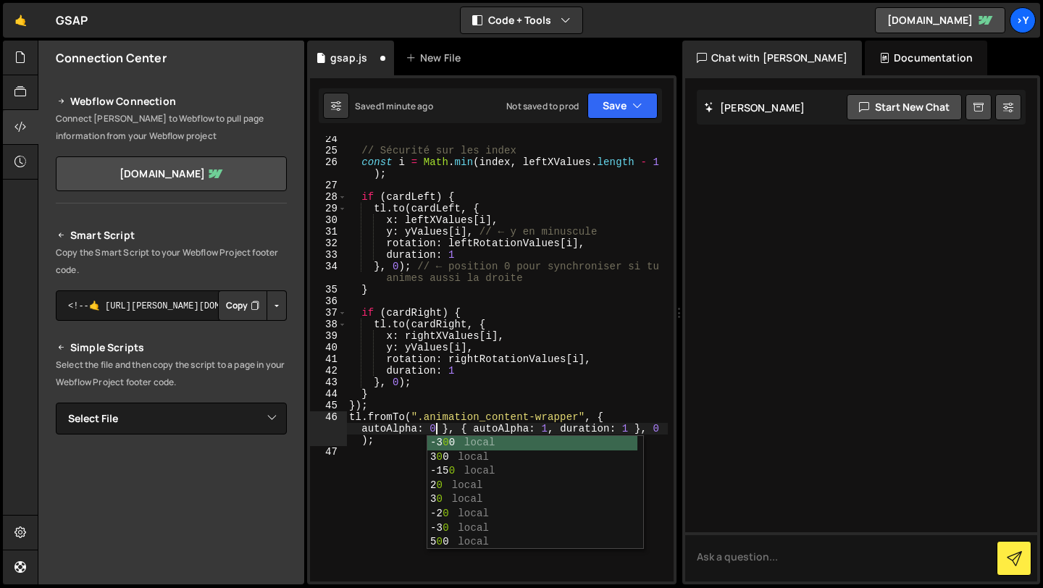
click at [548, 427] on div "// Sécurité sur les index const i = Math . min ( index , leftXValues . length -…" at bounding box center [507, 367] width 322 height 469
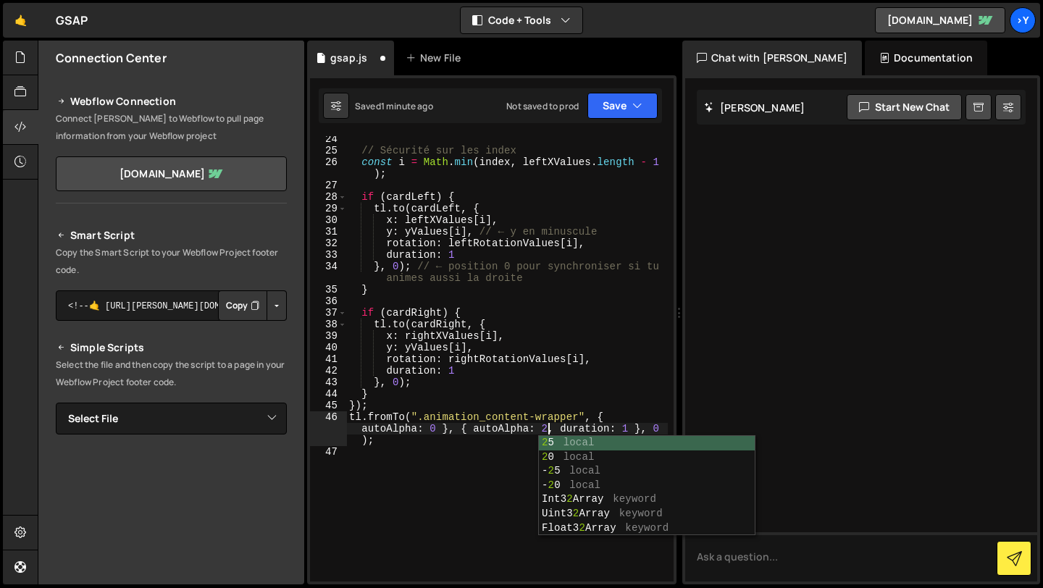
scroll to position [0, 31]
click at [632, 114] on button "Save" at bounding box center [622, 106] width 70 height 26
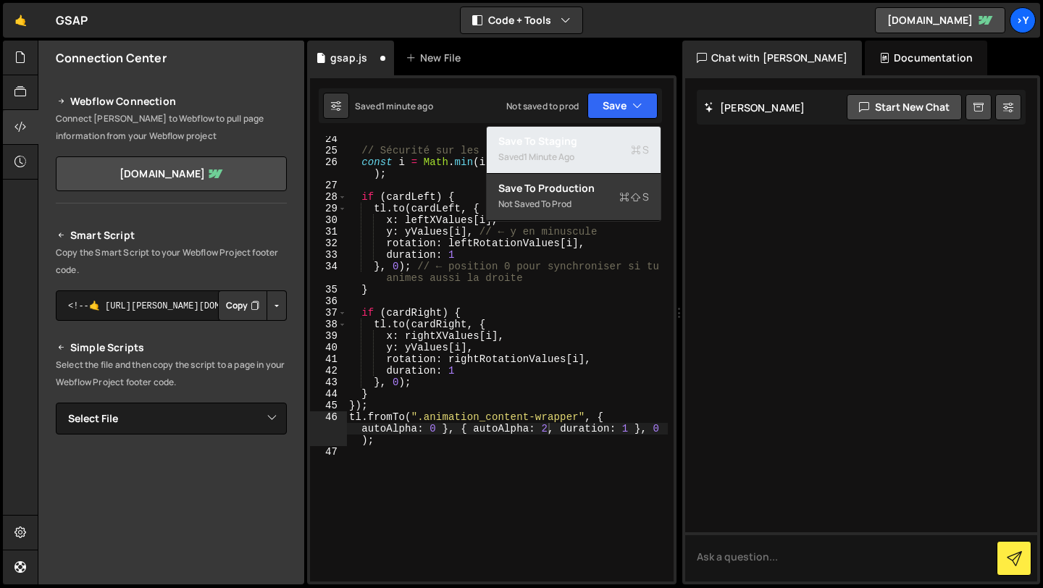
click at [603, 150] on div "Saved 1 minute ago" at bounding box center [573, 156] width 151 height 17
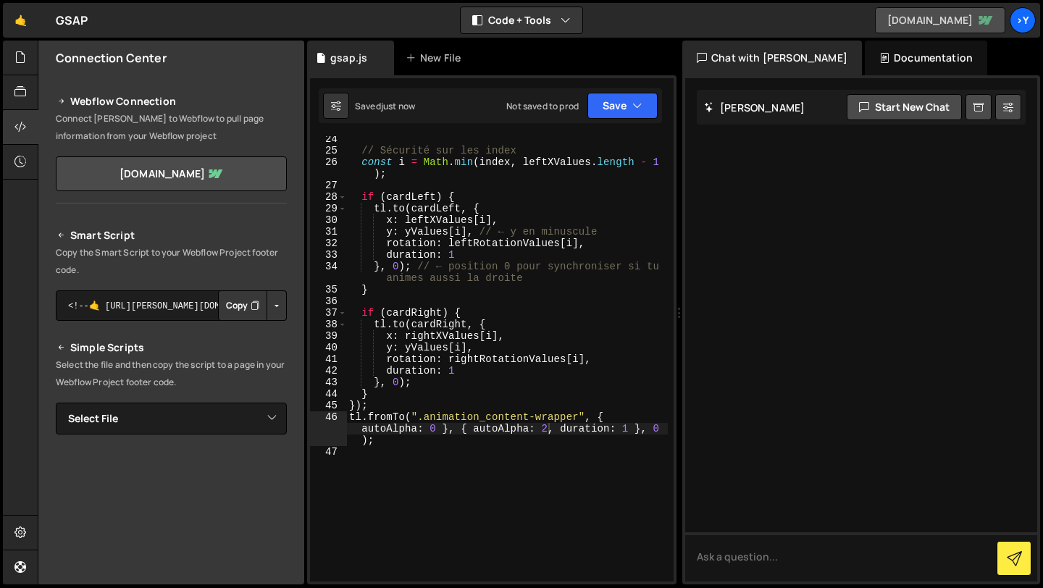
click at [935, 16] on link "[DOMAIN_NAME]" at bounding box center [940, 20] width 130 height 26
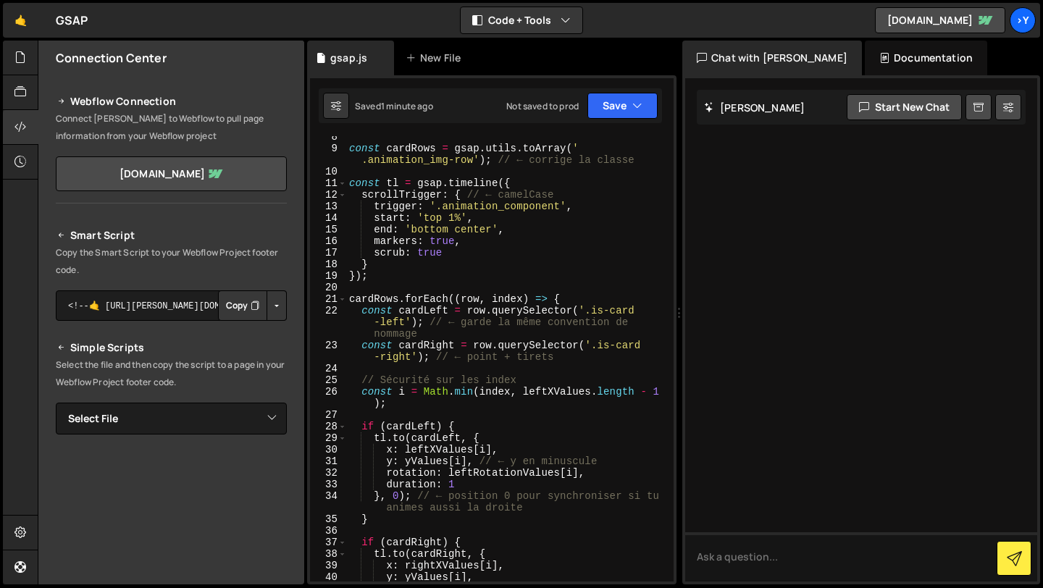
scroll to position [0, 0]
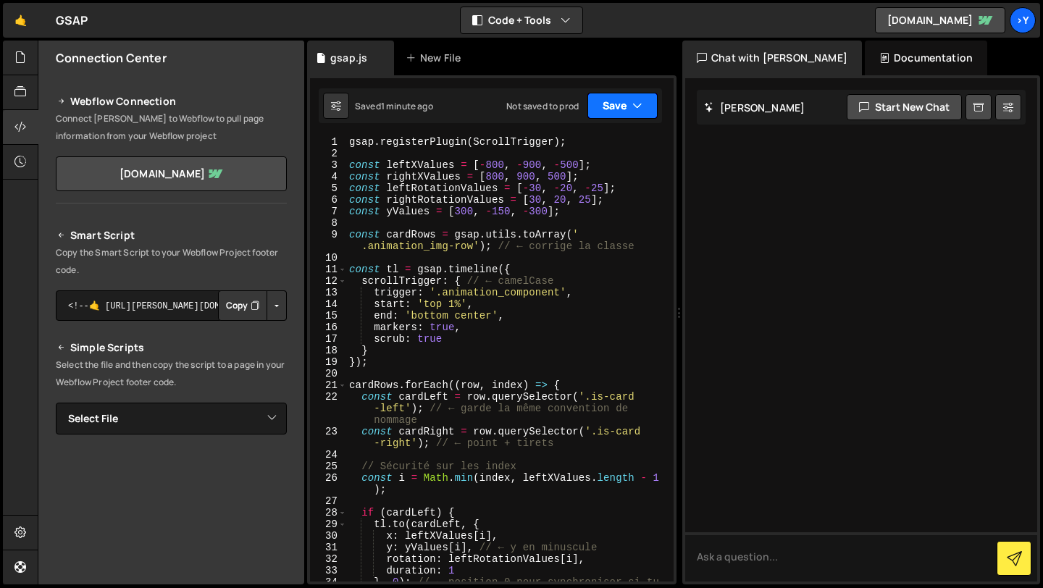
click at [615, 112] on button "Save" at bounding box center [622, 106] width 70 height 26
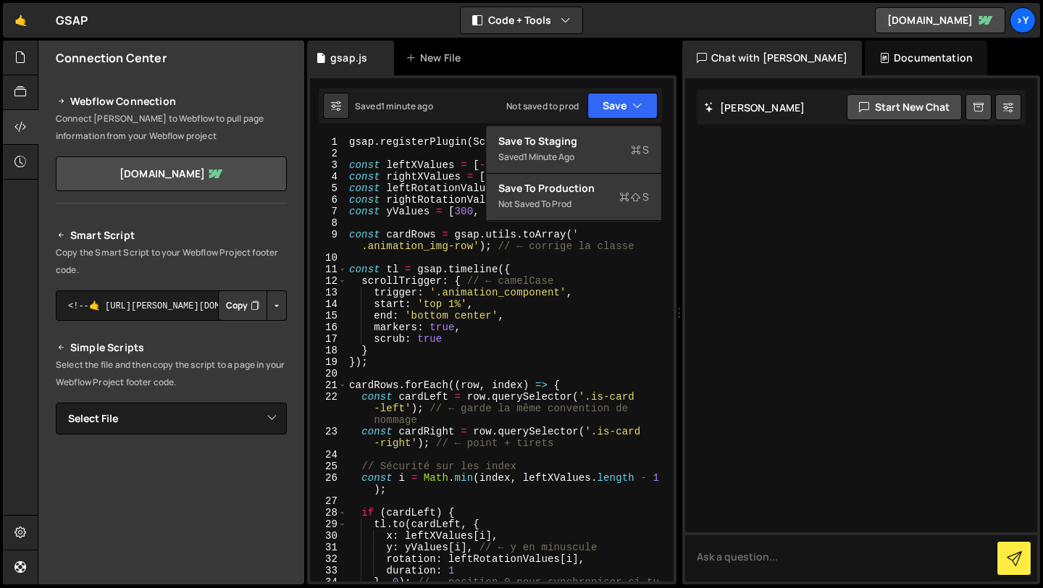
click at [455, 330] on div "gsap . registerPlugin ( ScrollTrigger ) ; const leftXValues = [ - 800 , - 900 ,…" at bounding box center [507, 376] width 322 height 480
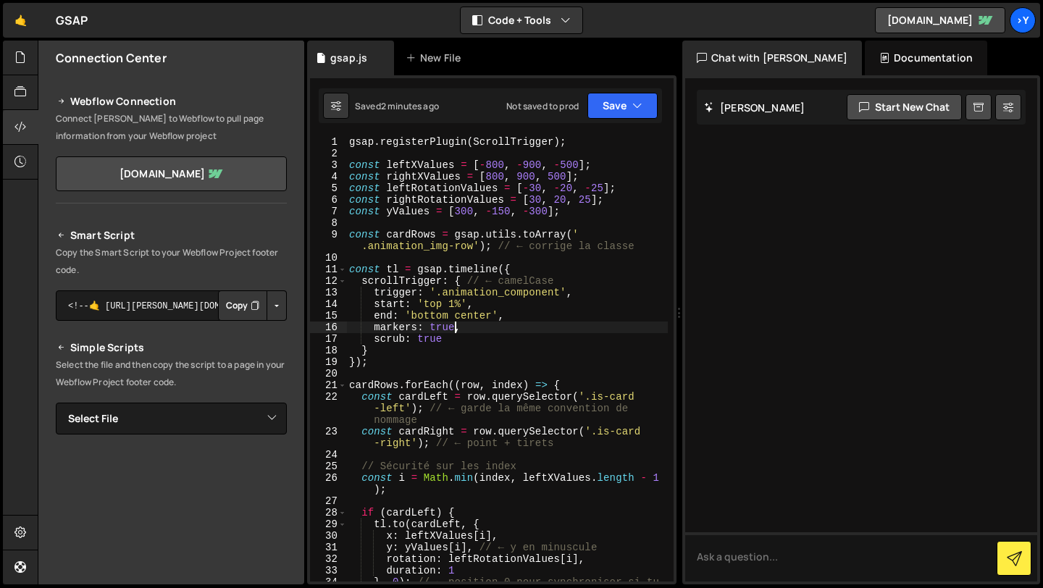
click at [453, 329] on div "gsap . registerPlugin ( ScrollTrigger ) ; const leftXValues = [ - 800 , - 900 ,…" at bounding box center [507, 376] width 322 height 480
click at [448, 329] on div "gsap . registerPlugin ( ScrollTrigger ) ; const leftXValues = [ - 800 , - 900 ,…" at bounding box center [507, 376] width 322 height 480
click at [619, 103] on button "Save" at bounding box center [622, 106] width 70 height 26
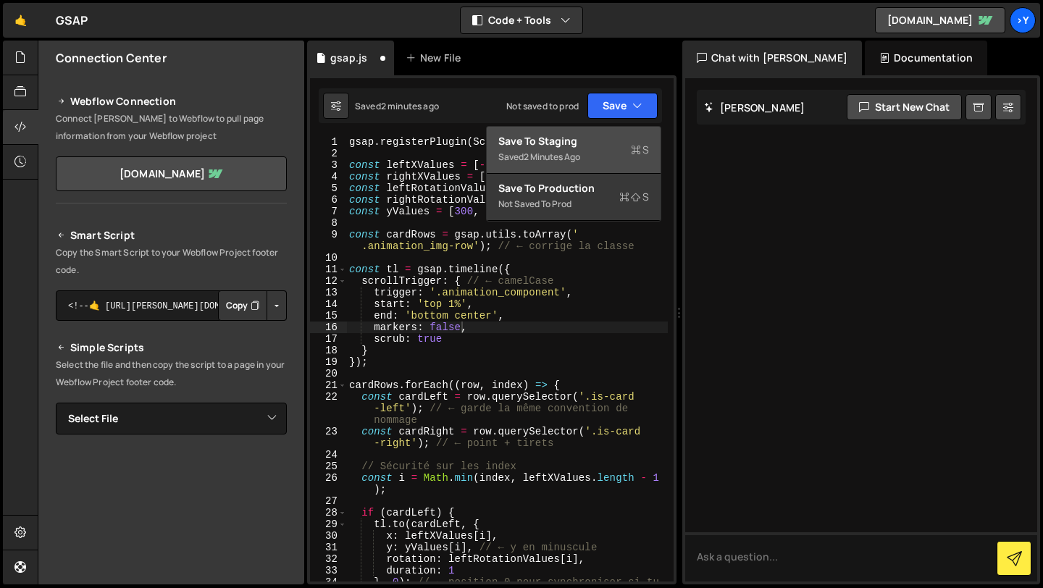
click at [600, 144] on div "Save to Staging S" at bounding box center [573, 141] width 151 height 14
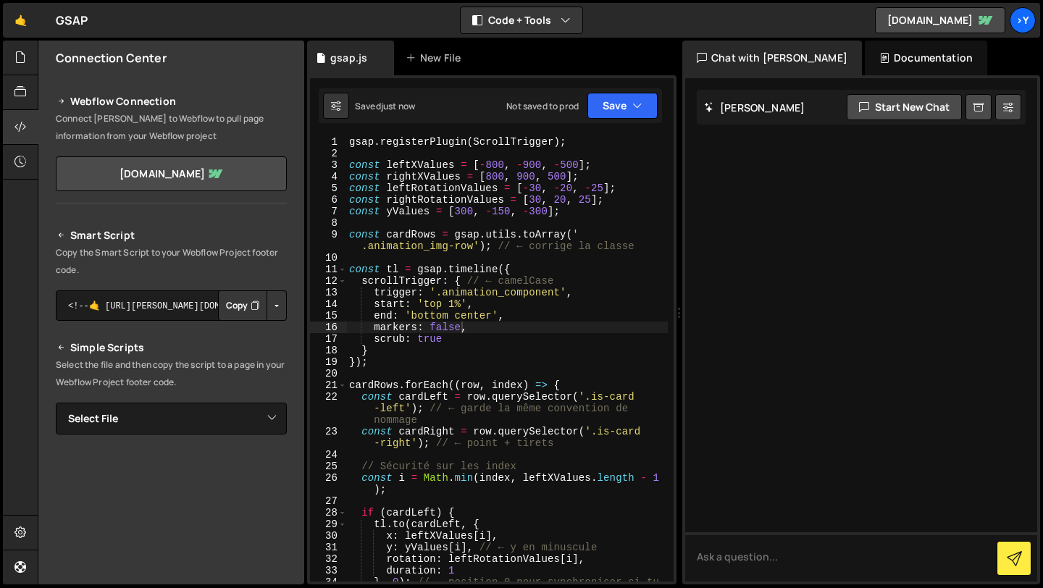
click at [923, 5] on div "🤙 GSAP ⚠️ Code is being edited in another browser Code + Tools Code Only Code +…" at bounding box center [521, 20] width 1037 height 35
click at [923, 15] on link "[DOMAIN_NAME]" at bounding box center [940, 20] width 130 height 26
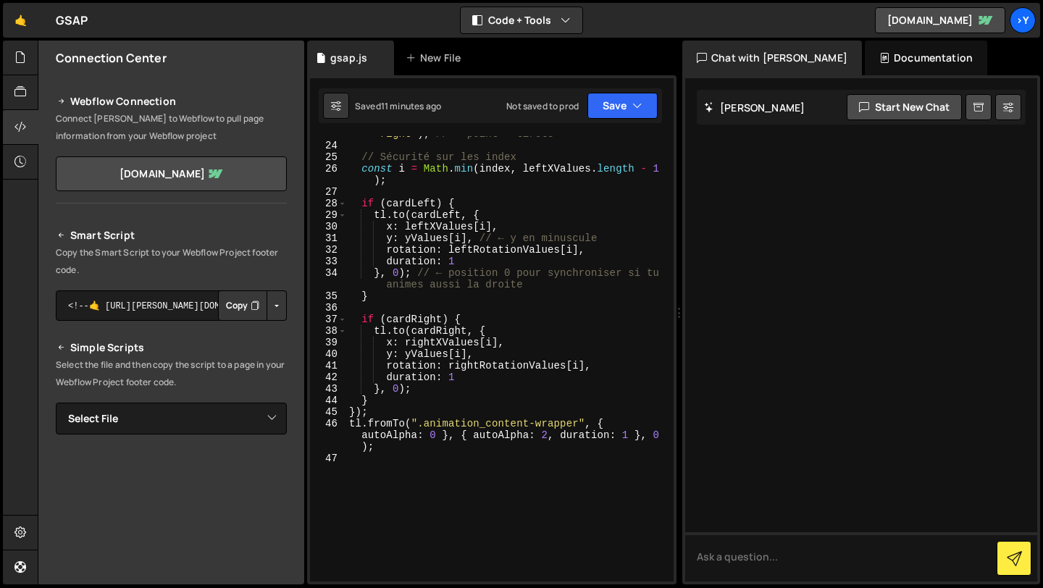
scroll to position [309, 0]
click at [613, 104] on button "Save" at bounding box center [622, 106] width 70 height 26
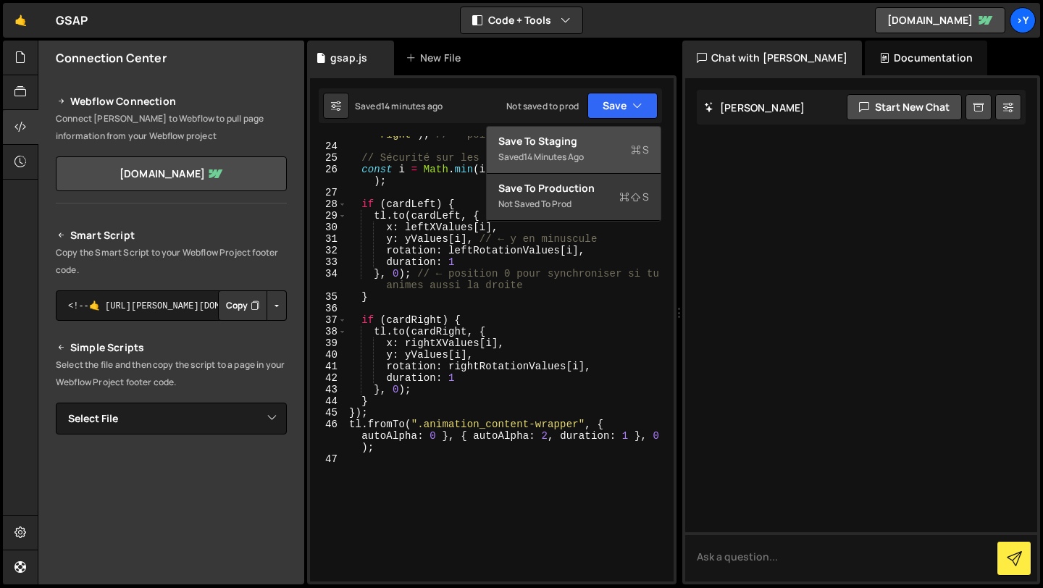
click at [584, 151] on div "14 minutes ago" at bounding box center [554, 157] width 60 height 12
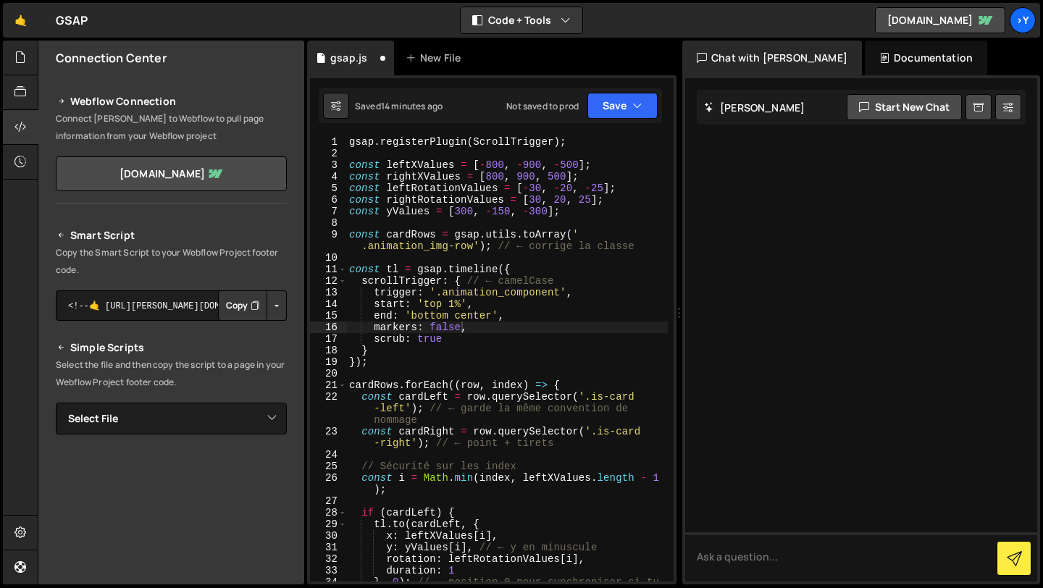
scroll to position [0, 0]
click at [628, 104] on button "Save" at bounding box center [622, 106] width 70 height 26
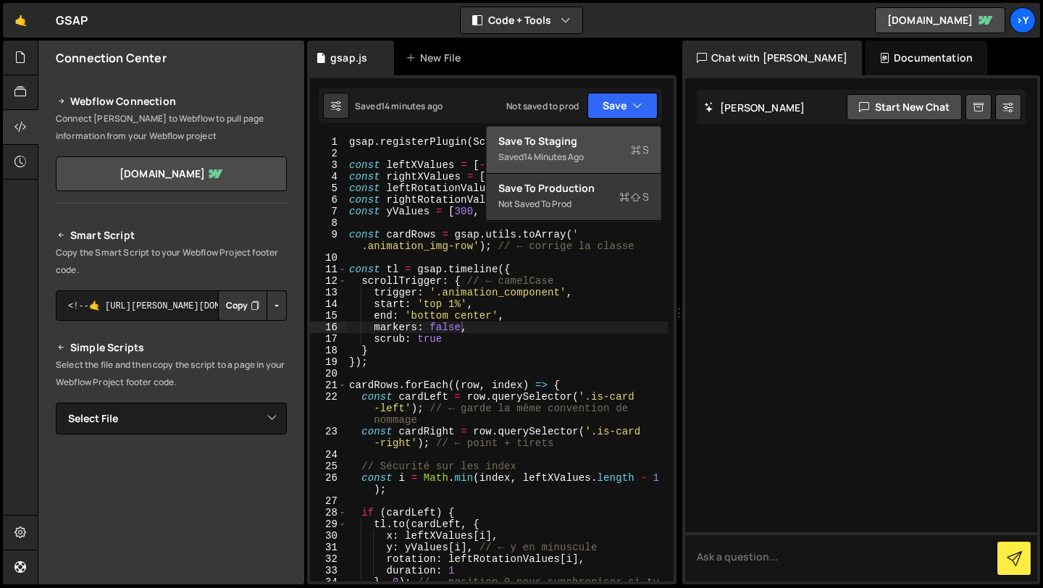
click at [605, 145] on div "Save to Staging S" at bounding box center [573, 141] width 151 height 14
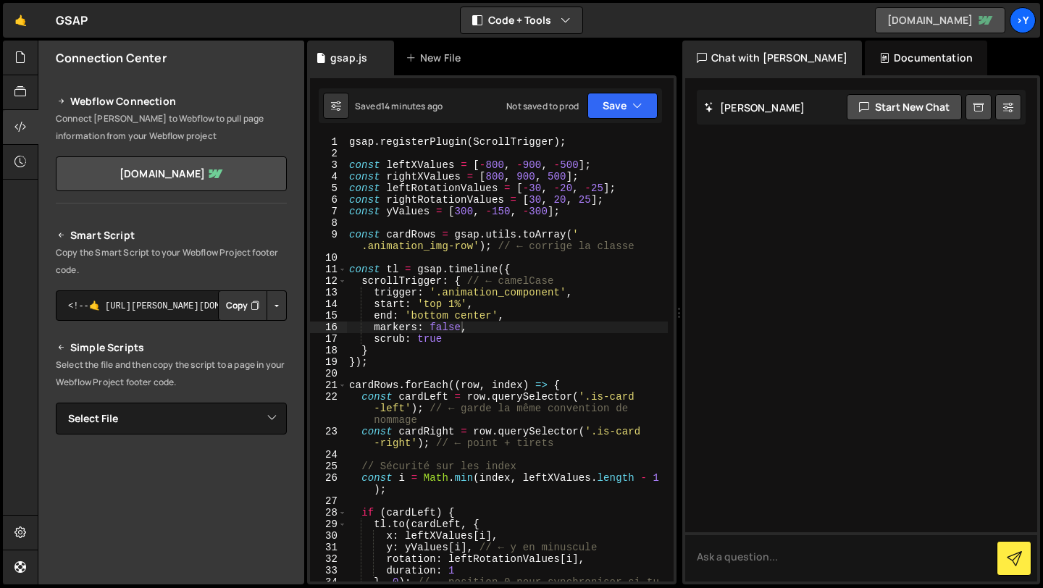
click at [938, 18] on link "[DOMAIN_NAME]" at bounding box center [940, 20] width 130 height 26
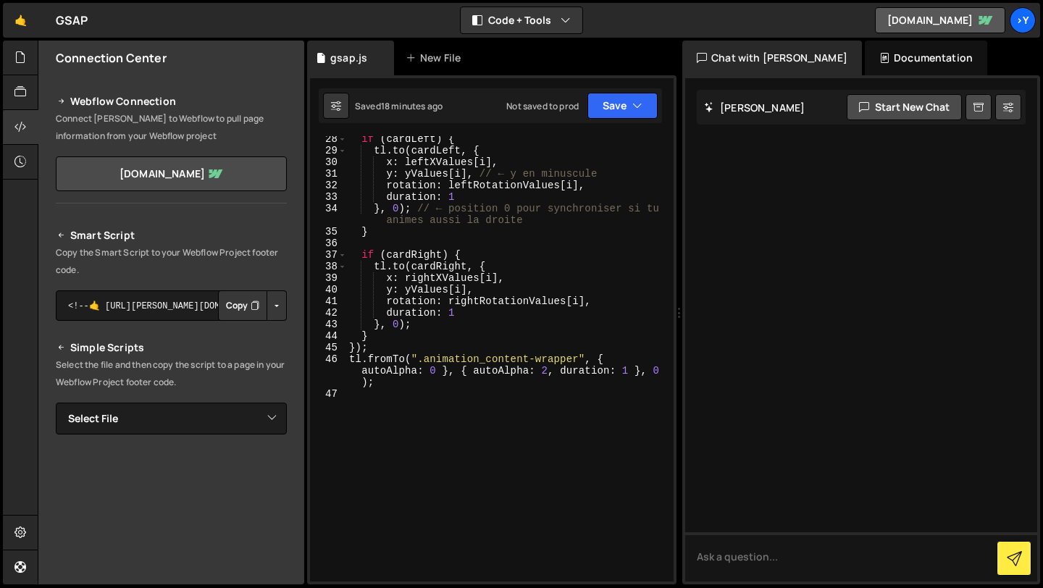
scroll to position [379, 0]
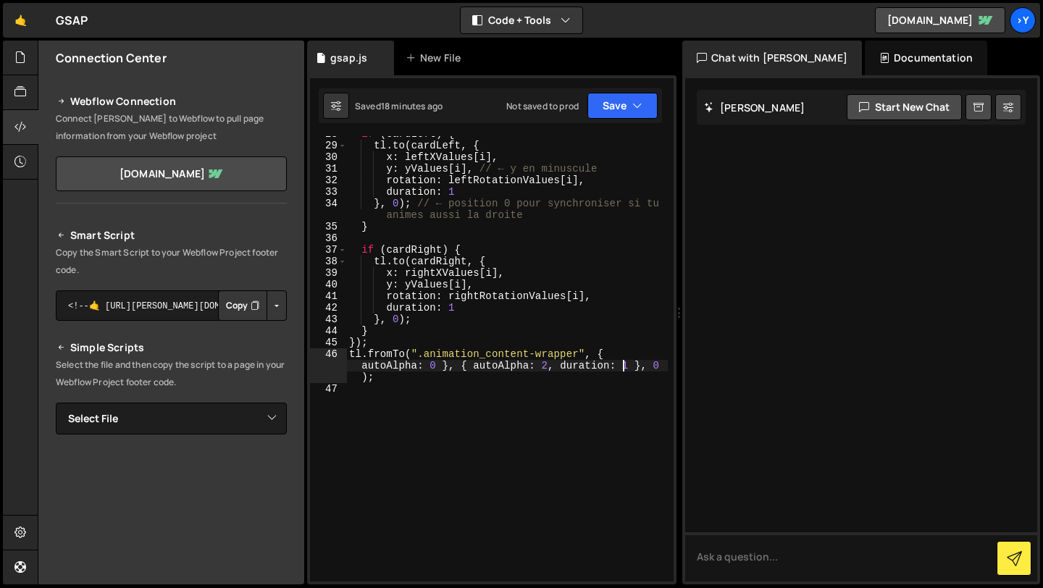
click at [626, 368] on div "if ( cardLeft ) { tl . to ( cardLeft , { x : leftXValues [ i ] , y : yValues [ …" at bounding box center [507, 362] width 322 height 469
click at [630, 369] on div "if ( cardLeft ) { tl . to ( cardLeft , { x : leftXValues [ i ] , y : yValues [ …" at bounding box center [507, 362] width 322 height 469
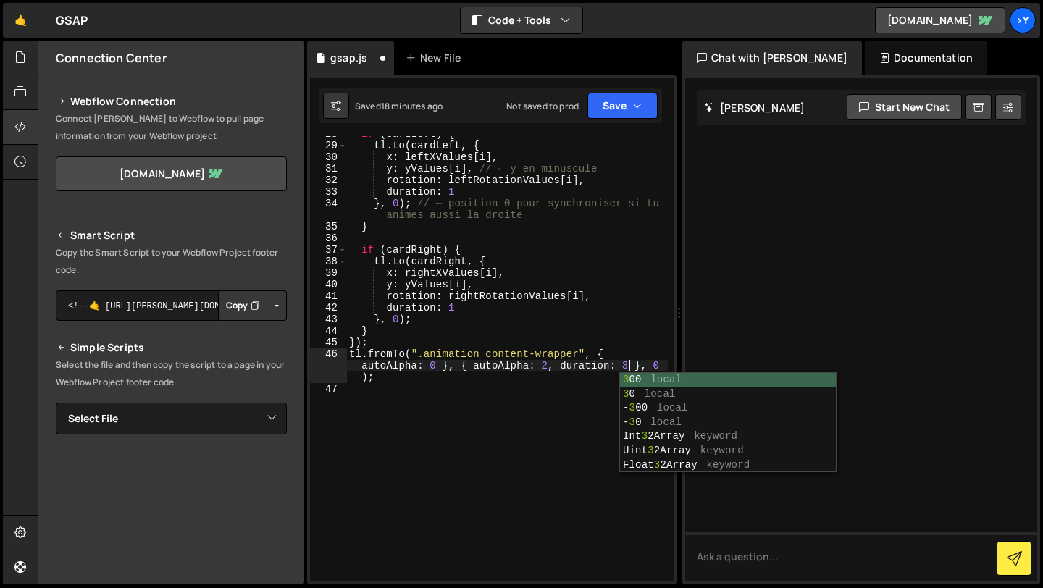
click at [670, 380] on div "3 00 local 3 0 local - 3 00 local - 3 0 local Int 3 2Array keyword Uint 3 2Arra…" at bounding box center [728, 436] width 216 height 127
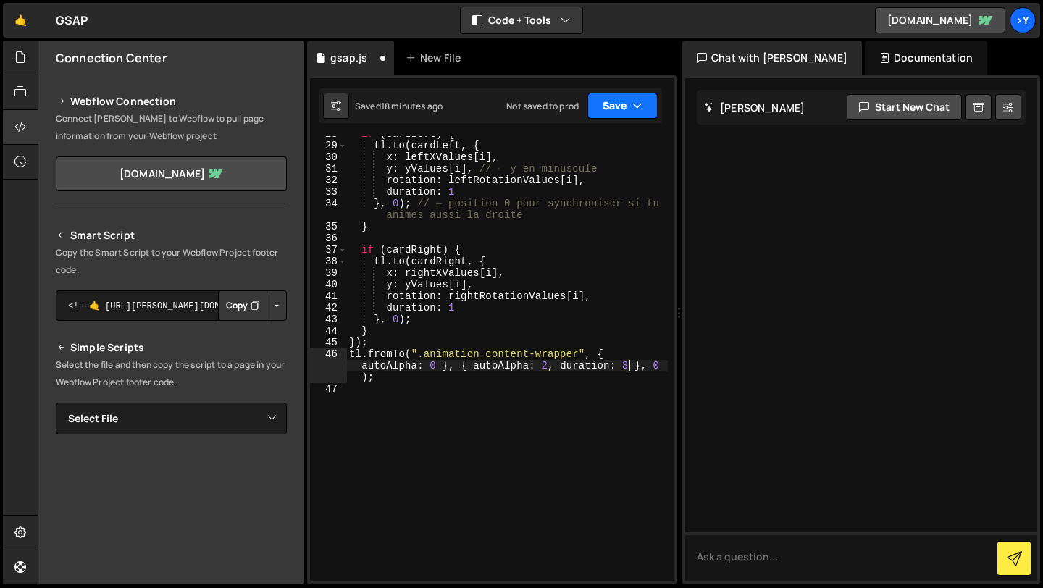
click at [634, 107] on icon "button" at bounding box center [637, 105] width 10 height 14
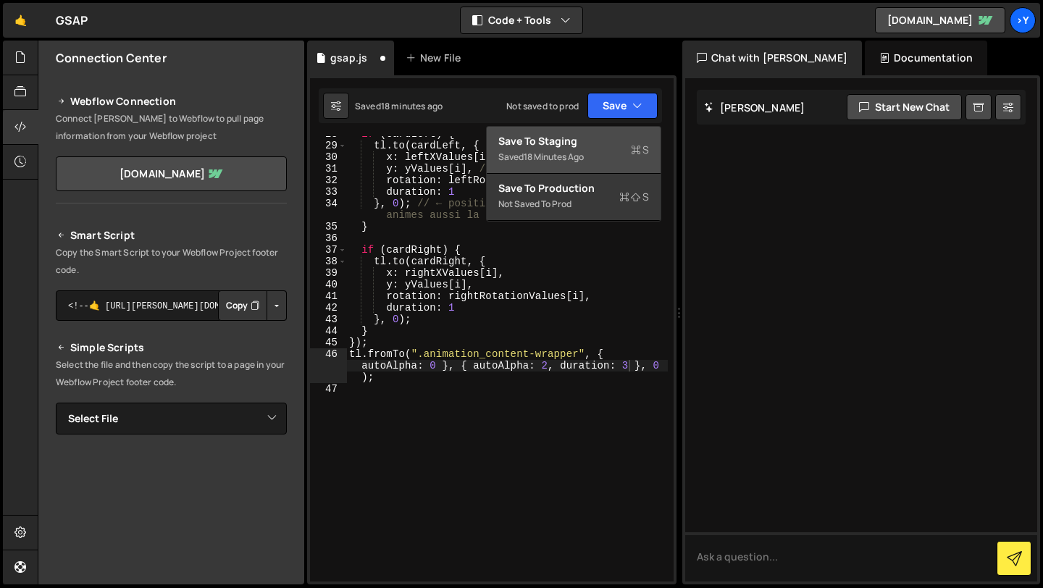
click at [600, 139] on div "Save to Staging S" at bounding box center [573, 141] width 151 height 14
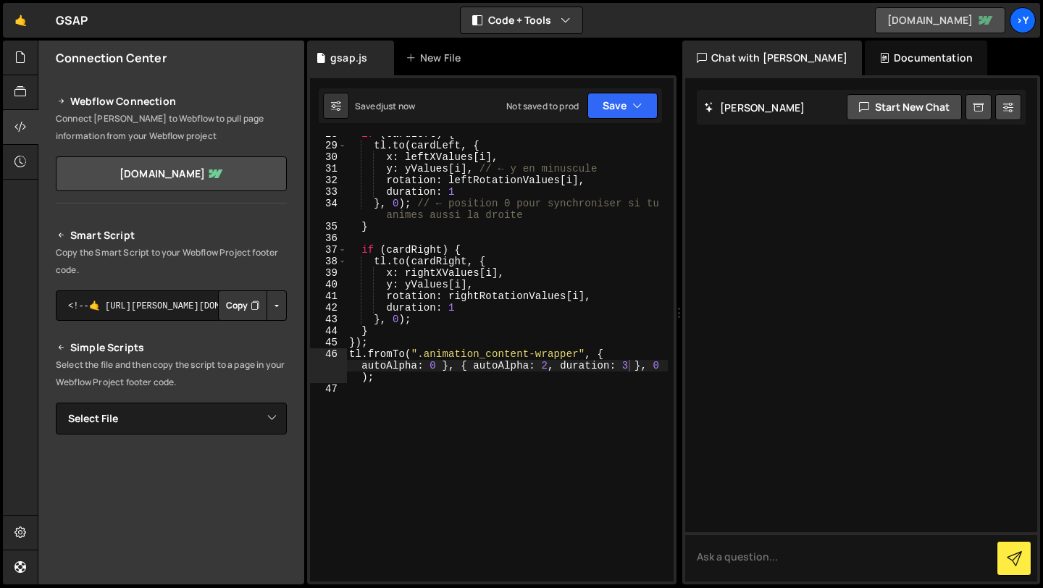
click at [944, 14] on link "[DOMAIN_NAME]" at bounding box center [940, 20] width 130 height 26
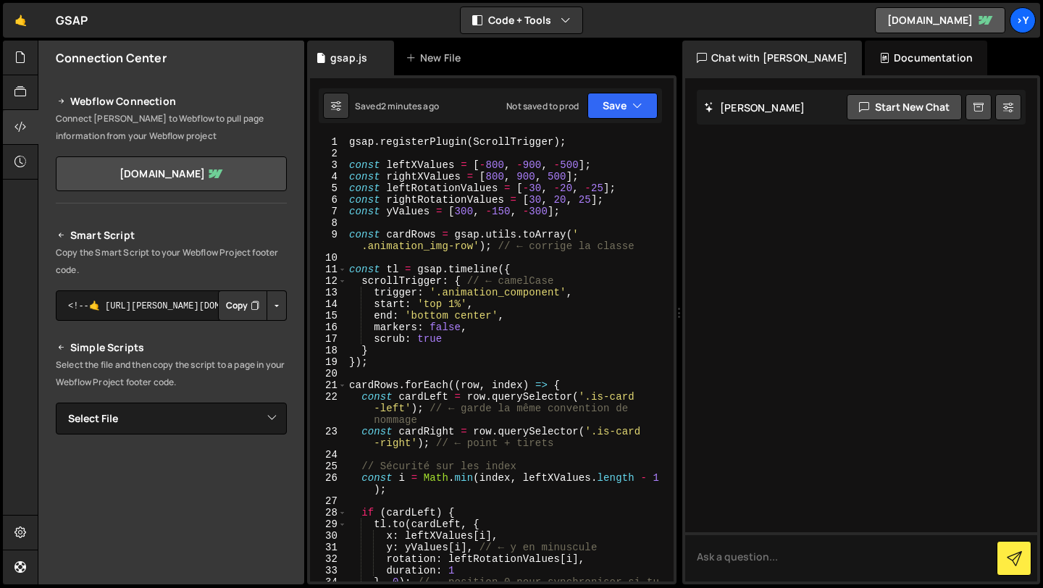
scroll to position [0, 0]
click at [445, 340] on div "gsap . registerPlugin ( ScrollTrigger ) ; const leftXValues = [ - 800 , - 900 ,…" at bounding box center [507, 376] width 322 height 480
click at [611, 120] on div "Saved 3 minutes ago Not saved to prod Upgrade to Edit Save Save to Staging S Sa…" at bounding box center [490, 105] width 343 height 35
click at [611, 116] on button "Save" at bounding box center [622, 106] width 70 height 26
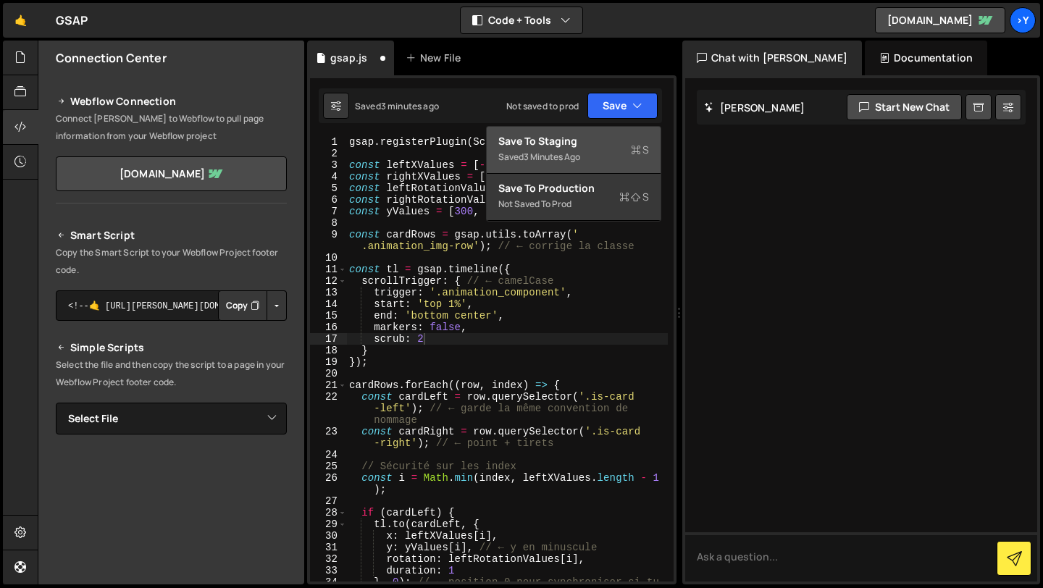
click at [602, 138] on div "Save to Staging S" at bounding box center [573, 141] width 151 height 14
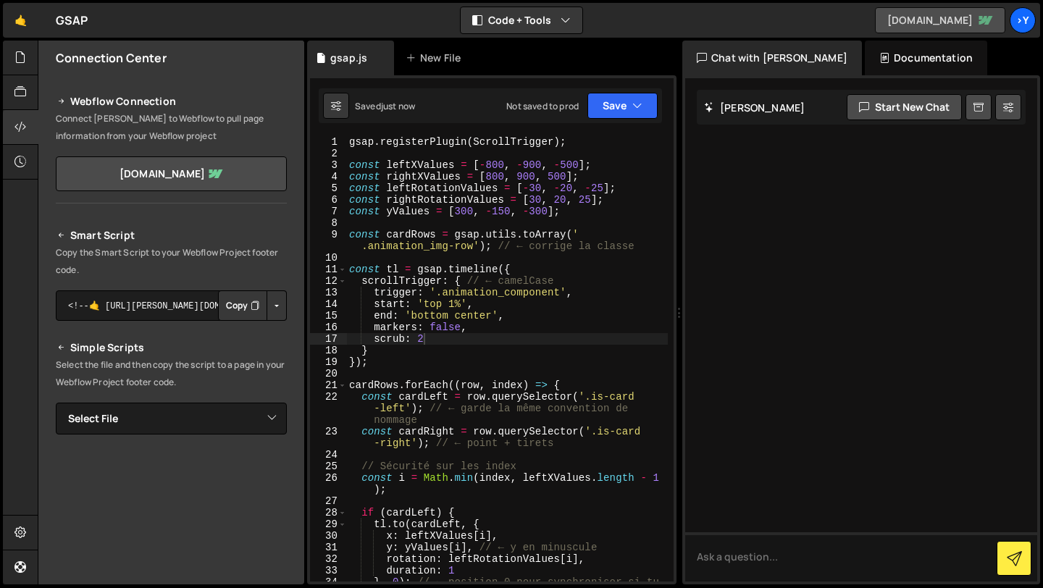
click at [897, 20] on link "[DOMAIN_NAME]" at bounding box center [940, 20] width 130 height 26
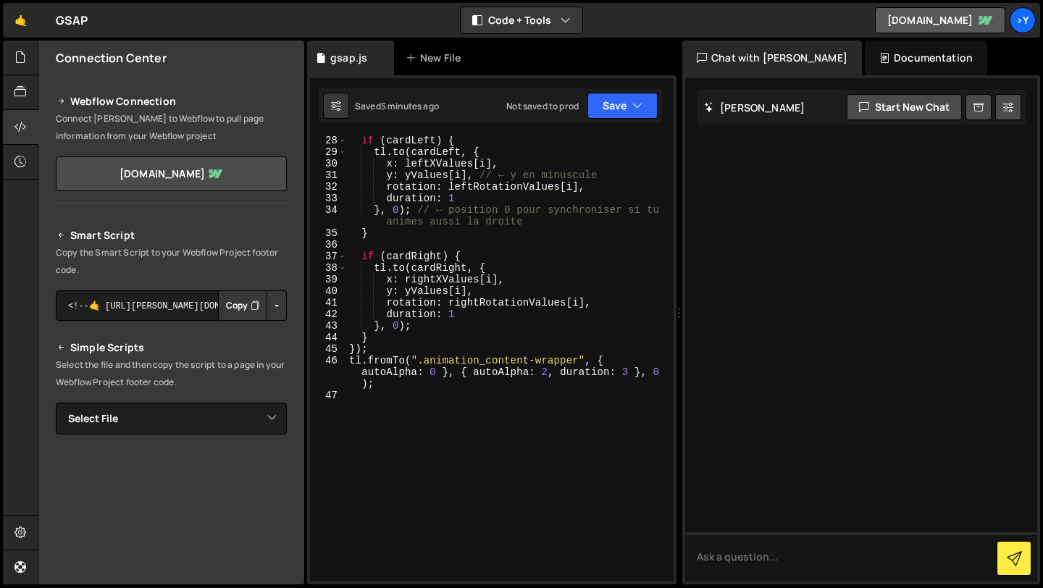
scroll to position [372, 0]
click at [549, 369] on div "if ( cardLeft ) { tl . to ( cardLeft , { x : leftXValues [ i ] , y : yValues [ …" at bounding box center [507, 369] width 322 height 469
type textarea "tl.fromTo(".animation_content-wrapper", { autoAlpha: 0 }, { autoAlpha: 1, durat…"
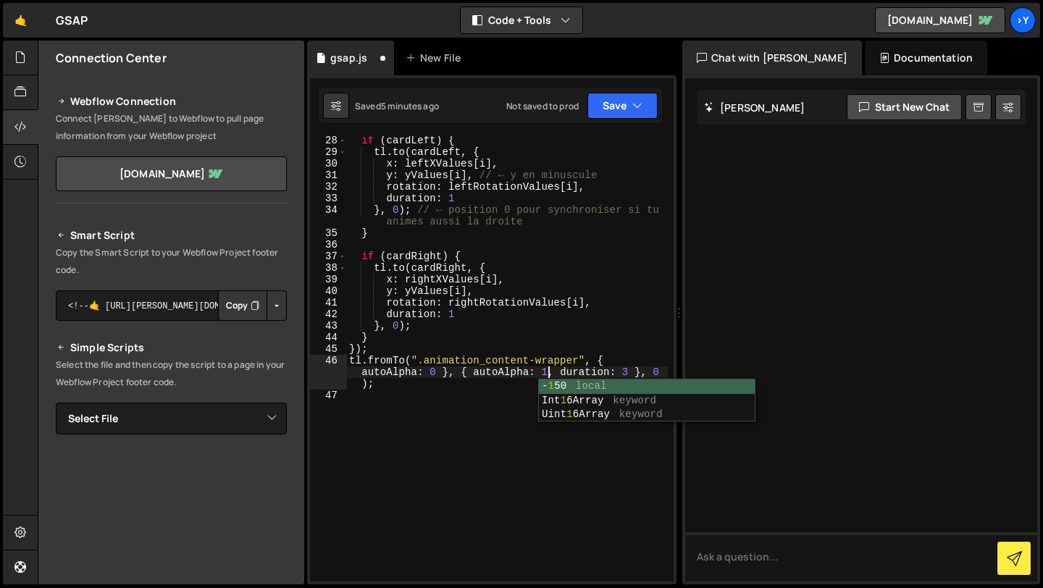
scroll to position [0, 31]
click at [544, 443] on div "if ( cardLeft ) { tl . to ( cardLeft , { x : leftXValues [ i ] , y : yValues [ …" at bounding box center [507, 369] width 322 height 469
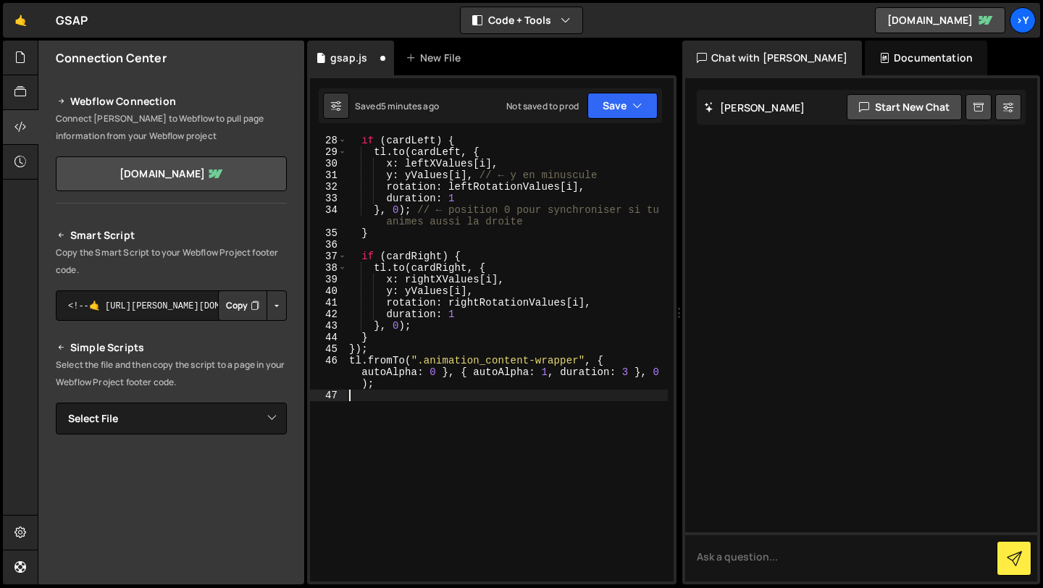
scroll to position [0, 0]
click at [353, 358] on div "if ( cardLeft ) { tl . to ( cardLeft , { x : leftXValues [ i ] , y : yValues [ …" at bounding box center [507, 369] width 322 height 469
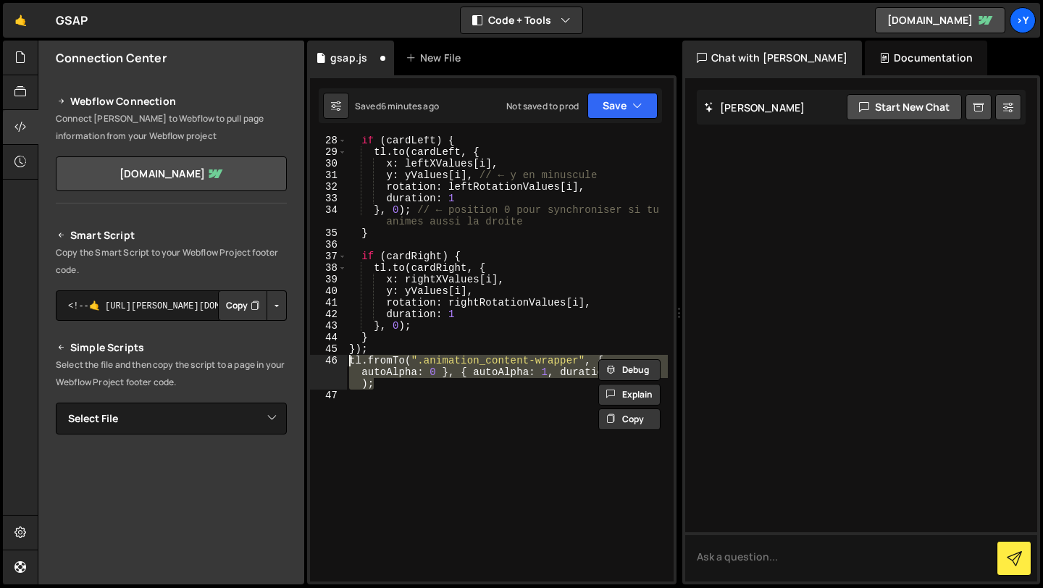
drag, startPoint x: 416, startPoint y: 387, endPoint x: 343, endPoint y: 364, distance: 76.5
click at [343, 364] on div "tl.fromTo(".animation_content-wrapper", { autoAlpha: 0 }, { autoAlpha: 1, durat…" at bounding box center [492, 358] width 364 height 445
paste textarea
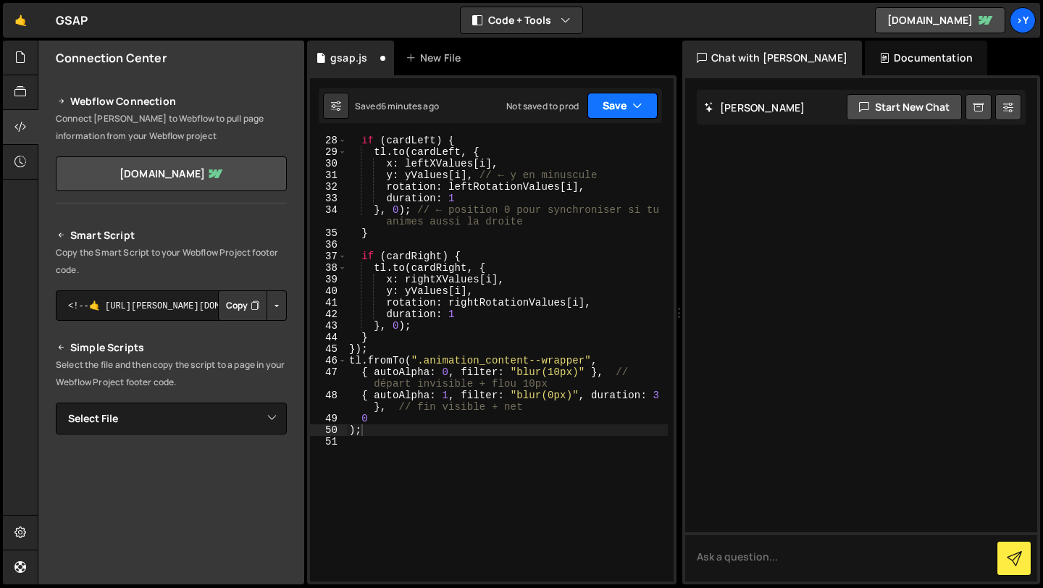
click at [625, 106] on button "Save" at bounding box center [622, 106] width 70 height 26
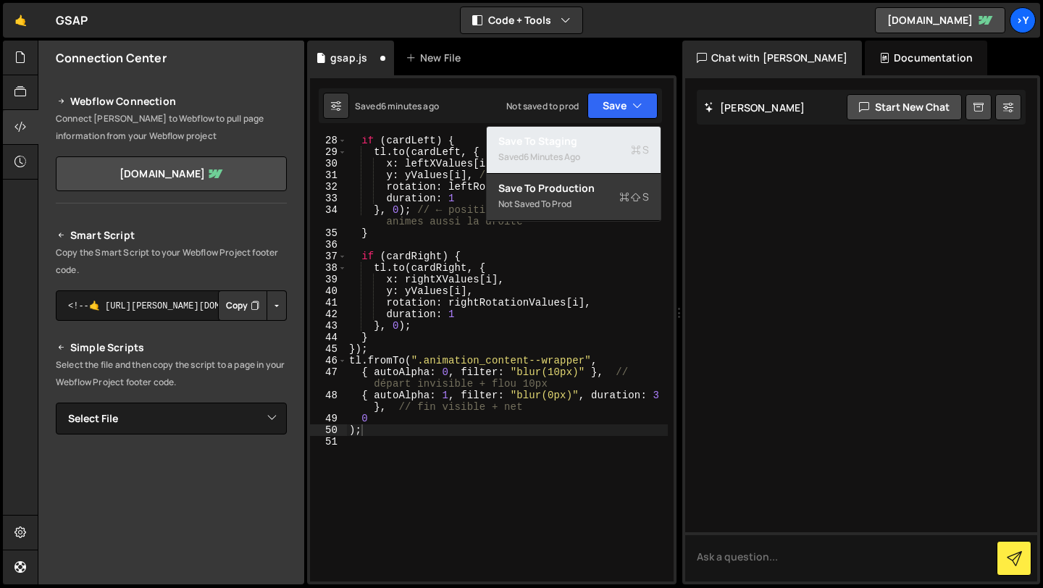
click at [626, 156] on div "Saved 6 minutes ago" at bounding box center [573, 156] width 151 height 17
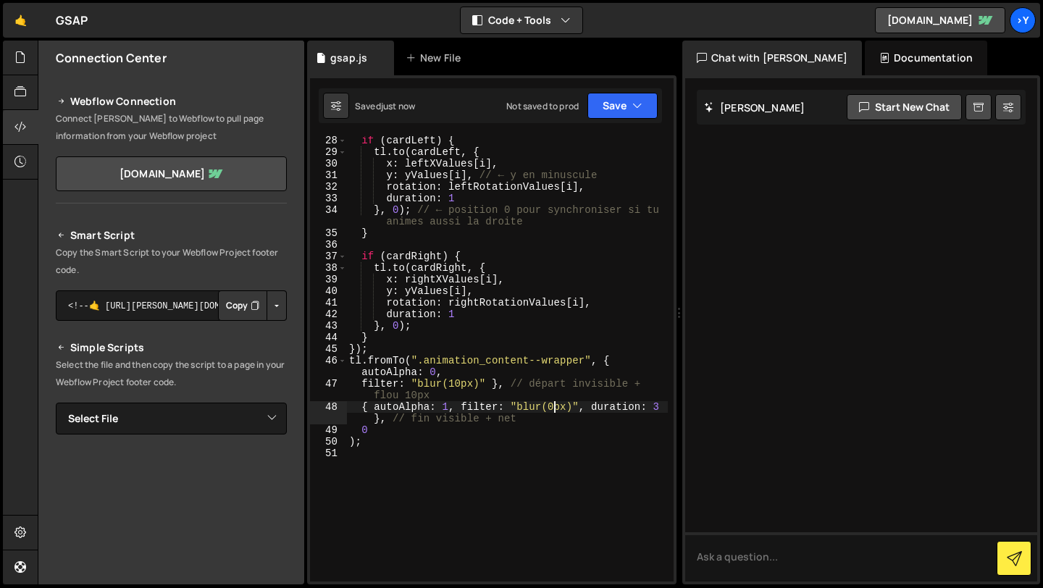
click at [555, 408] on div "if ( cardLeft ) { tl . to ( cardLeft , { x : leftXValues [ i ] , y : yValues [ …" at bounding box center [507, 369] width 322 height 469
click at [462, 386] on div "if ( cardLeft ) { tl . to ( cardLeft , { x : leftXValues [ i ] , y : yValues [ …" at bounding box center [507, 369] width 322 height 469
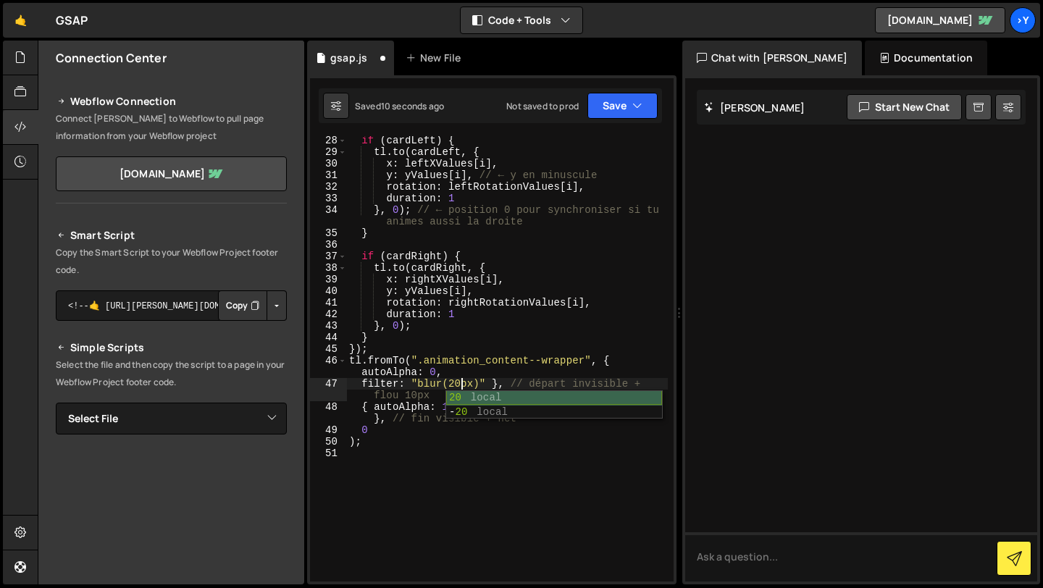
click at [505, 402] on div "20 local - 20 local" at bounding box center [554, 419] width 216 height 56
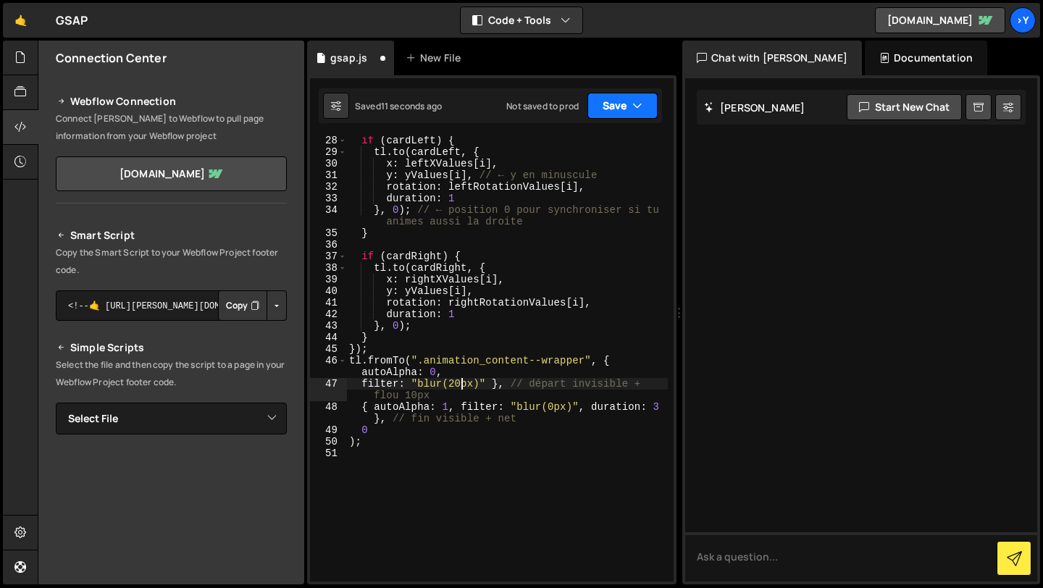
type textarea "filter: "blur(20px)" }, // départ invisible + flou 10px"
click at [624, 102] on button "Save" at bounding box center [622, 106] width 70 height 26
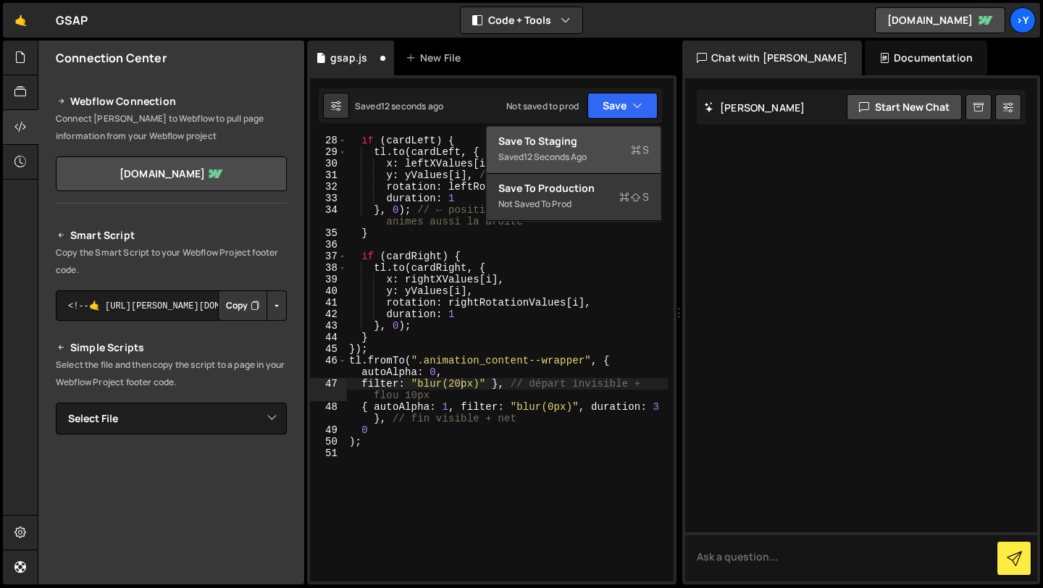
click at [613, 140] on div "Save to Staging S" at bounding box center [573, 141] width 151 height 14
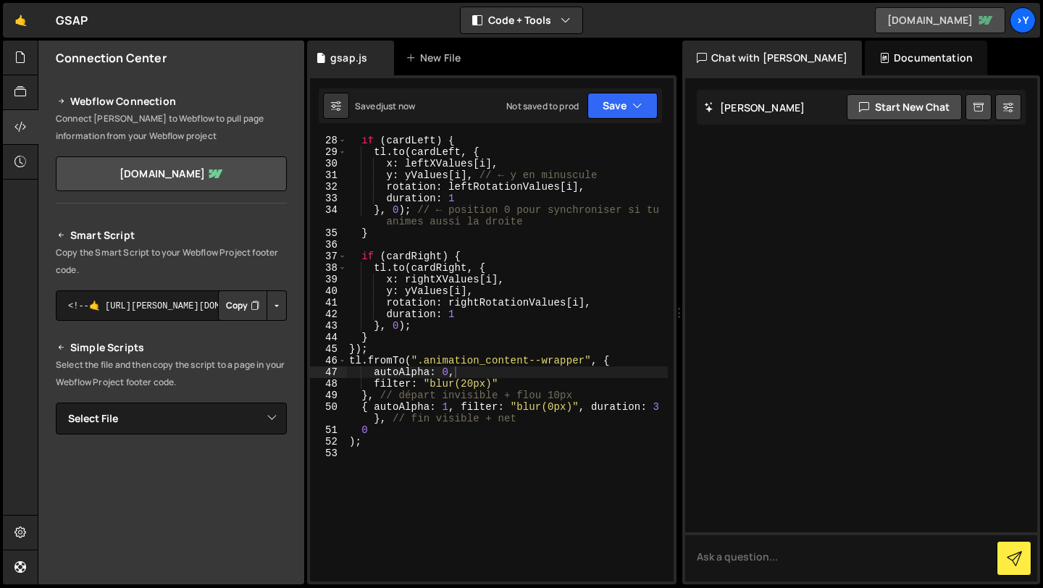
click at [965, 14] on link "[DOMAIN_NAME]" at bounding box center [940, 20] width 130 height 26
click at [613, 109] on button "Save" at bounding box center [622, 106] width 70 height 26
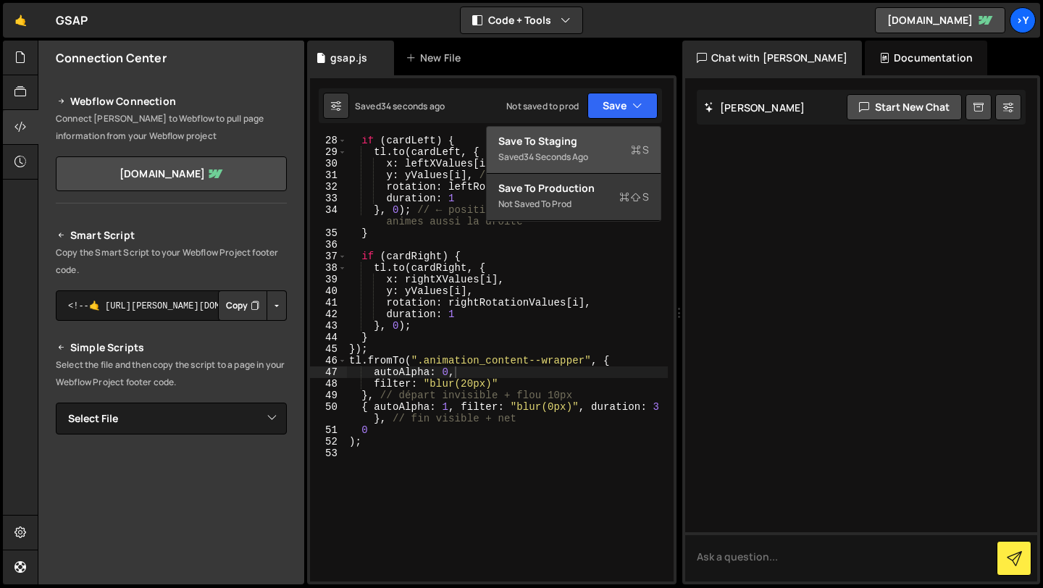
click at [600, 154] on div "Saved 34 seconds ago" at bounding box center [573, 156] width 151 height 17
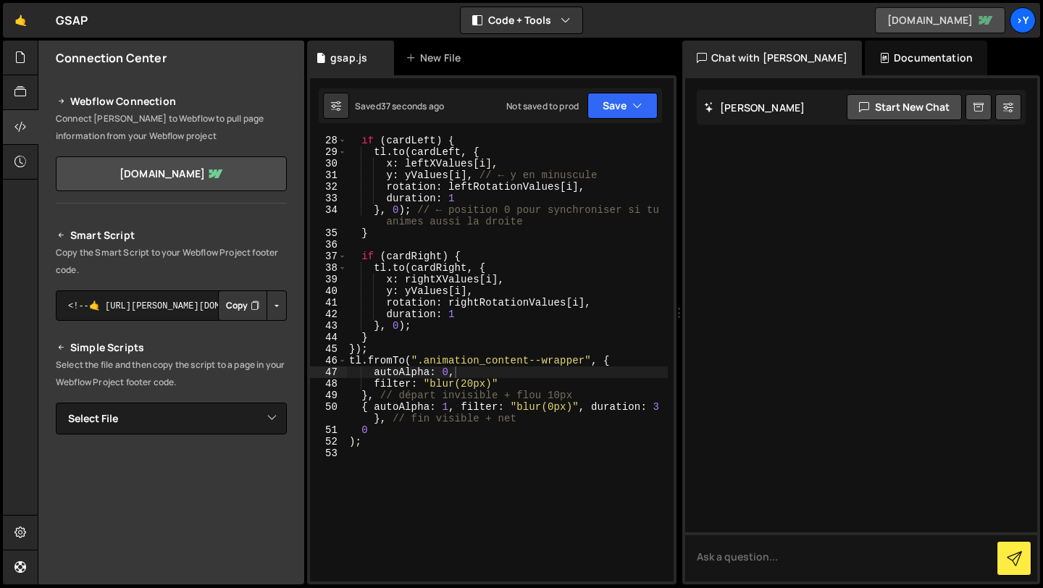
click at [926, 20] on link "[DOMAIN_NAME]" at bounding box center [940, 20] width 130 height 26
click at [748, 563] on textarea at bounding box center [861, 556] width 352 height 49
type textarea "corrige moi ce code"
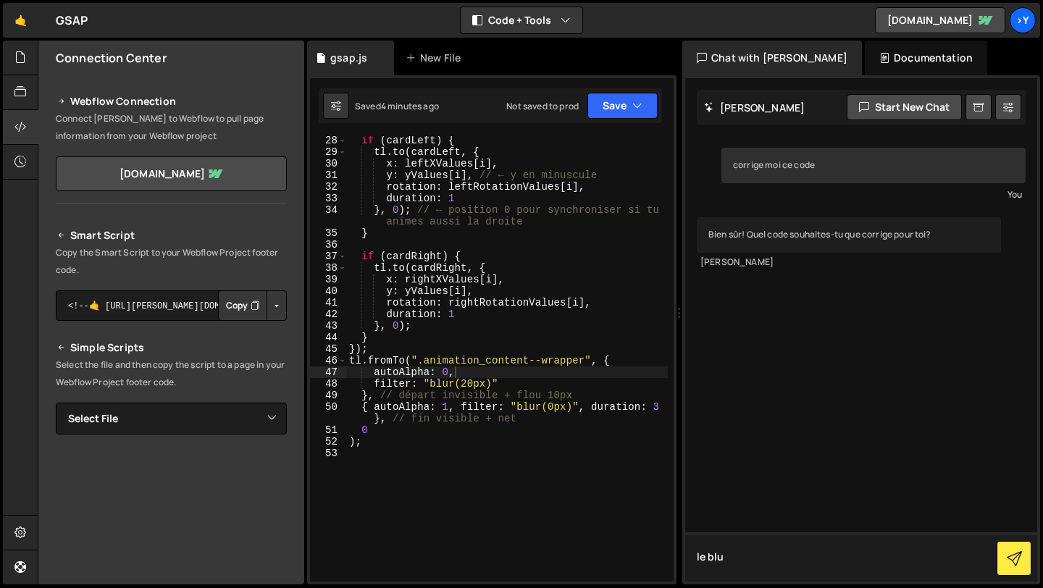
type textarea "le blur"
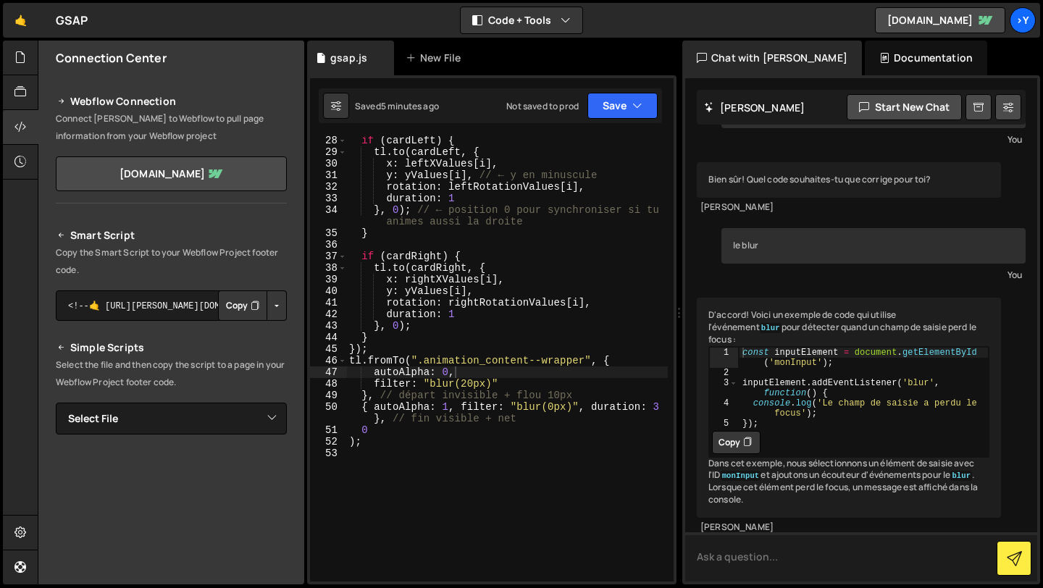
scroll to position [85, 0]
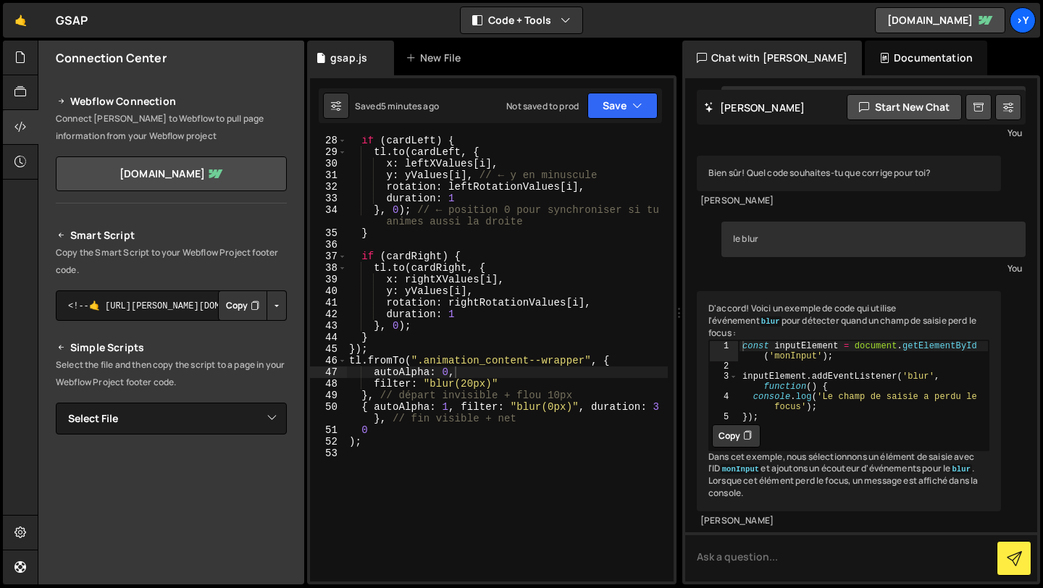
click at [363, 410] on div "if ( cardLeft ) { tl . to ( cardLeft , { x : leftXValues [ i ] , y : yValues [ …" at bounding box center [507, 369] width 322 height 469
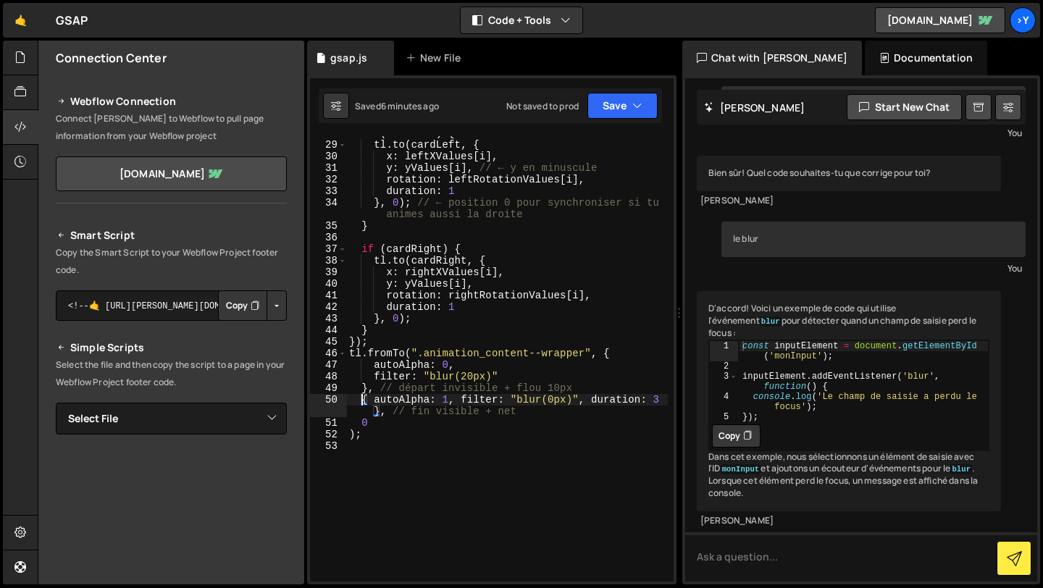
scroll to position [382, 0]
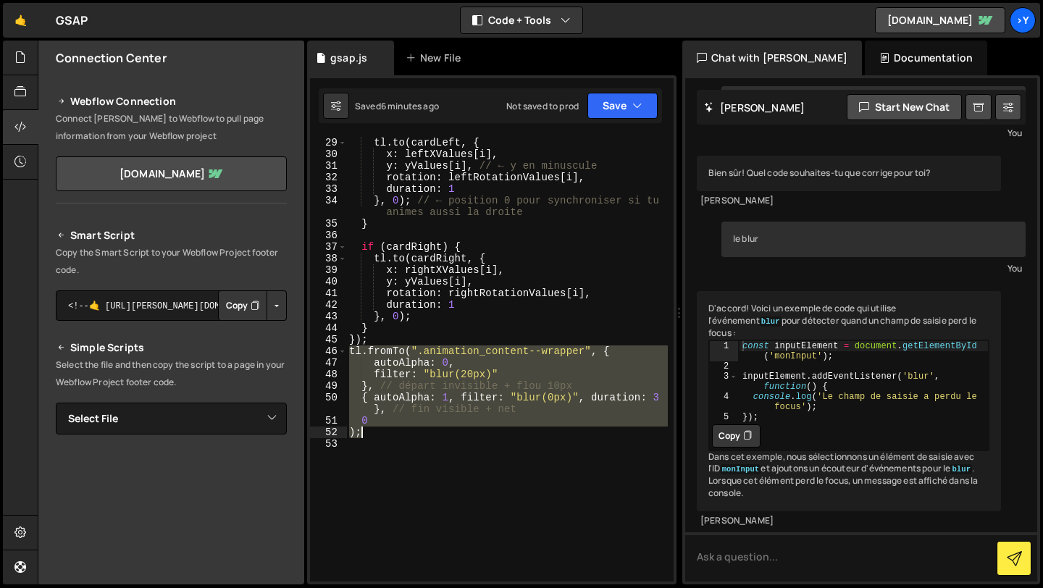
drag, startPoint x: 349, startPoint y: 350, endPoint x: 399, endPoint y: 428, distance: 92.8
click at [399, 428] on div "if ( cardLeft ) { tl . to ( cardLeft , { x : leftXValues [ i ] , y : yValues [ …" at bounding box center [507, 359] width 322 height 469
type textarea "0 );"
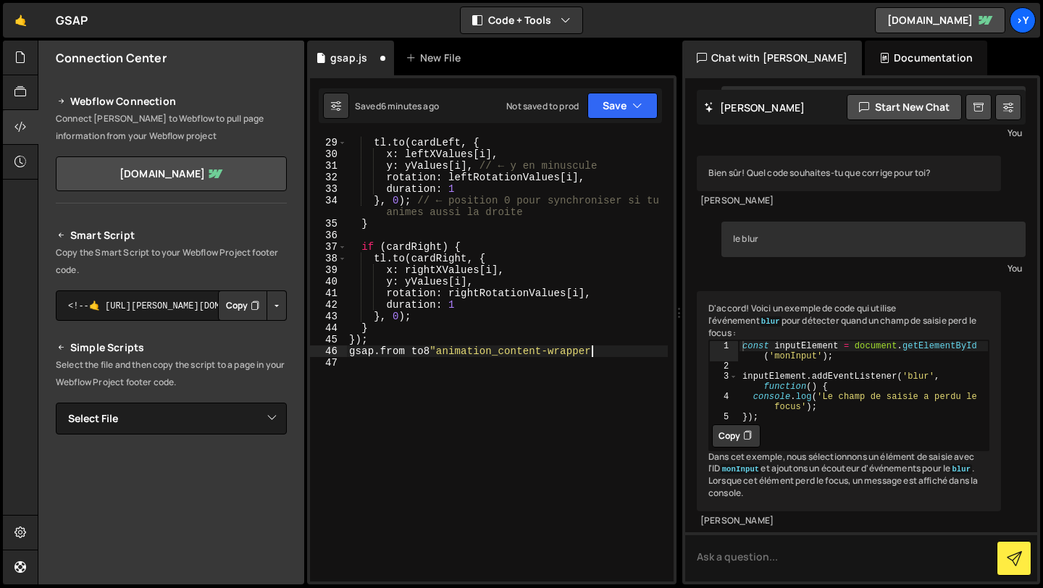
scroll to position [0, 17]
type textarea "gsap.from to8"animation_content-wrapper2,{"
click at [416, 368] on div "if ( cardLeft ) { tl . to ( cardLeft , { x : leftXValues [ i ] , y : yValues [ …" at bounding box center [507, 359] width 322 height 469
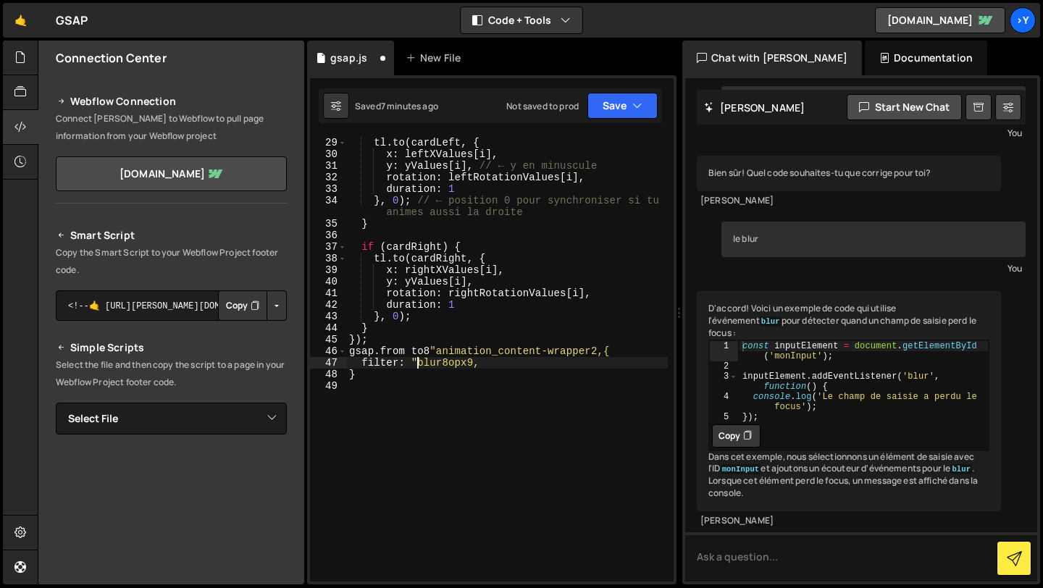
click at [462, 364] on div "if ( cardLeft ) { tl . to ( cardLeft , { x : leftXValues [ i ] , y : yValues [ …" at bounding box center [507, 359] width 322 height 469
click at [443, 365] on div "if ( cardLeft ) { tl . to ( cardLeft , { x : leftXValues [ i ] , y : yValues [ …" at bounding box center [507, 359] width 322 height 469
type textarea "filter: "blur(20px),"
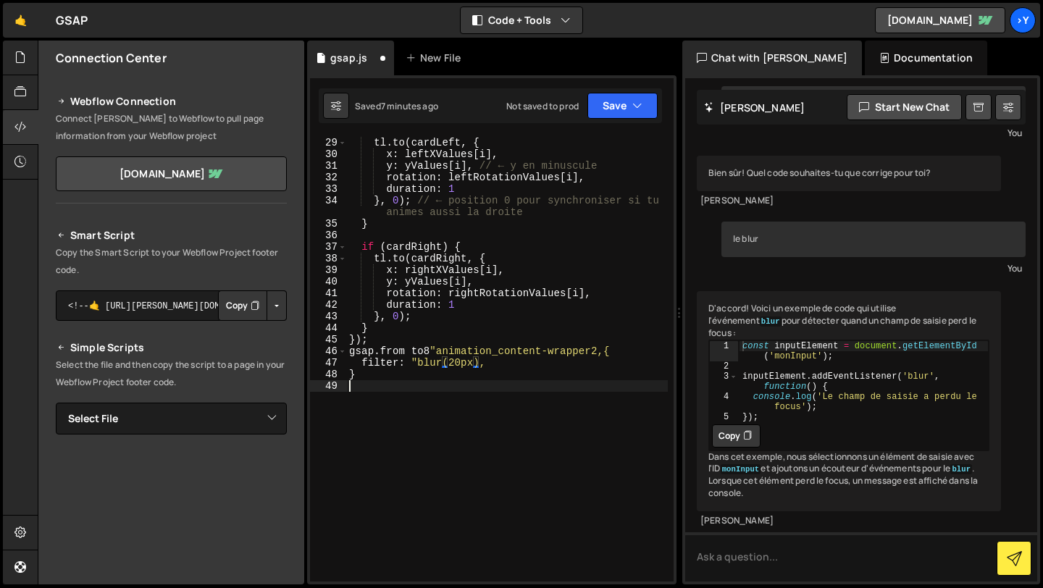
click at [515, 389] on div "if ( cardLeft ) { tl . to ( cardLeft , { x : leftXValues [ i ] , y : yValues [ …" at bounding box center [507, 359] width 322 height 469
click at [482, 364] on div "if ( cardLeft ) { tl . to ( cardLeft , { x : leftXValues [ i ] , y : yValues [ …" at bounding box center [507, 359] width 322 height 469
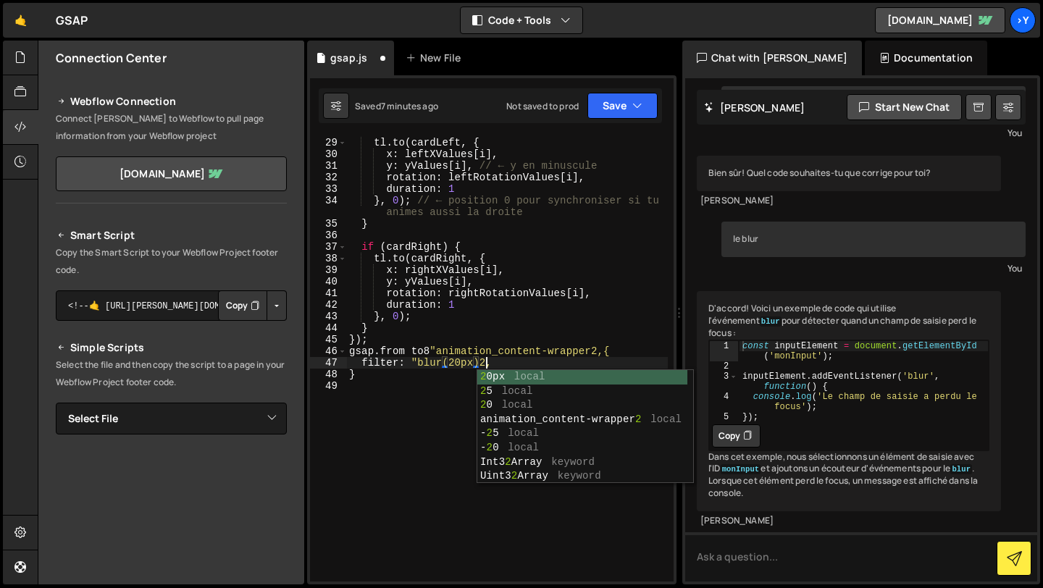
scroll to position [0, 9]
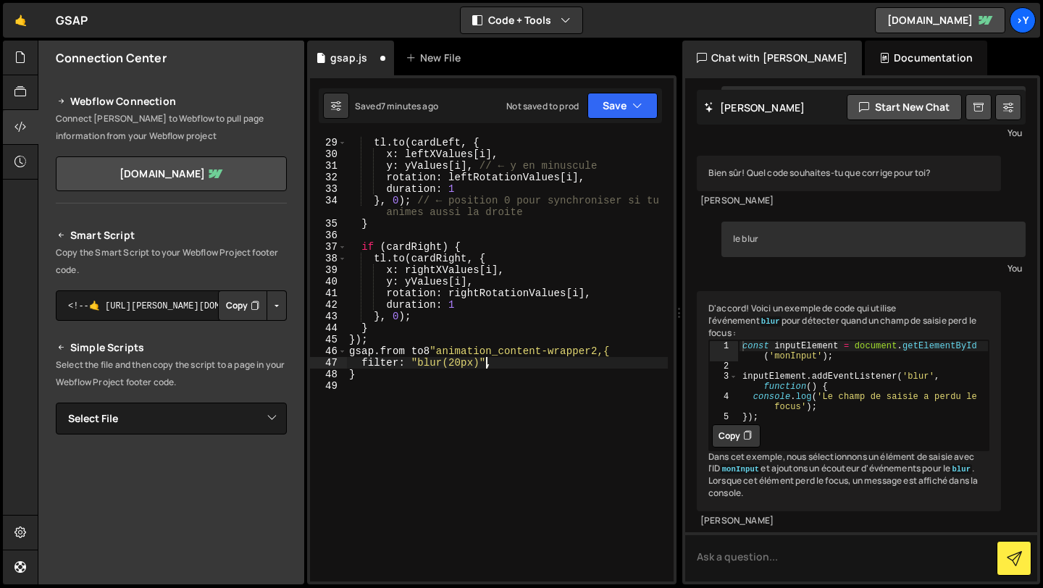
click at [411, 362] on div "if ( cardLeft ) { tl . to ( cardLeft , { x : leftXValues [ i ] , y : yValues [ …" at bounding box center [507, 359] width 322 height 469
click at [409, 370] on div "if ( cardLeft ) { tl . to ( cardLeft , { x : leftXValues [ i ] , y : yValues [ …" at bounding box center [507, 359] width 322 height 469
click at [510, 364] on div "if ( cardLeft ) { tl . to ( cardLeft , { x : leftXValues [ i ] , y : yValues [ …" at bounding box center [507, 359] width 322 height 469
type textarea "filter: "blur(20px)","
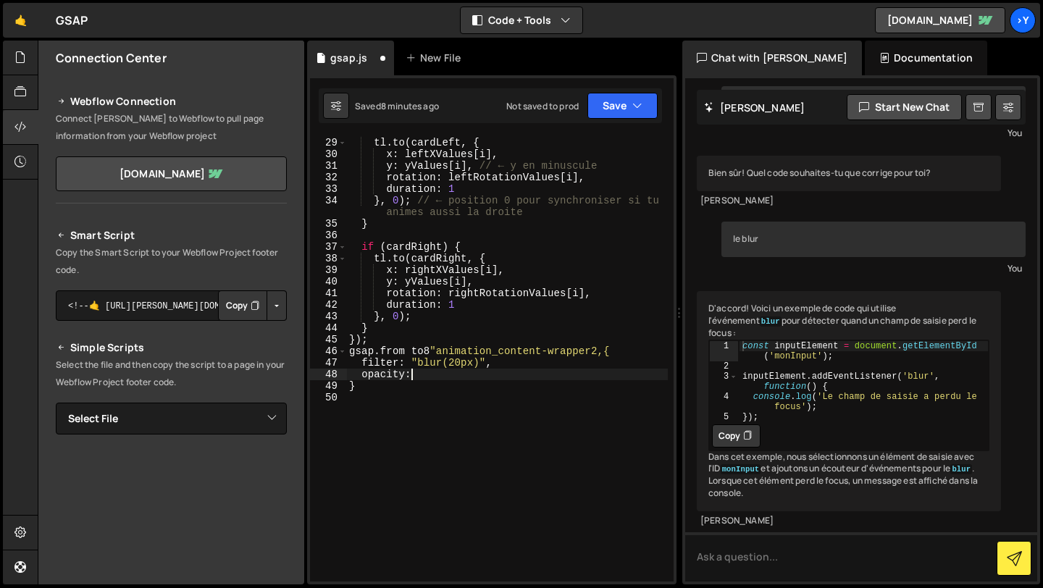
scroll to position [0, 4]
type textarea "opacity:0"
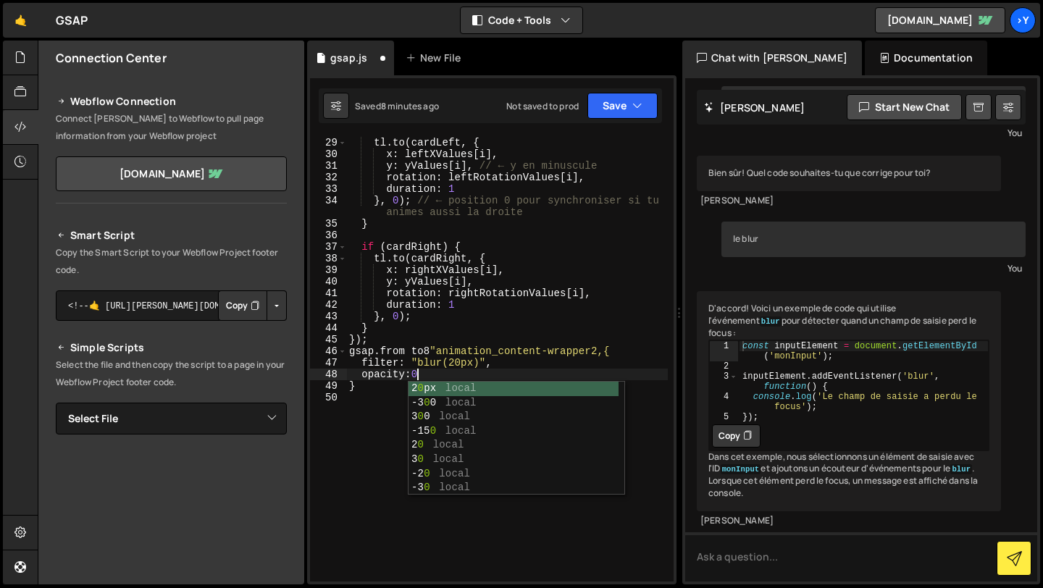
click at [475, 379] on div "if ( cardLeft ) { tl . to ( cardLeft , { x : leftXValues [ i ] , y : yValues [ …" at bounding box center [507, 359] width 322 height 469
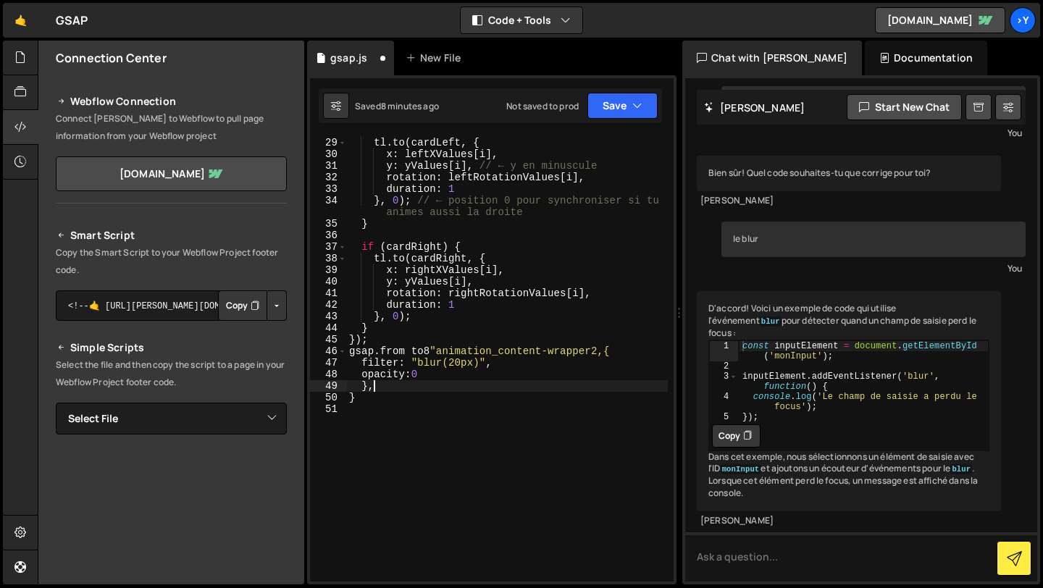
scroll to position [0, 1]
type textarea "}, {"
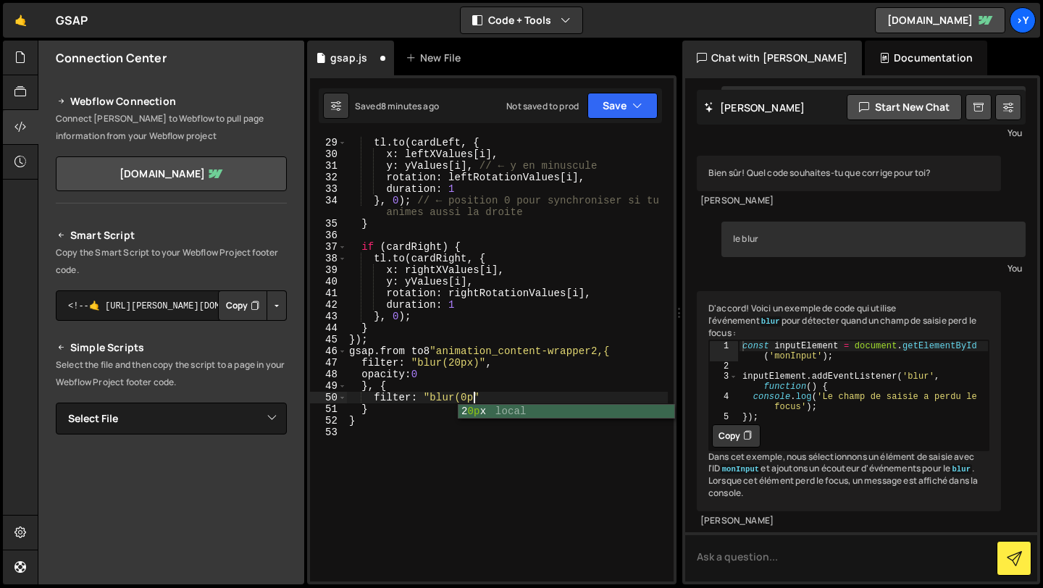
scroll to position [0, 9]
type textarea "filter: "blur(0px)",""
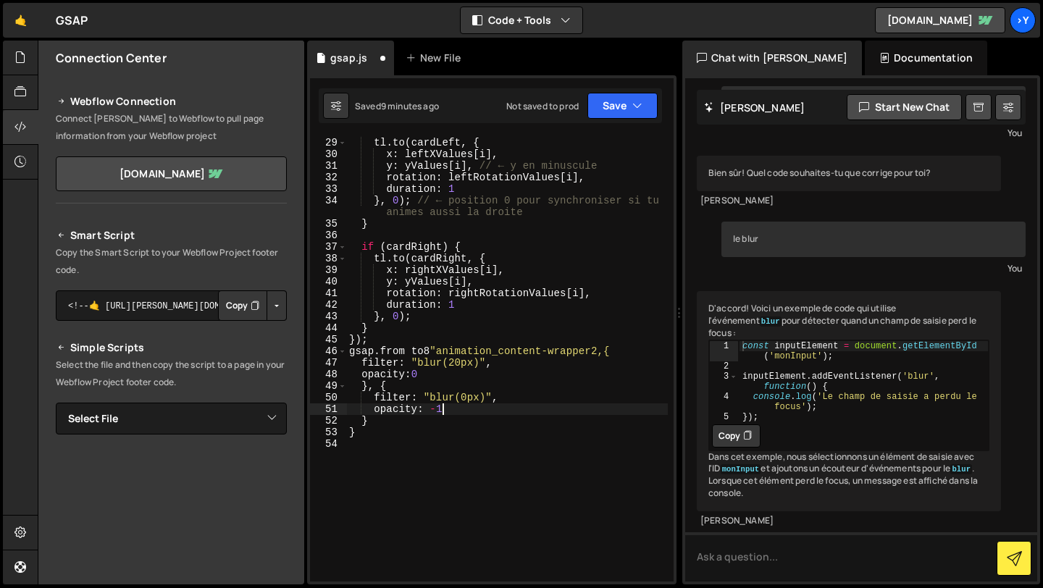
scroll to position [0, 5]
type textarea "opacity: 1,"
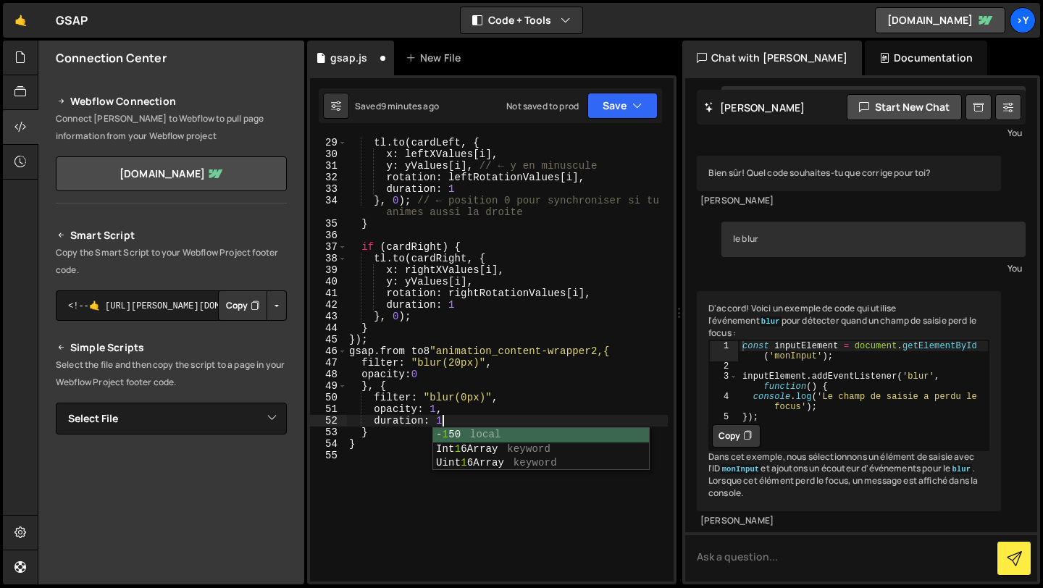
scroll to position [0, 6]
type textarea "duration: 1,"
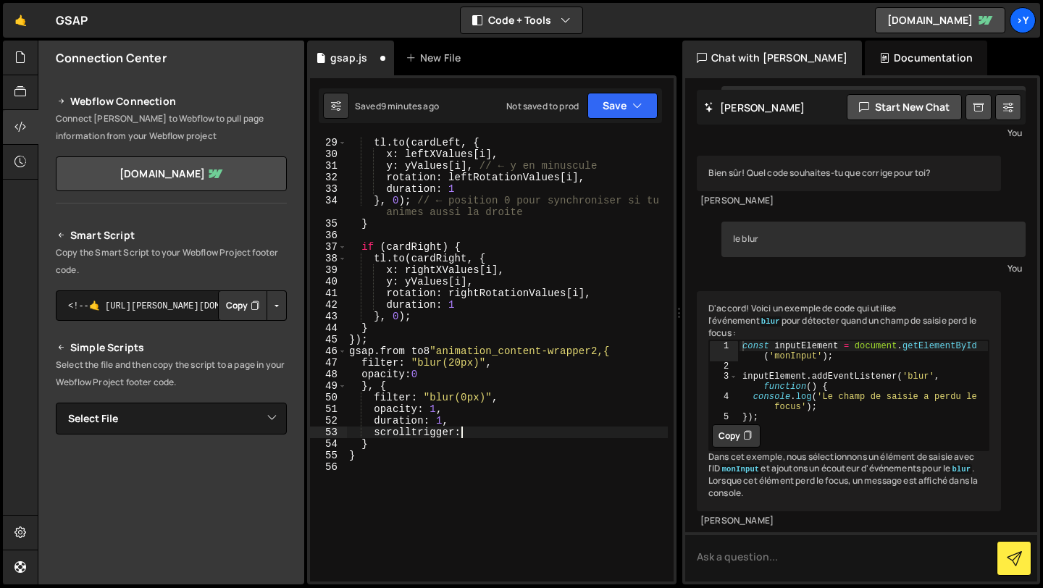
scroll to position [0, 7]
type textarea "scrolltrigger: {"
type textarea "trigger. "animation-coñponent","
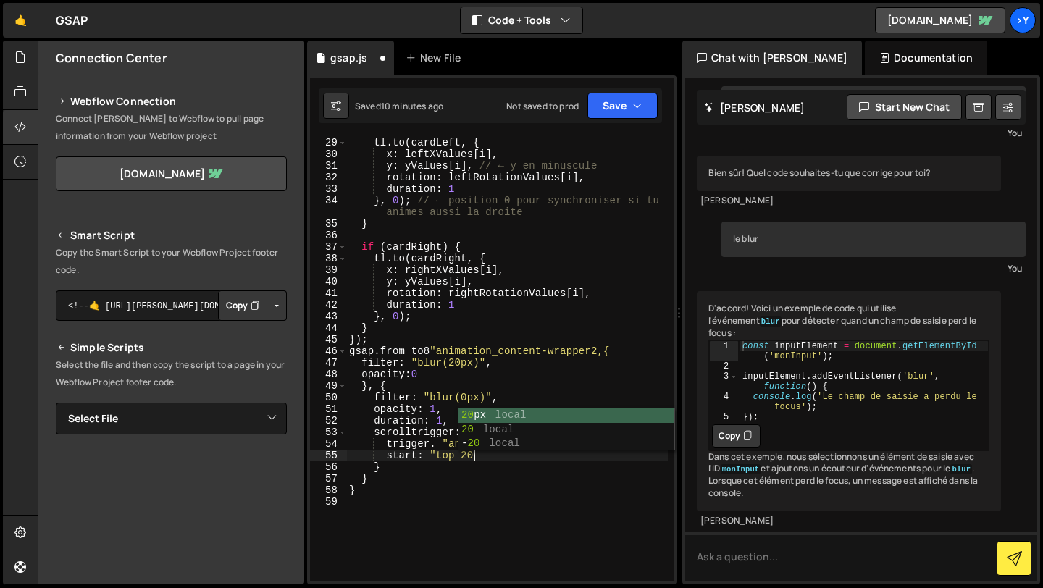
scroll to position [0, 8]
type textarea "start: "top 20%""
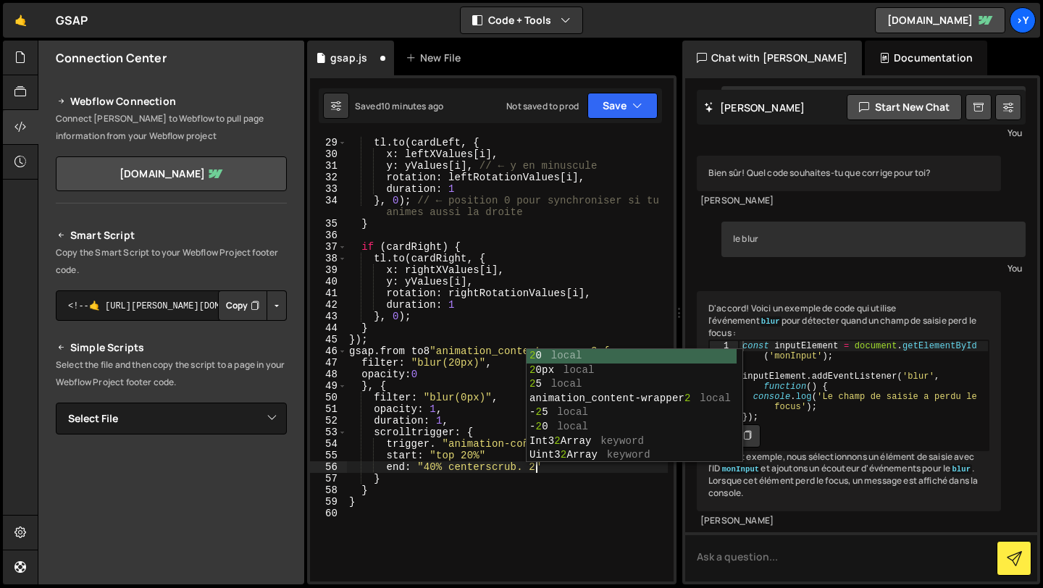
scroll to position [0, 13]
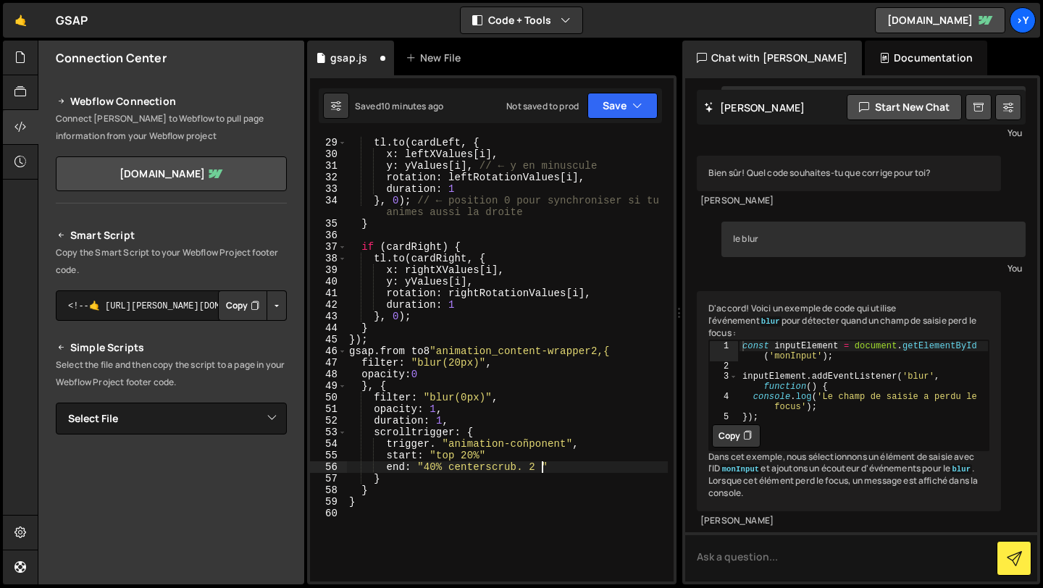
click at [487, 468] on div "if ( cardLeft ) { tl . to ( cardLeft , { x : leftXValues [ i ] , y : yValues [ …" at bounding box center [507, 359] width 322 height 469
type textarea "scrub. 2 ""
click at [503, 474] on div "if ( cardLeft ) { tl . to ( cardLeft , { x : leftXValues [ i ] , y : yValues [ …" at bounding box center [507, 359] width 322 height 469
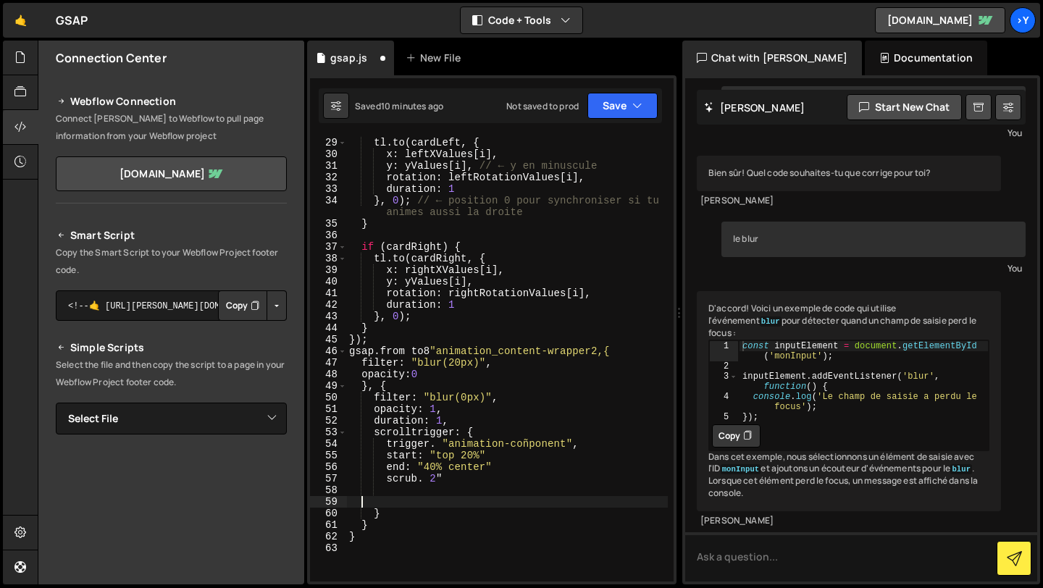
scroll to position [0, 0]
click at [608, 97] on button "Save" at bounding box center [622, 106] width 70 height 26
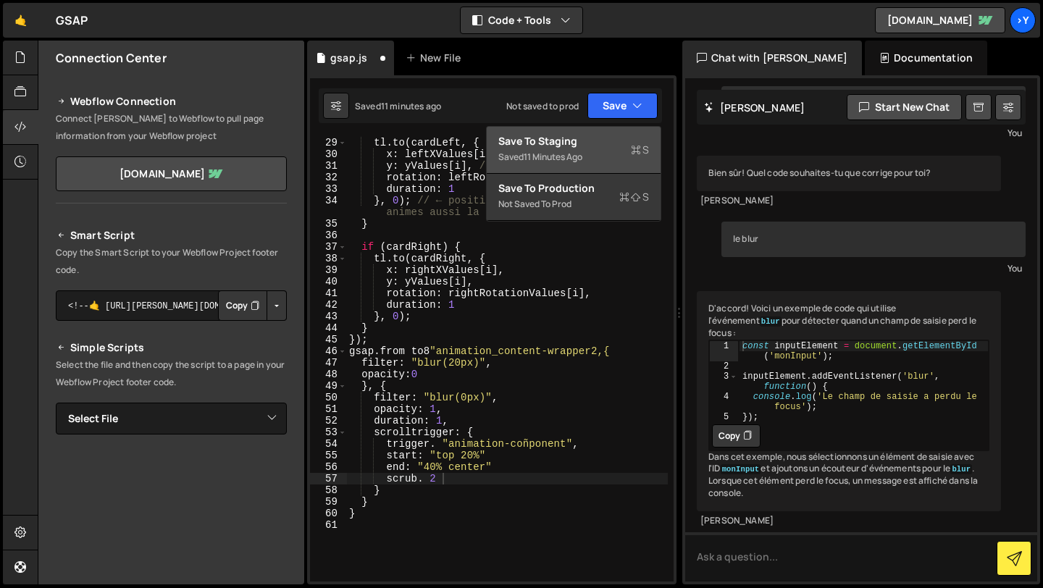
click at [597, 164] on div "Saved 11 minutes ago" at bounding box center [573, 156] width 151 height 17
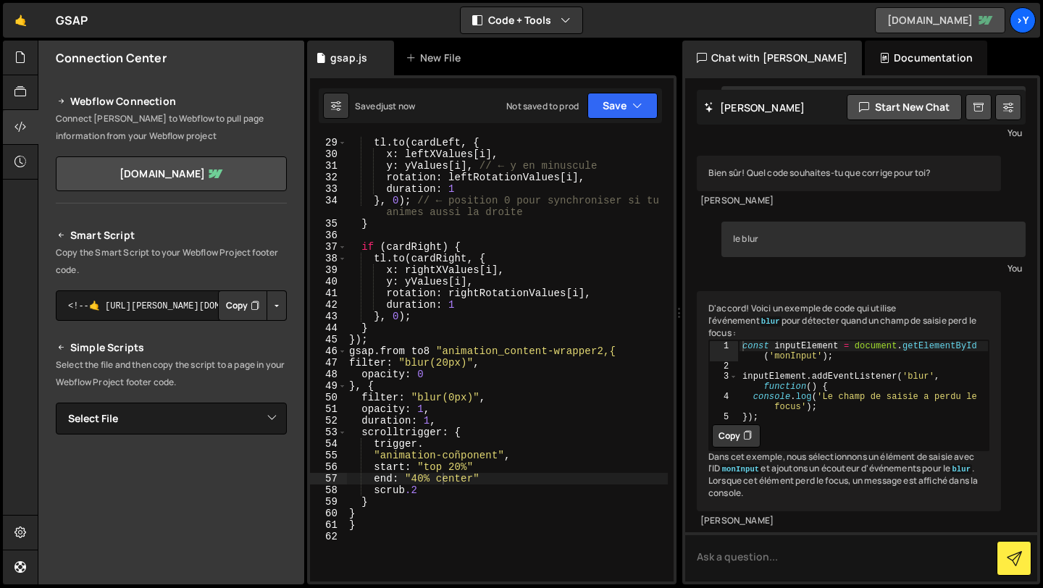
click at [947, 14] on link "[DOMAIN_NAME]" at bounding box center [940, 20] width 130 height 26
click at [616, 108] on button "Save" at bounding box center [622, 106] width 70 height 26
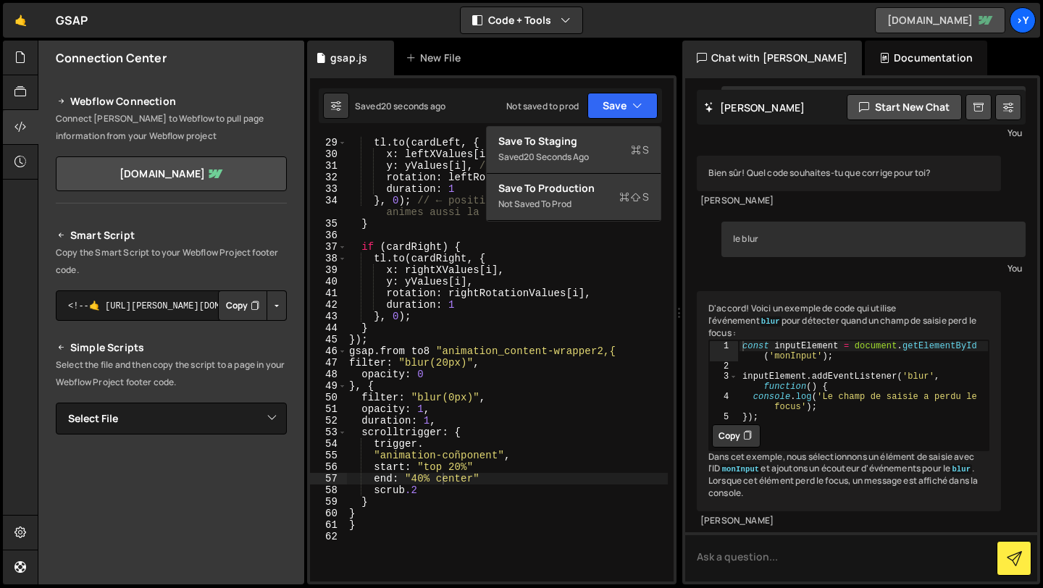
click at [953, 15] on link "[DOMAIN_NAME]" at bounding box center [940, 20] width 130 height 26
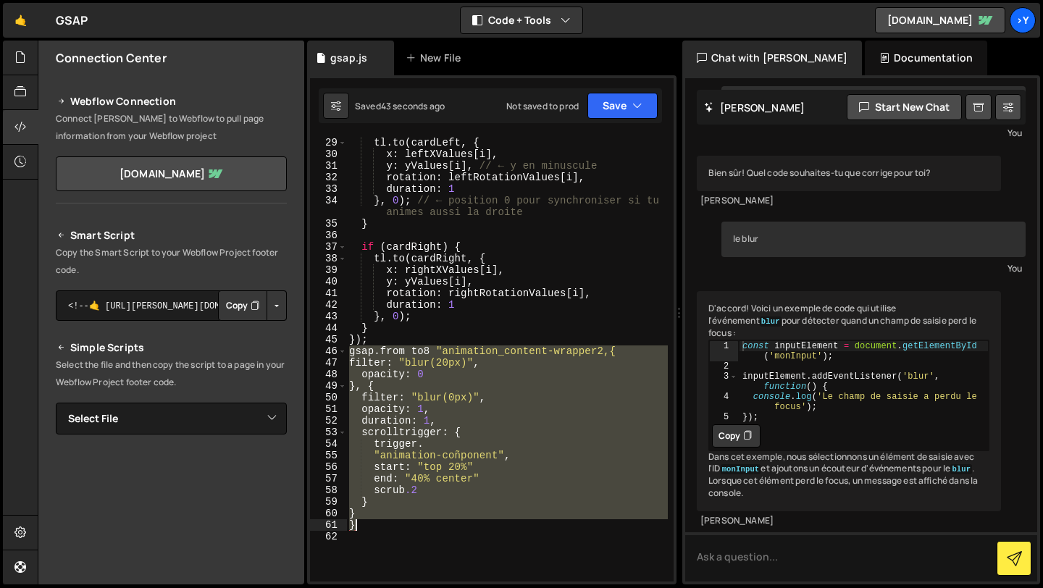
drag, startPoint x: 349, startPoint y: 351, endPoint x: 484, endPoint y: 526, distance: 222.1
click at [484, 526] on div "if ( cardLeft ) { tl . to ( cardLeft , { x : leftXValues [ i ] , y : yValues [ …" at bounding box center [507, 359] width 322 height 469
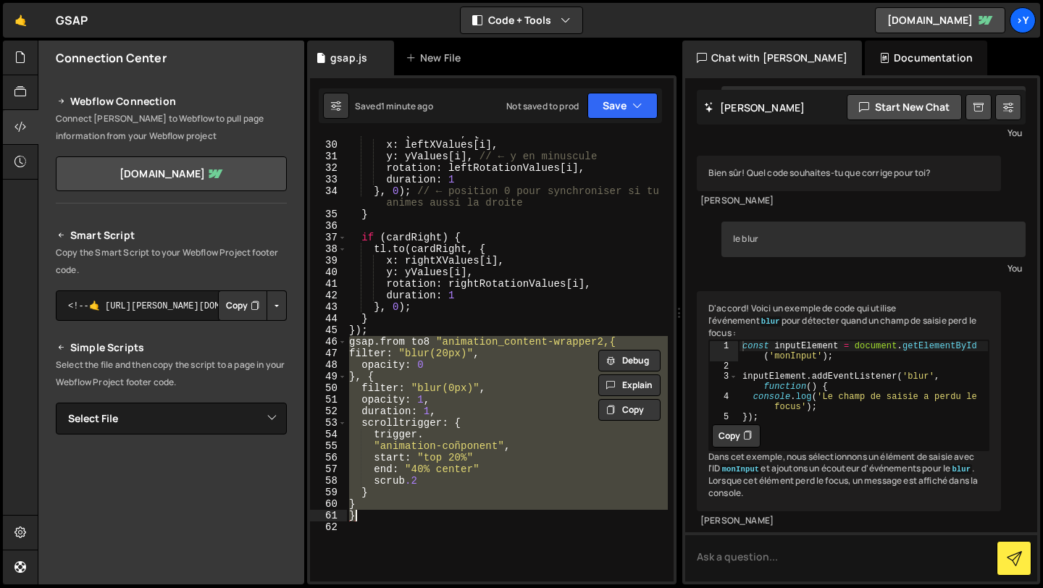
scroll to position [398, 0]
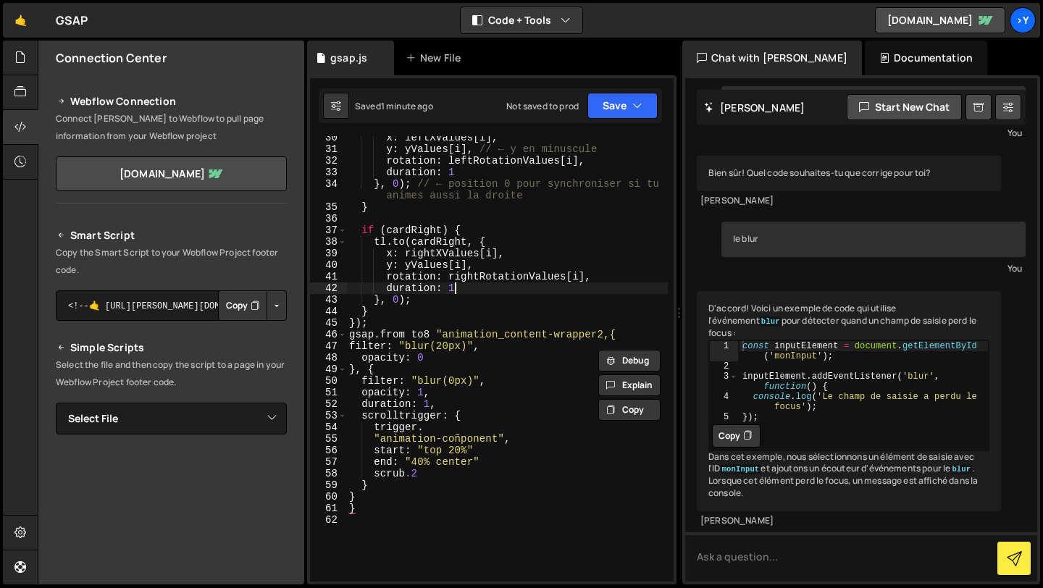
click at [624, 290] on div "x : leftXValues [ i ] , y : yValues [ i ] , // ← y en minuscule rotation : left…" at bounding box center [507, 366] width 322 height 469
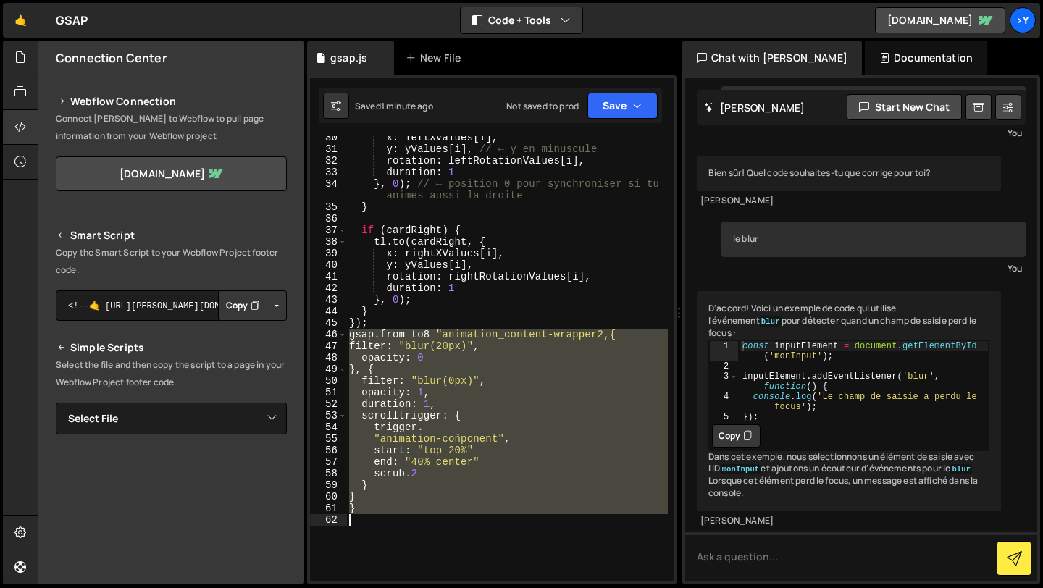
drag, startPoint x: 349, startPoint y: 332, endPoint x: 432, endPoint y: 525, distance: 209.9
click at [432, 525] on div "x : leftXValues [ i ] , y : yValues [ i ] , // ← y en minuscule rotation : left…" at bounding box center [507, 366] width 322 height 469
paste textarea ");"
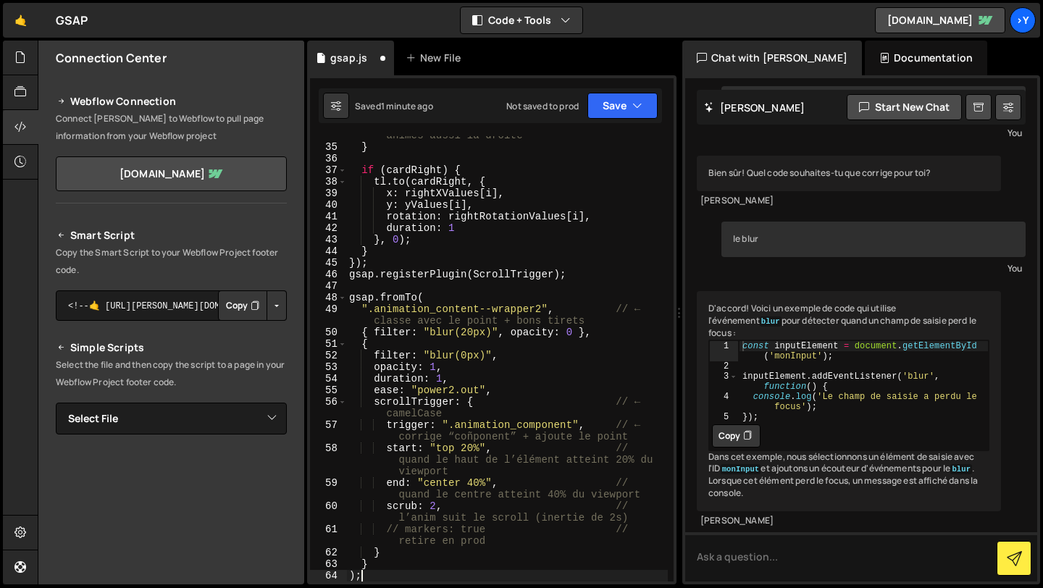
scroll to position [458, 0]
click at [625, 112] on button "Save" at bounding box center [622, 106] width 70 height 26
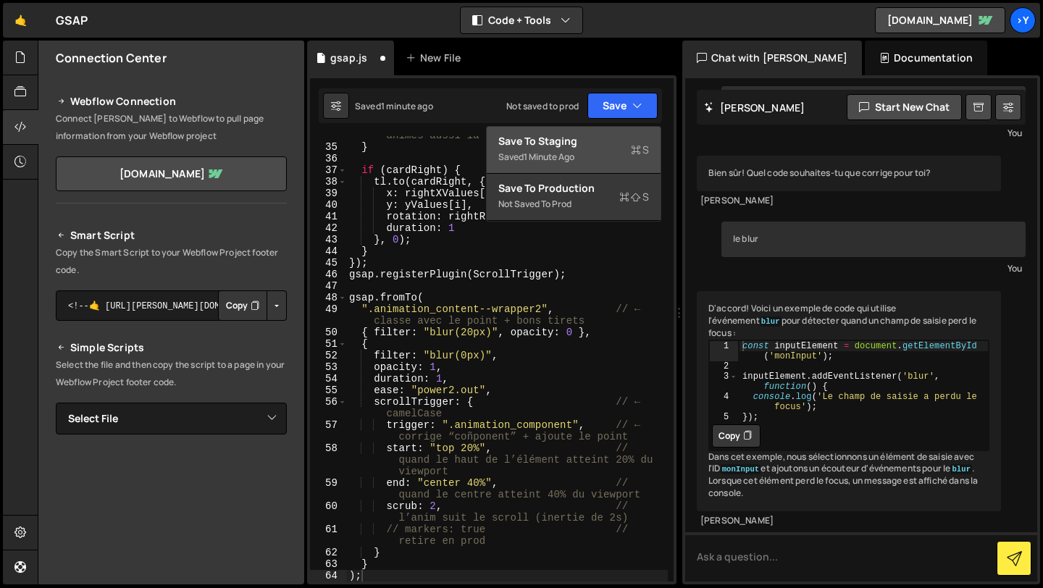
click at [614, 138] on div "Save to Staging S" at bounding box center [573, 141] width 151 height 14
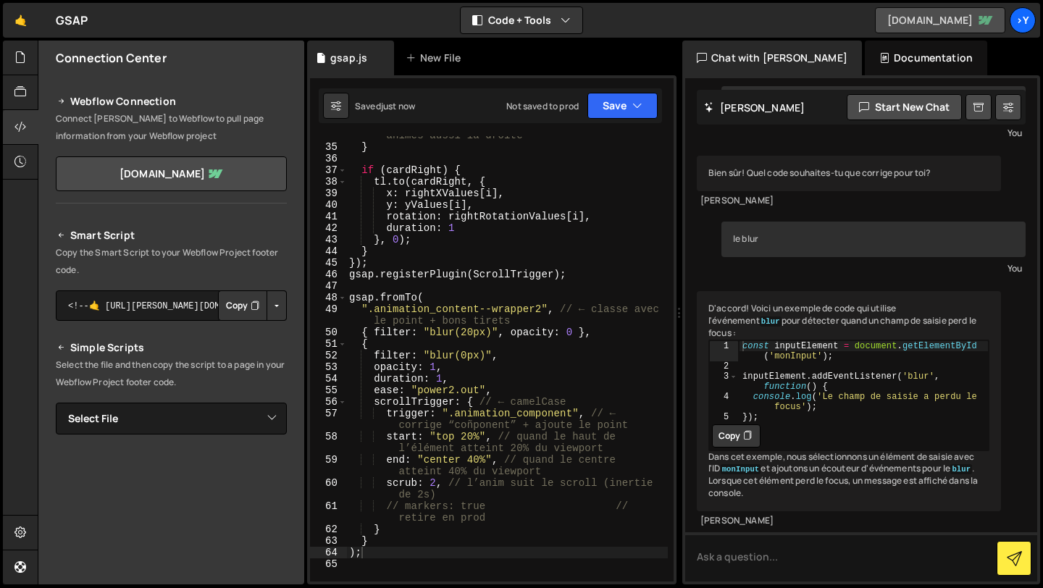
click at [888, 12] on link "[DOMAIN_NAME]" at bounding box center [940, 20] width 130 height 26
click at [353, 299] on div "} , 0 ) ; // ← position 0 pour synchroniser si tu animes aussi la droite } if (…" at bounding box center [507, 358] width 322 height 480
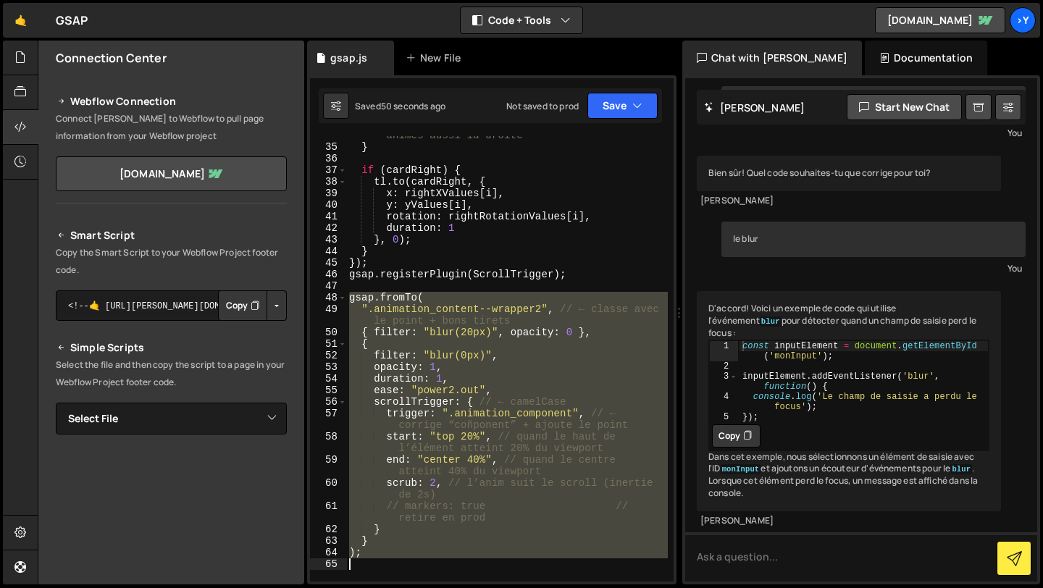
drag, startPoint x: 349, startPoint y: 296, endPoint x: 513, endPoint y: 563, distance: 313.7
click at [513, 563] on div "} , 0 ) ; // ← position 0 pour synchroniser si tu animes aussi la droite } if (…" at bounding box center [507, 358] width 322 height 480
paste textarea "{ filter: "blur(20px)", autoAlpha: 0 }, { filter: "blur(0px)", autoAlpha: 1, ..…"
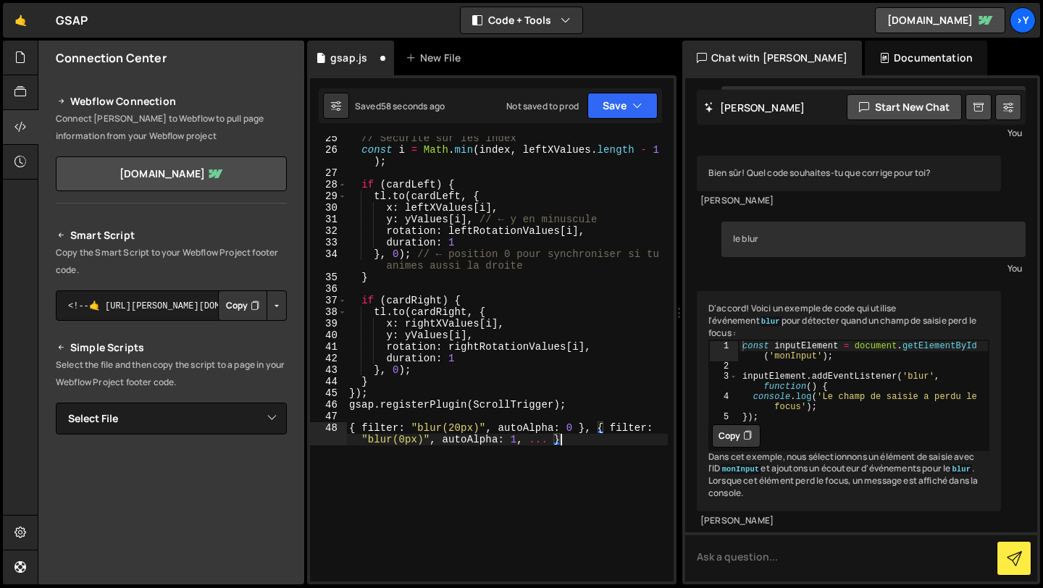
scroll to position [324, 0]
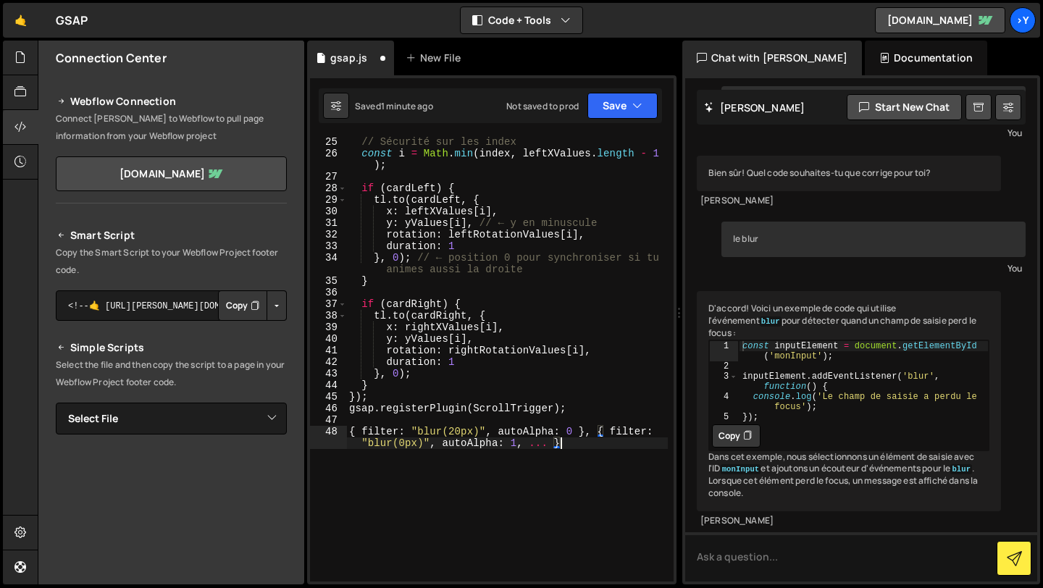
type textarea ");"
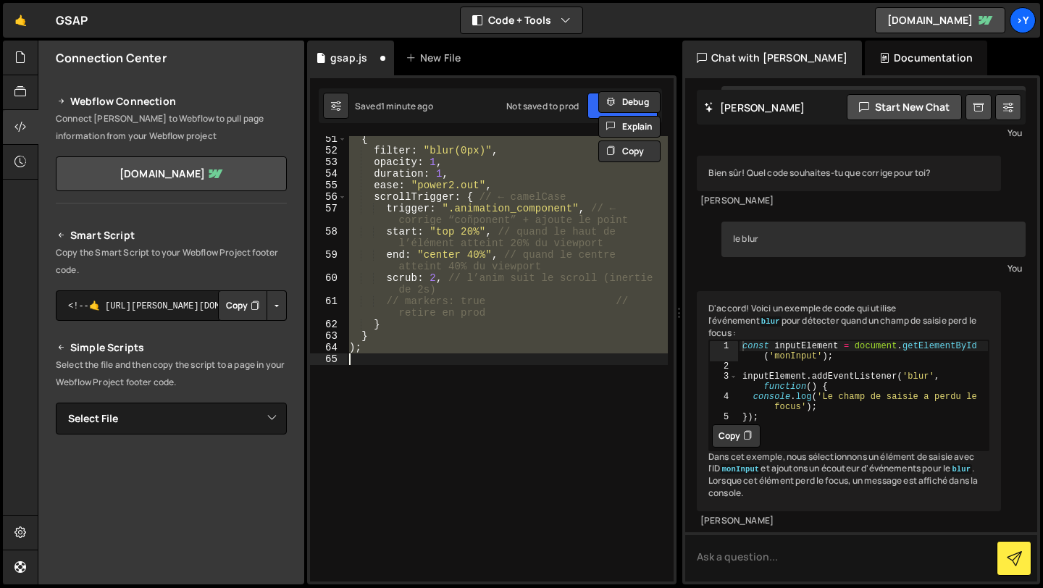
click at [508, 395] on div "{ filter : "blur(0px)" , opacity : 1 , duration : 1 , ease : "power2.out" , scr…" at bounding box center [507, 358] width 322 height 445
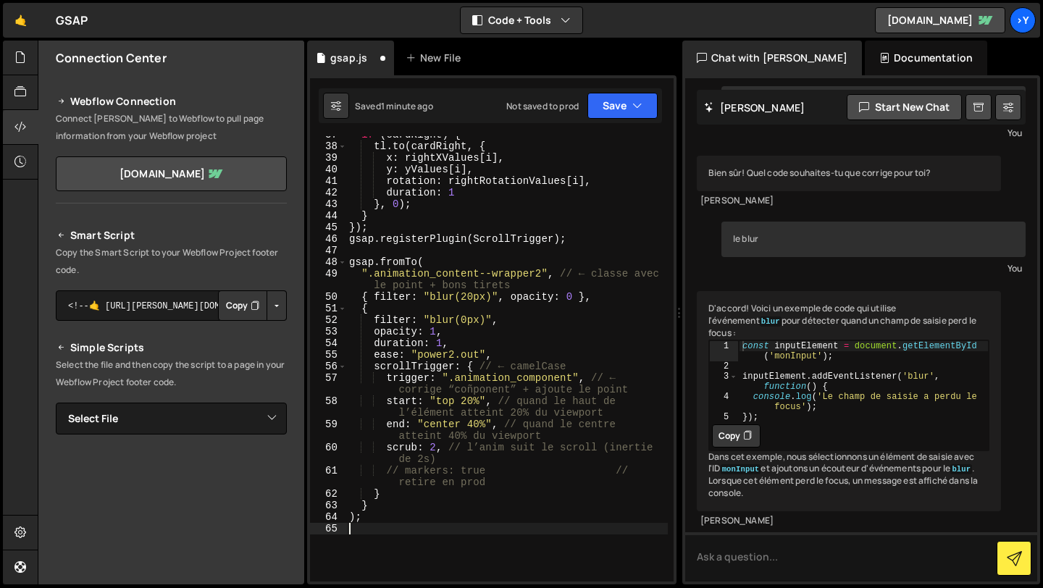
scroll to position [494, 0]
click at [490, 365] on div "if ( cardRight ) { tl . to ( cardRight , { x : rightXValues [ i ] , y : yValues…" at bounding box center [507, 363] width 322 height 469
drag, startPoint x: 482, startPoint y: 366, endPoint x: 584, endPoint y: 366, distance: 101.4
click at [584, 366] on div "if ( cardRight ) { tl . to ( cardRight , { x : rightXValues [ i ] , y : yValues…" at bounding box center [507, 363] width 322 height 469
click at [545, 382] on div "if ( cardRight ) { tl . to ( cardRight , { x : rightXValues [ i ] , y : yValues…" at bounding box center [507, 363] width 322 height 469
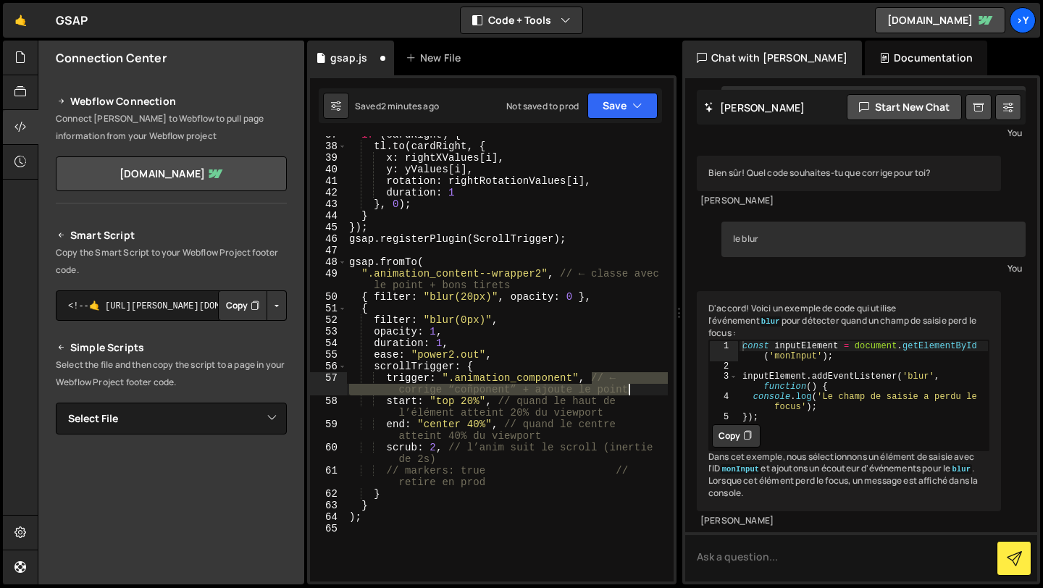
drag, startPoint x: 592, startPoint y: 379, endPoint x: 627, endPoint y: 390, distance: 37.1
click at [627, 390] on div "if ( cardRight ) { tl . to ( cardRight , { x : rightXValues [ i ] , y : yValues…" at bounding box center [507, 363] width 322 height 469
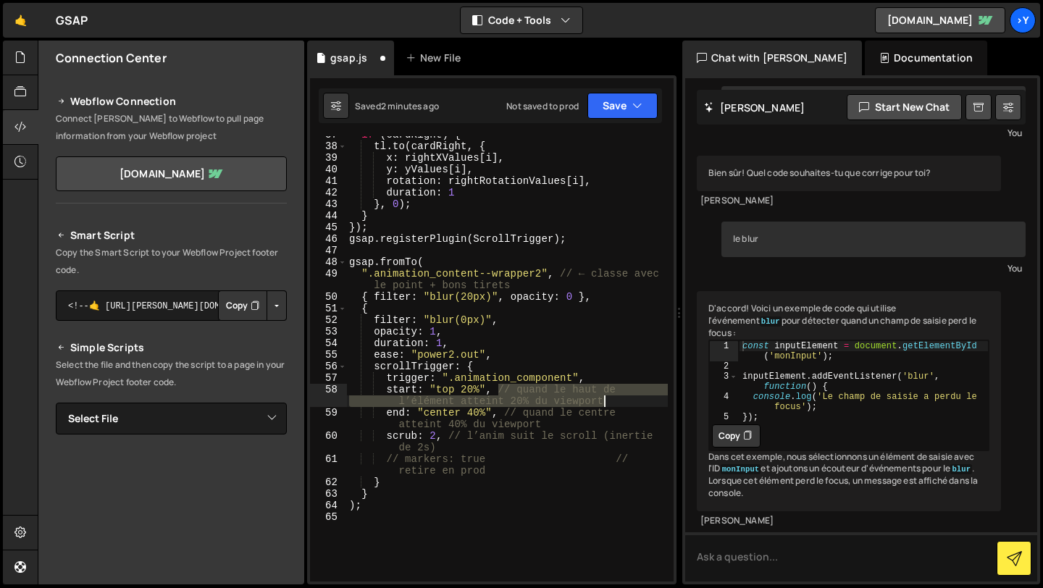
drag, startPoint x: 499, startPoint y: 389, endPoint x: 614, endPoint y: 404, distance: 116.1
click at [614, 404] on div "if ( cardRight ) { tl . to ( cardRight , { x : rightXValues [ i ] , y : yValues…" at bounding box center [507, 363] width 322 height 469
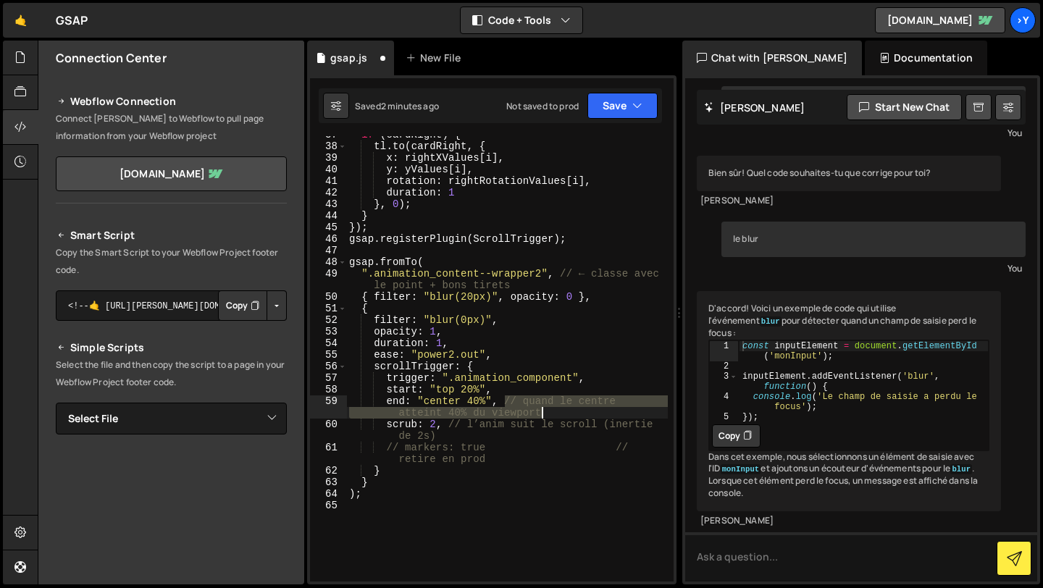
drag, startPoint x: 503, startPoint y: 400, endPoint x: 546, endPoint y: 412, distance: 45.2
click at [546, 412] on div "if ( cardRight ) { tl . to ( cardRight , { x : rightXValues [ i ] , y : yValues…" at bounding box center [507, 363] width 322 height 469
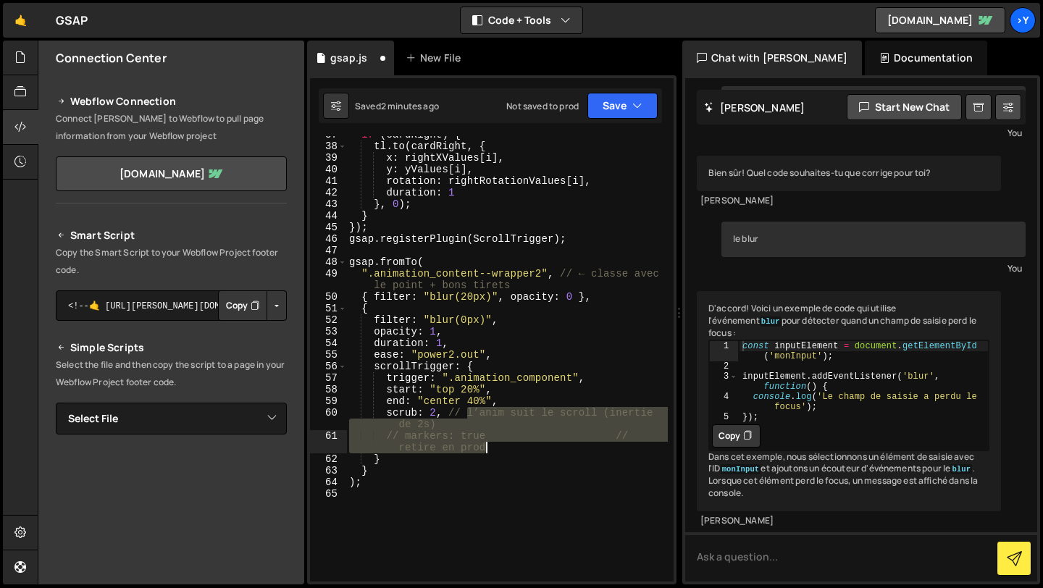
drag, startPoint x: 468, startPoint y: 413, endPoint x: 508, endPoint y: 448, distance: 53.4
click at [508, 448] on div "if ( cardRight ) { tl . to ( cardRight , { x : rightXValues [ i ] , y : yValues…" at bounding box center [507, 363] width 322 height 469
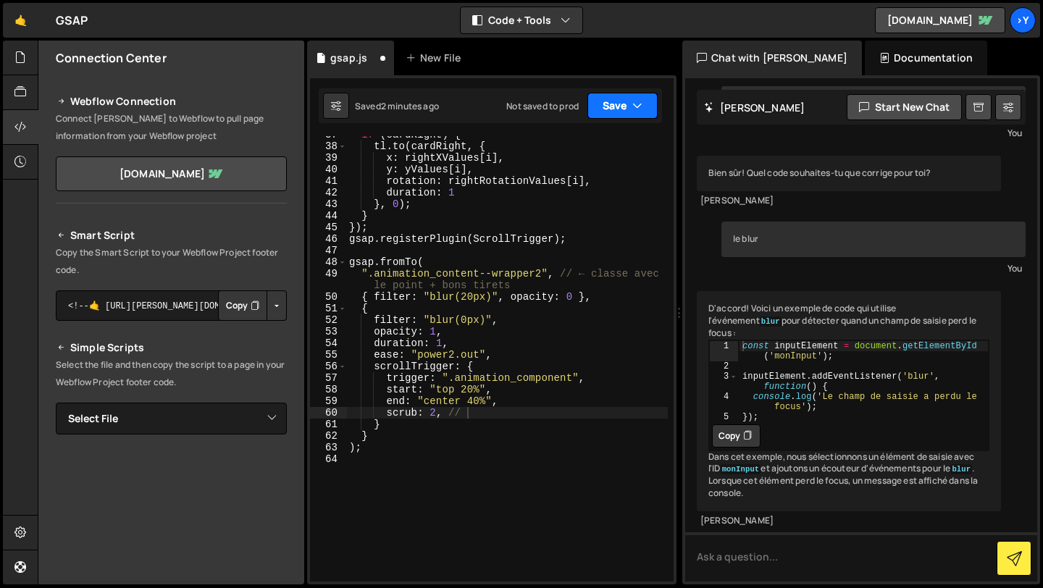
click at [614, 114] on button "Save" at bounding box center [622, 106] width 70 height 26
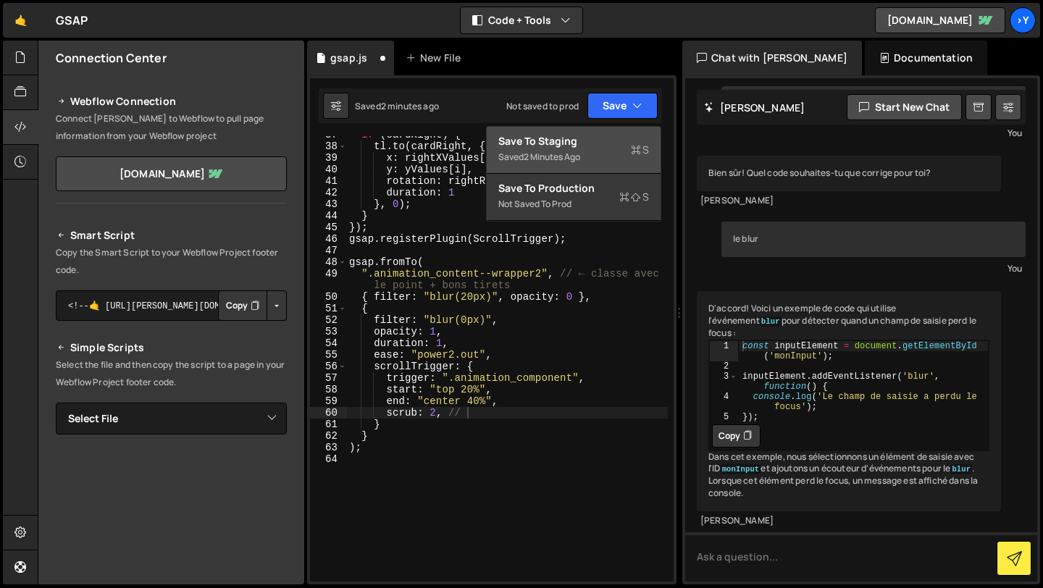
click at [603, 165] on div "Saved 2 minutes ago" at bounding box center [573, 156] width 151 height 17
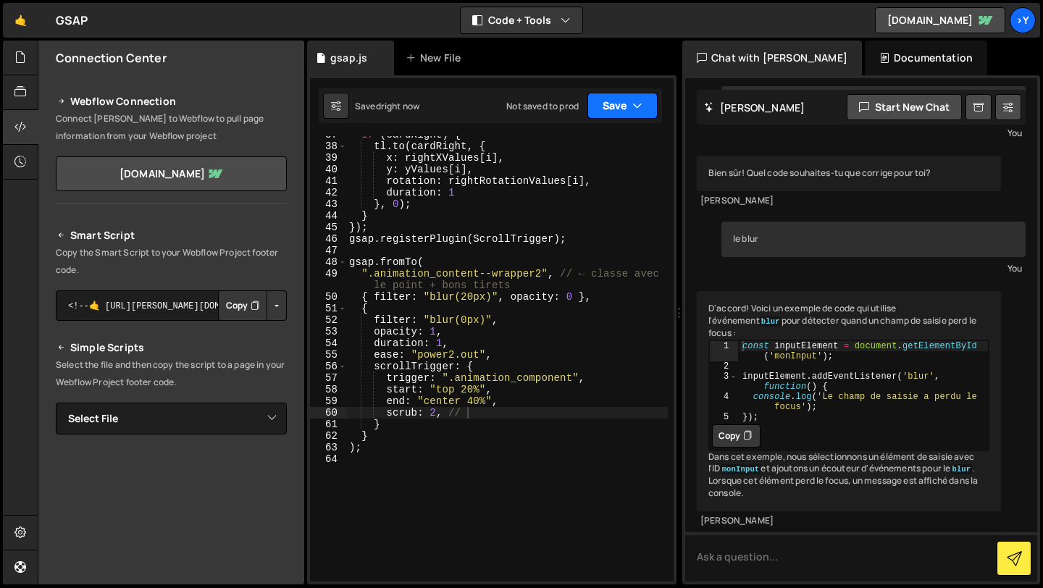
click at [627, 117] on button "Save" at bounding box center [622, 106] width 70 height 26
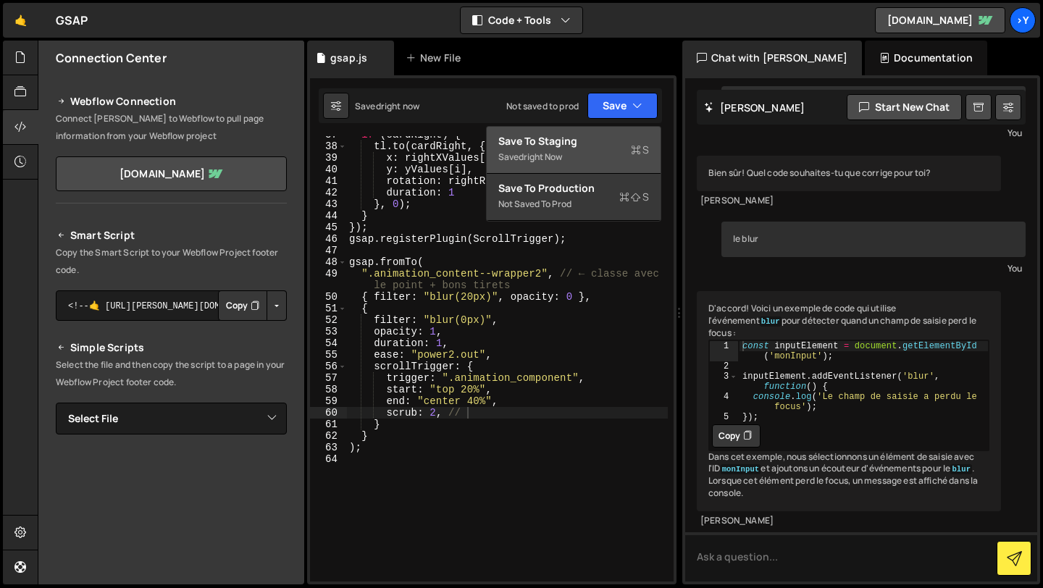
click at [622, 151] on div "Saved right now" at bounding box center [573, 156] width 151 height 17
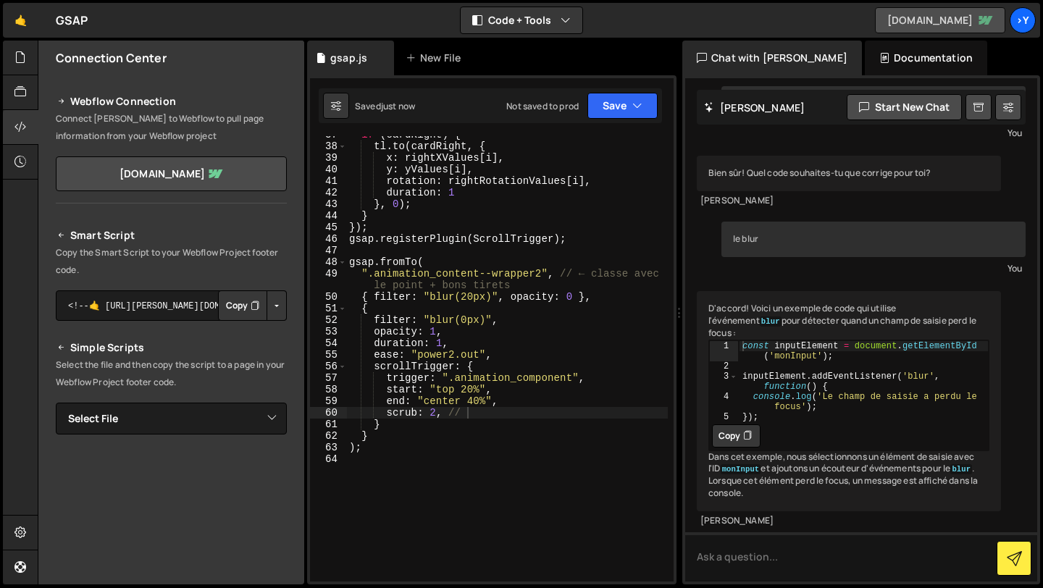
click at [959, 21] on link "[DOMAIN_NAME]" at bounding box center [940, 20] width 130 height 26
click at [540, 277] on div "if ( cardRight ) { tl . to ( cardRight , { x : rightXValues [ i ] , y : yValues…" at bounding box center [507, 363] width 322 height 469
click at [492, 277] on div "if ( cardRight ) { tl . to ( cardRight , { x : rightXValues [ i ] , y : yValues…" at bounding box center [507, 363] width 322 height 469
type textarea "".animation_content-wrapper", // ← classe avec le point + bons tirets"
click at [622, 105] on button "Save" at bounding box center [622, 106] width 70 height 26
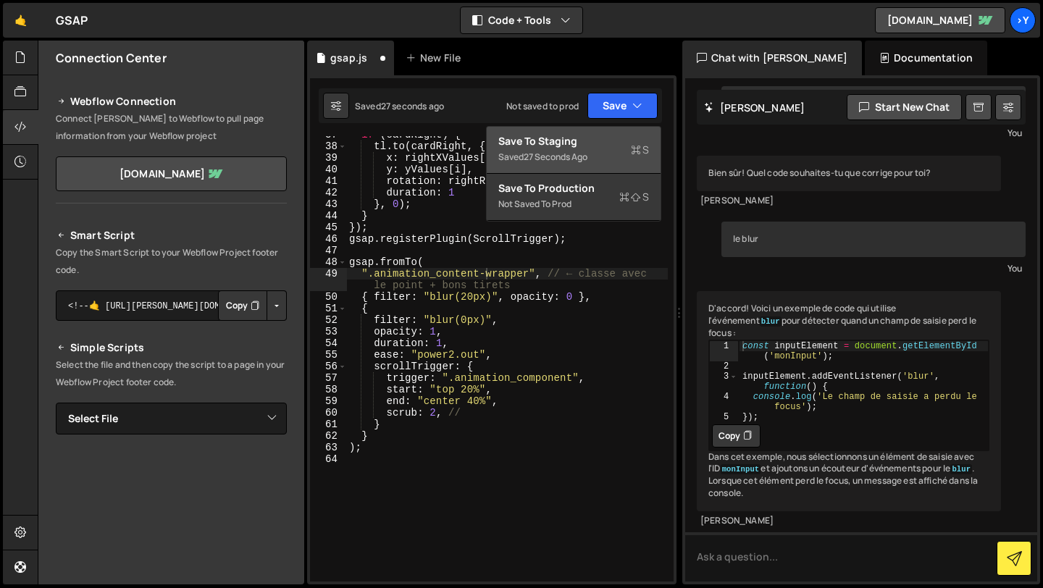
click at [597, 131] on button "Save to Staging S Saved 27 seconds ago" at bounding box center [574, 150] width 174 height 47
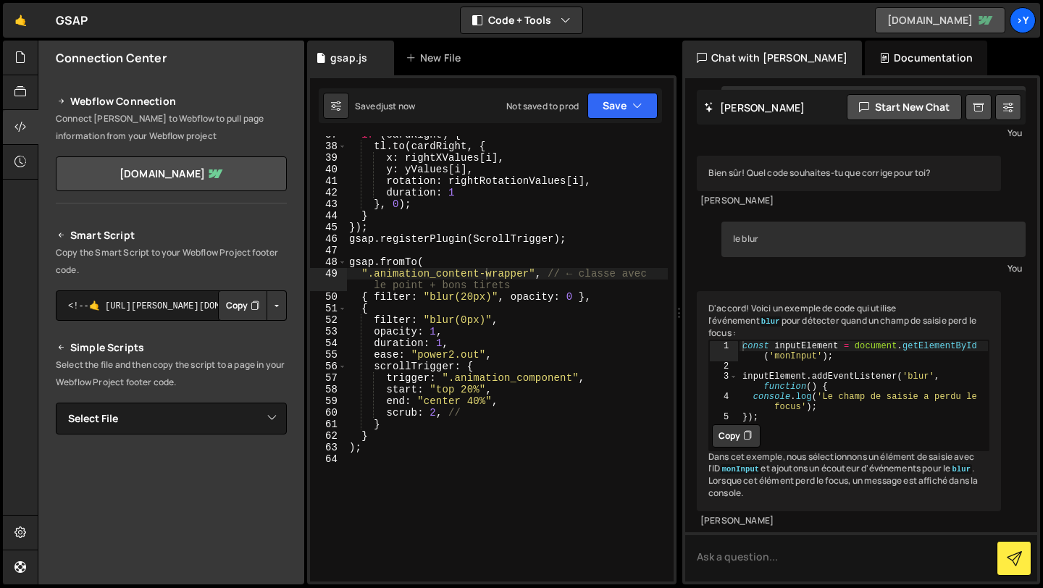
click at [928, 23] on link "[DOMAIN_NAME]" at bounding box center [940, 20] width 130 height 26
